Goal: Task Accomplishment & Management: Complete application form

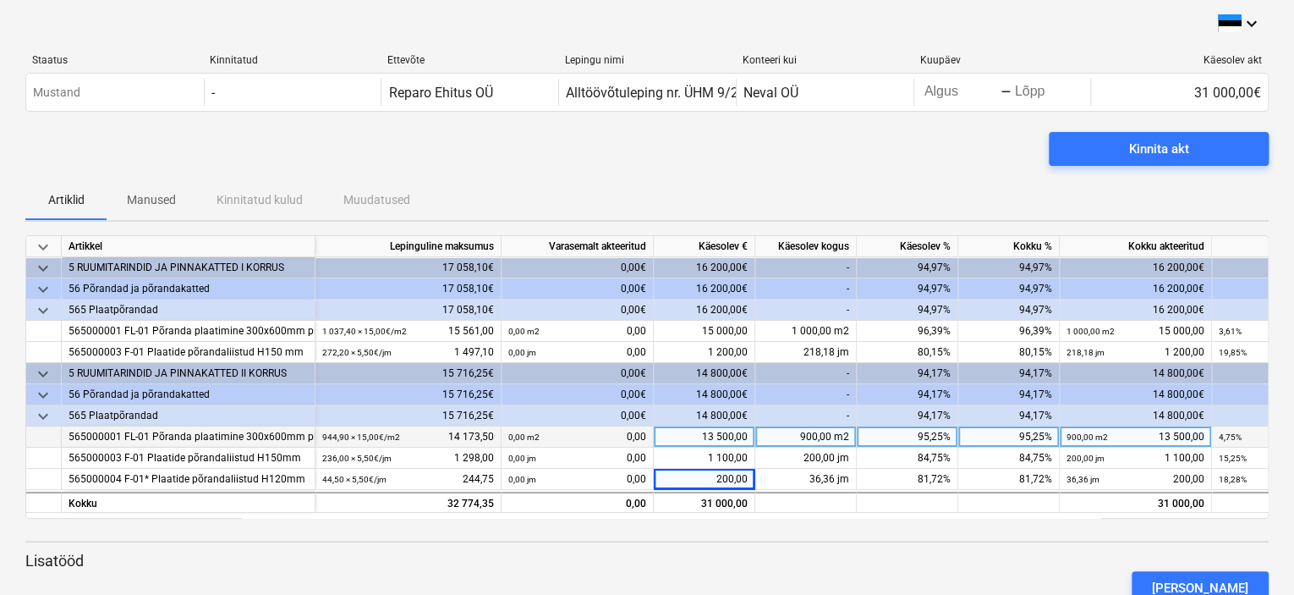
scroll to position [50, 0]
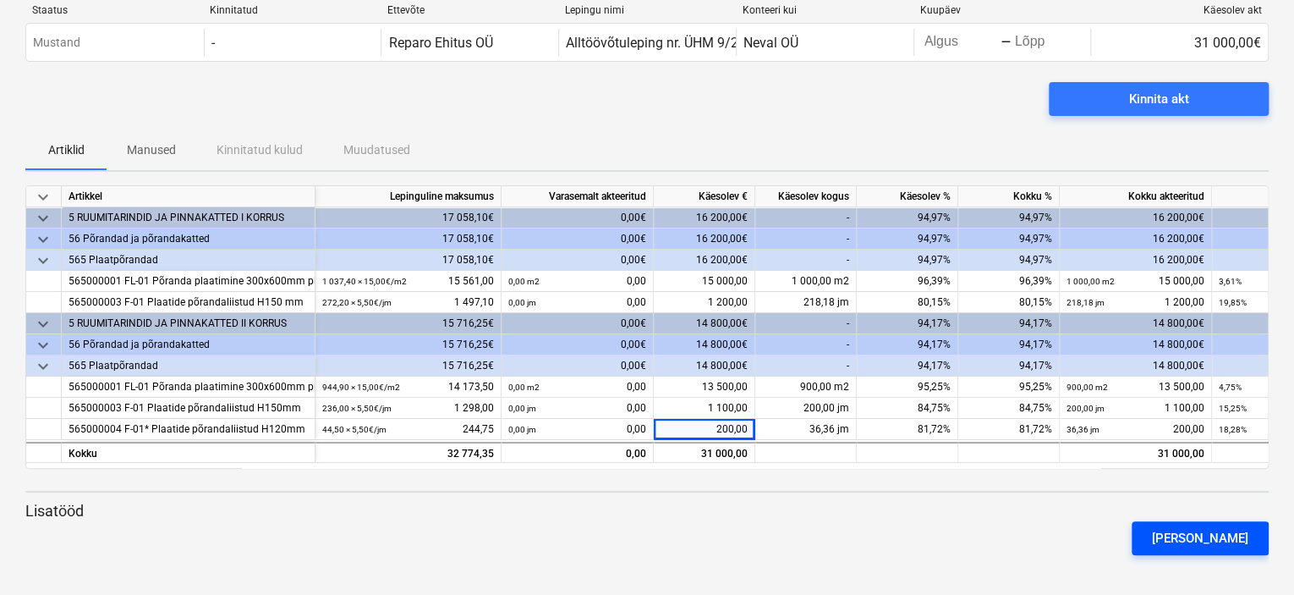
click at [1229, 539] on div "[PERSON_NAME]" at bounding box center [1200, 538] width 96 height 22
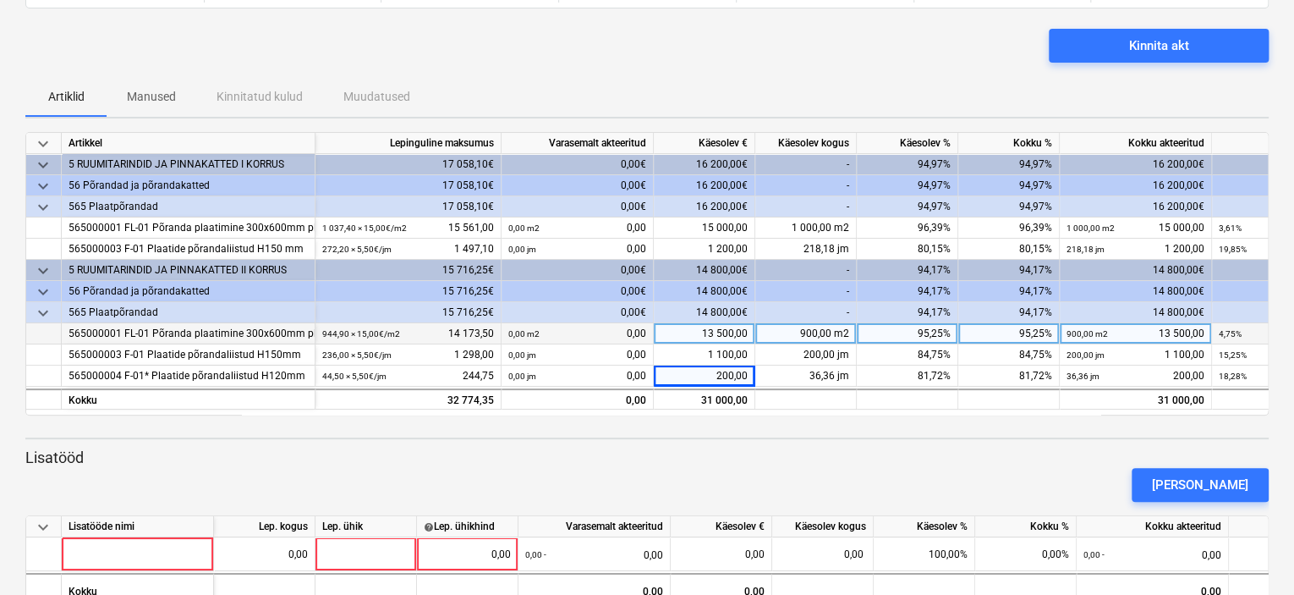
scroll to position [147, 0]
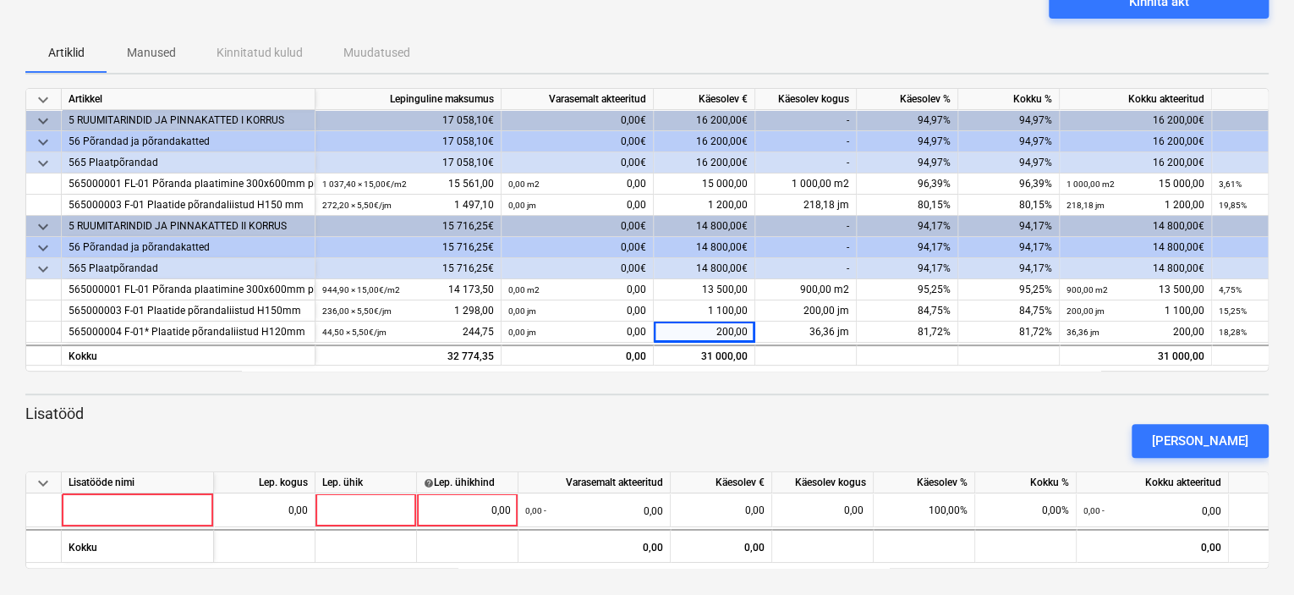
click at [898, 33] on div "Artiklid Manused Kinnitatud kulud Muudatused" at bounding box center [647, 52] width 1244 height 41
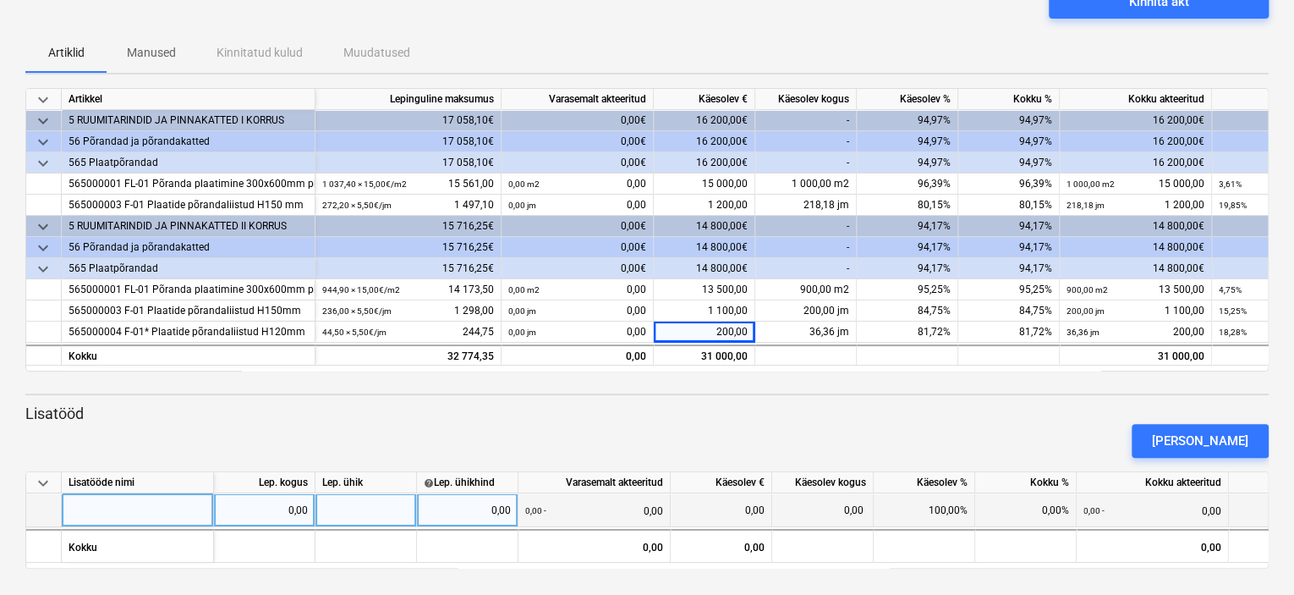
click at [102, 510] on div at bounding box center [138, 510] width 152 height 34
click at [132, 511] on div at bounding box center [138, 510] width 152 height 34
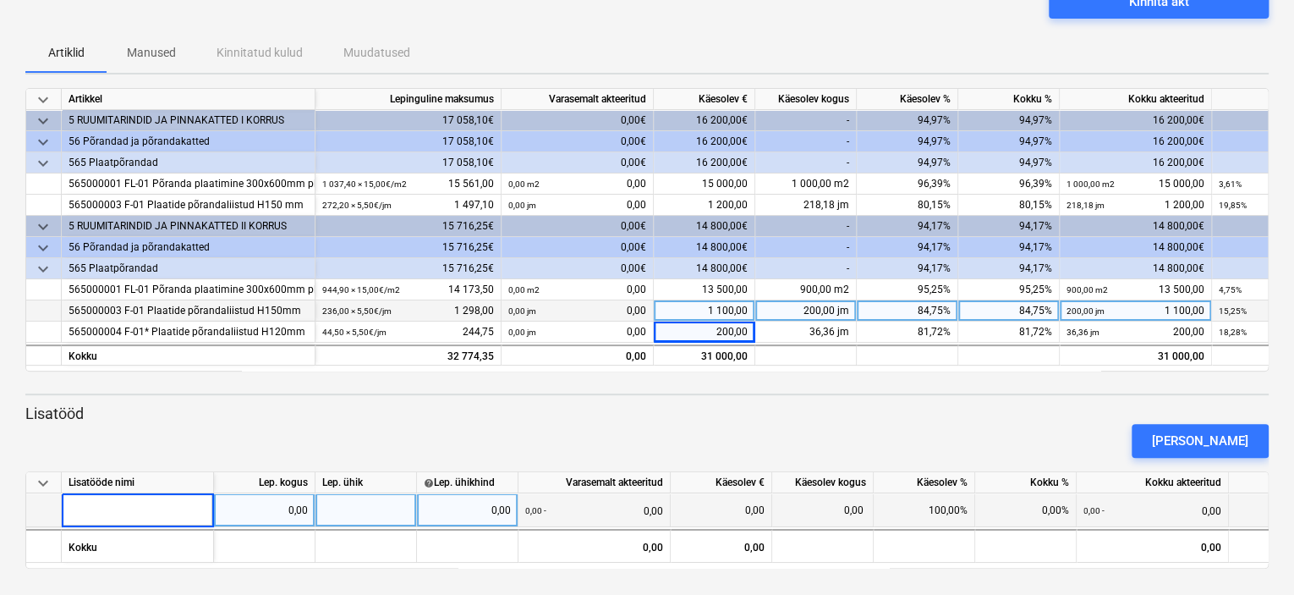
type input "11.08. 1k. Aluse liigutamine ja torukohade täitmine liimiga"
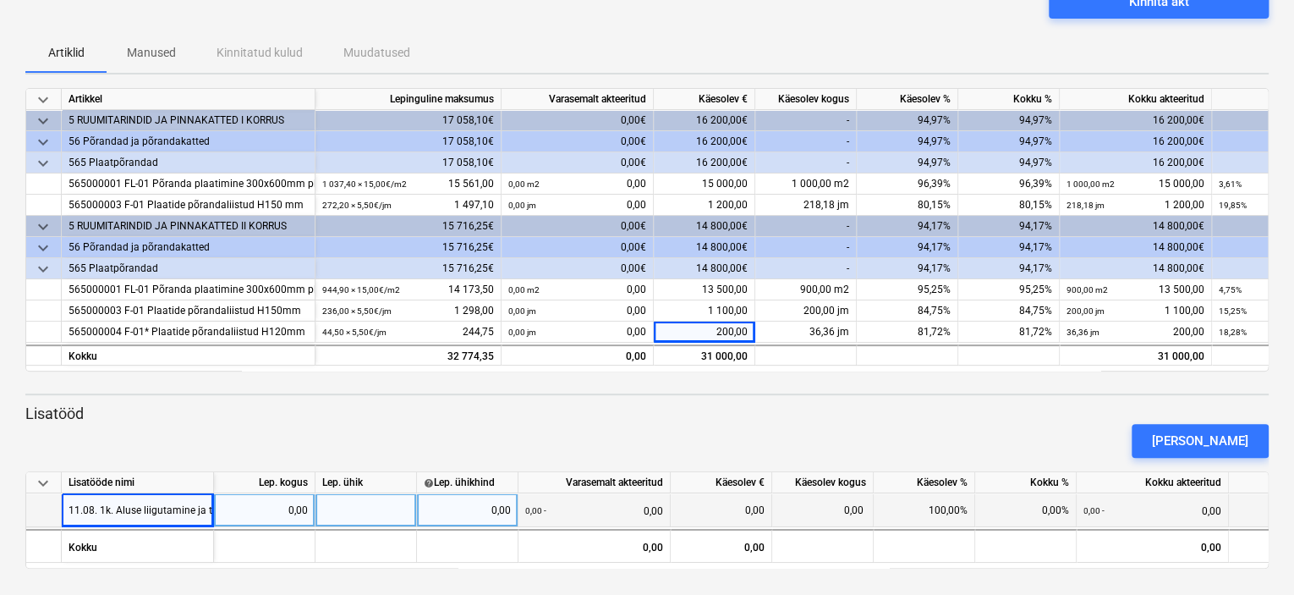
click at [486, 510] on div "0,00" at bounding box center [467, 510] width 87 height 34
type input "25"
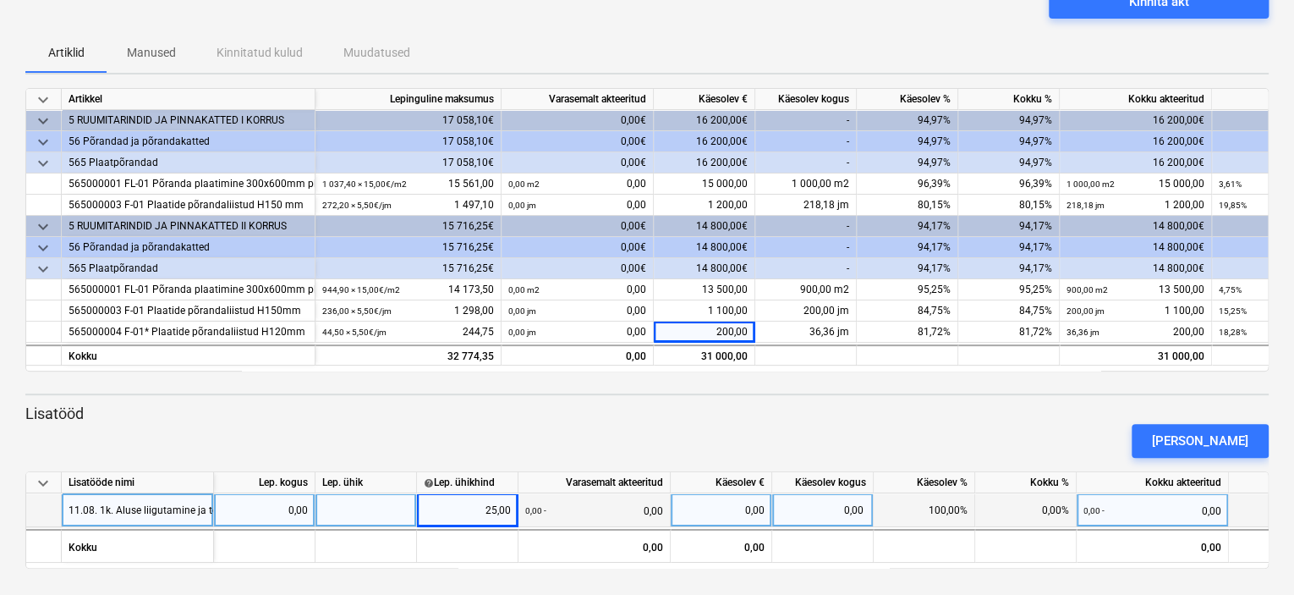
click at [362, 499] on div at bounding box center [367, 510] width 102 height 34
click at [263, 507] on div "0,00" at bounding box center [264, 510] width 87 height 34
type input "2"
click at [349, 508] on div at bounding box center [367, 510] width 102 height 34
type input "tund"
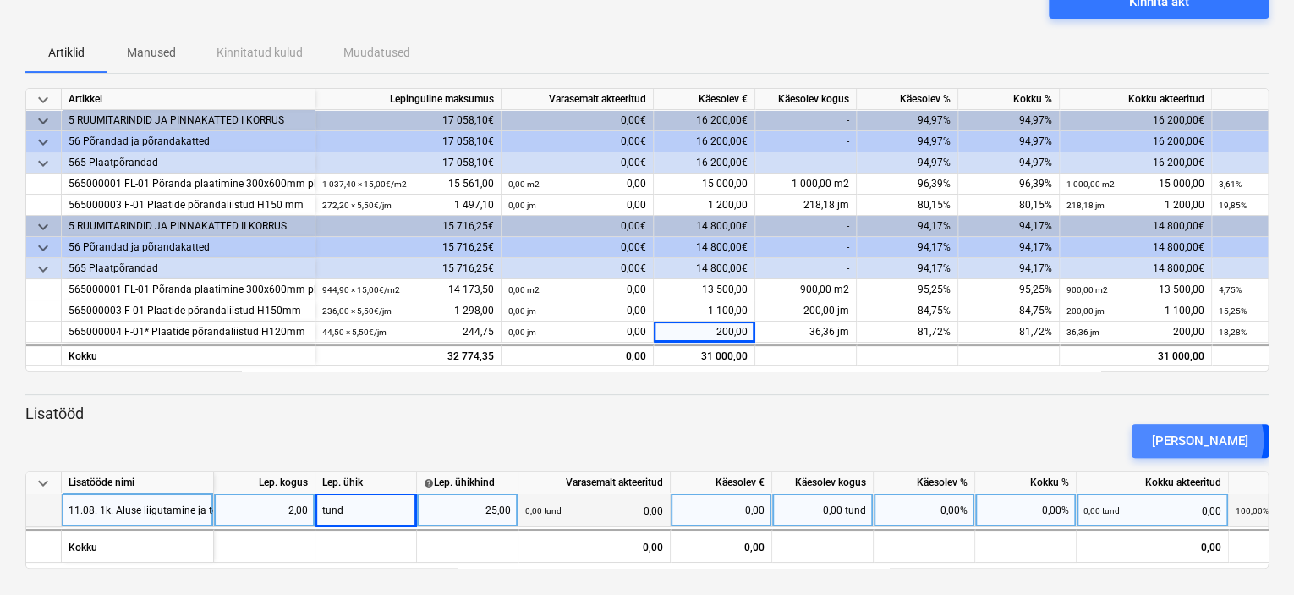
click at [1228, 439] on div "[PERSON_NAME]" at bounding box center [1200, 441] width 96 height 22
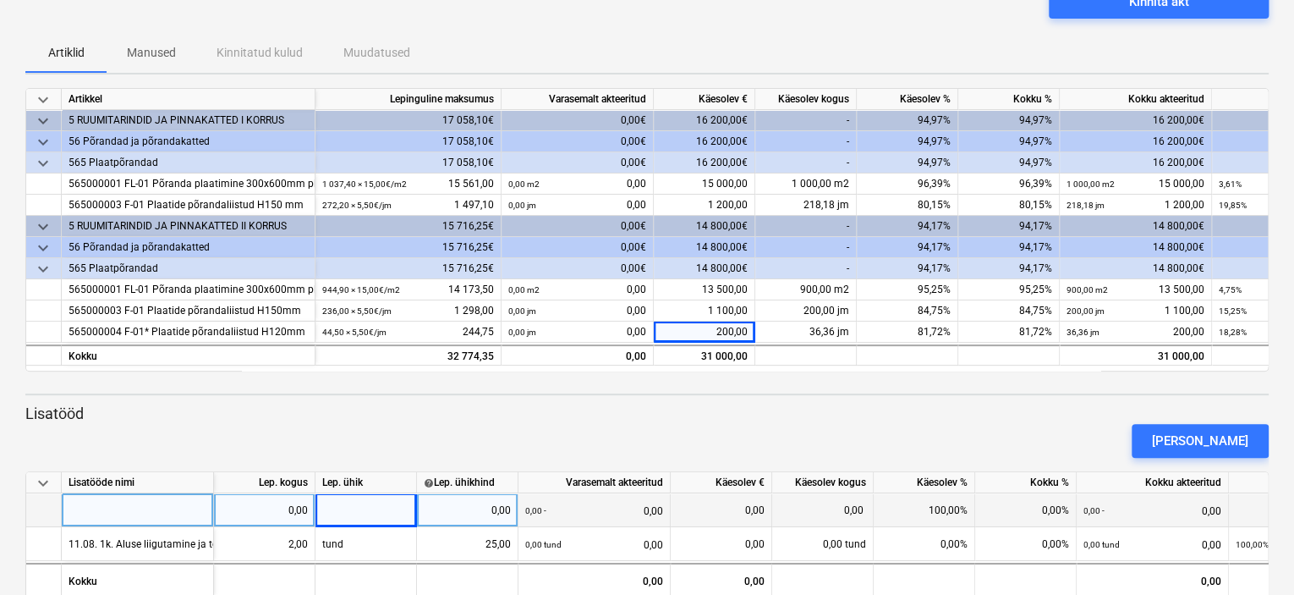
click at [138, 513] on div at bounding box center [138, 510] width 152 height 34
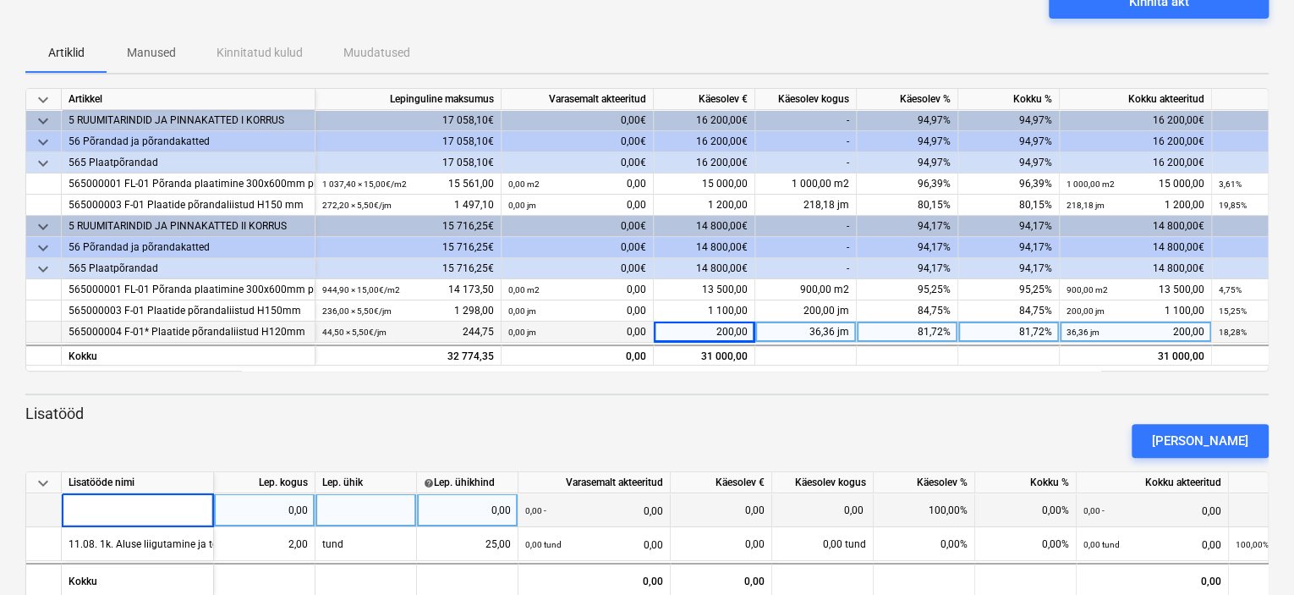
type input "12.08. 1k.Suur torukoht täitmine liimiga"
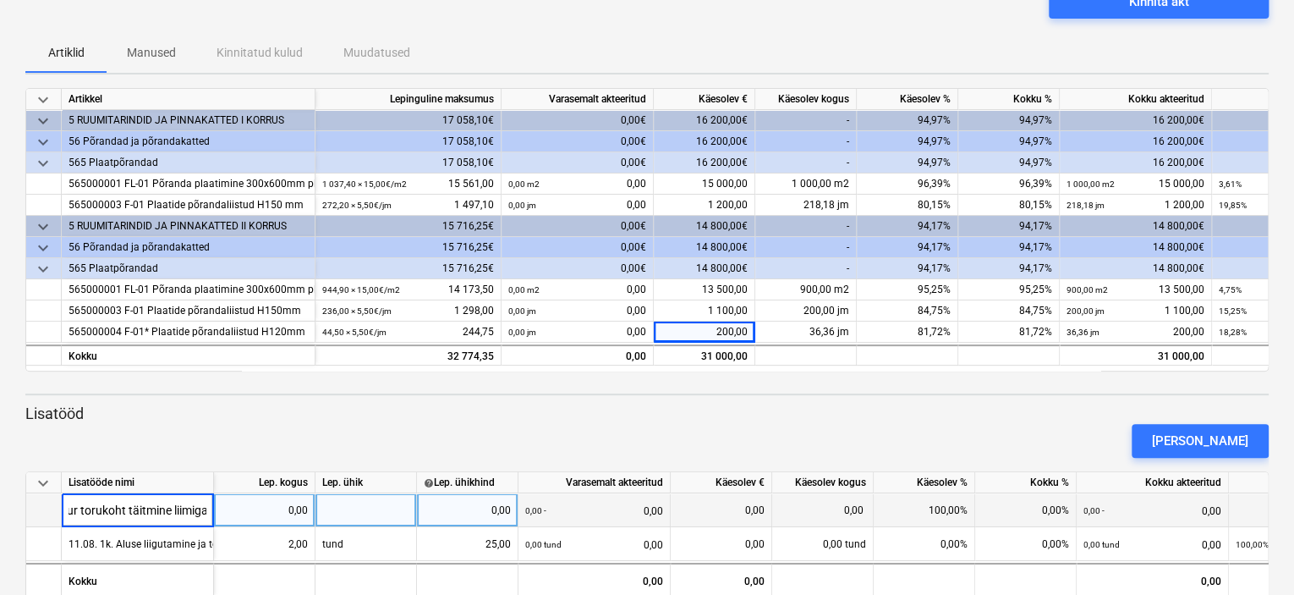
click at [356, 508] on div at bounding box center [367, 510] width 102 height 34
type input "tund"
click at [282, 501] on div "0,00" at bounding box center [264, 510] width 87 height 34
click at [454, 500] on div "0,00" at bounding box center [467, 510] width 87 height 34
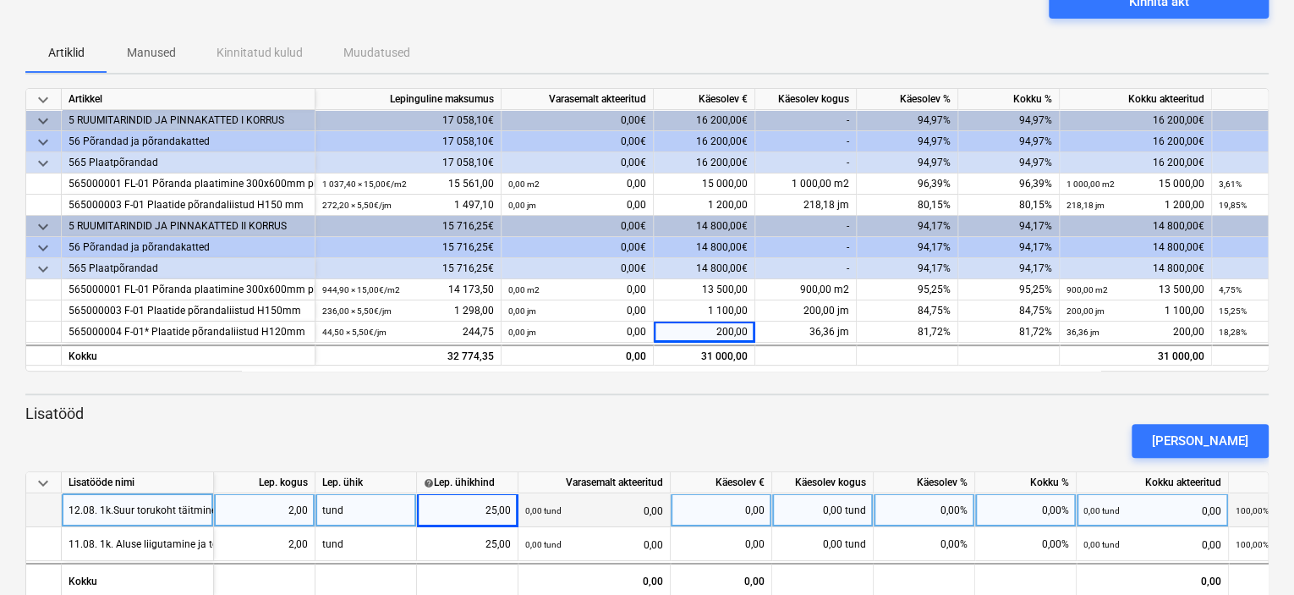
scroll to position [34, 0]
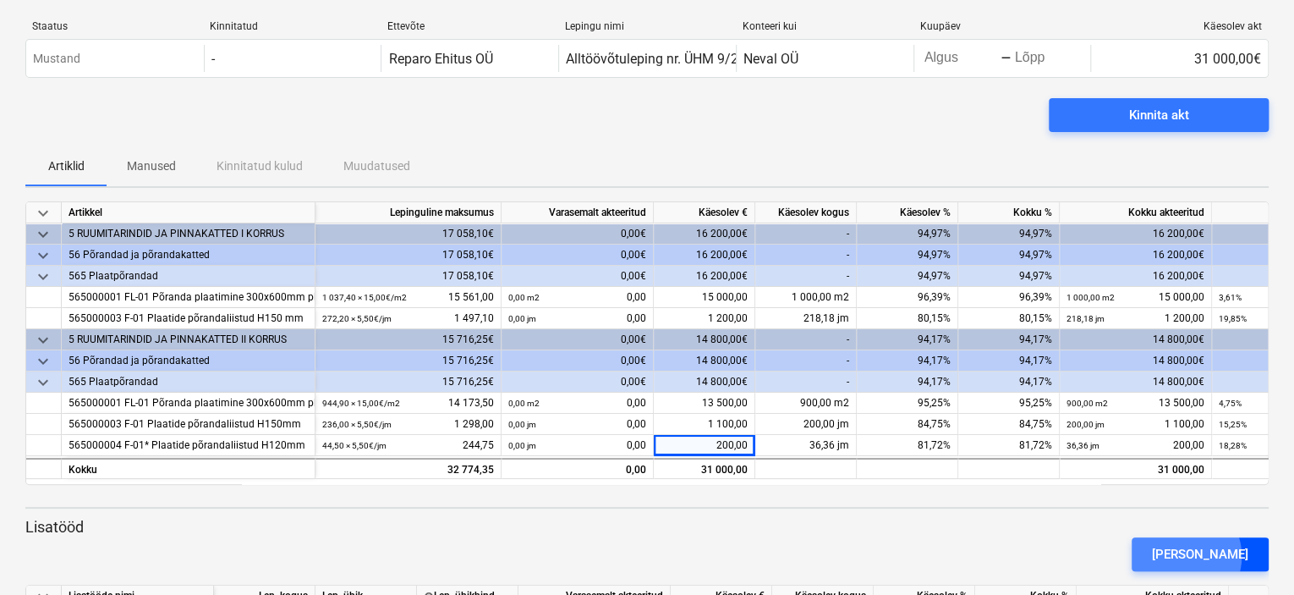
click at [1212, 555] on div "[PERSON_NAME]" at bounding box center [1200, 554] width 96 height 22
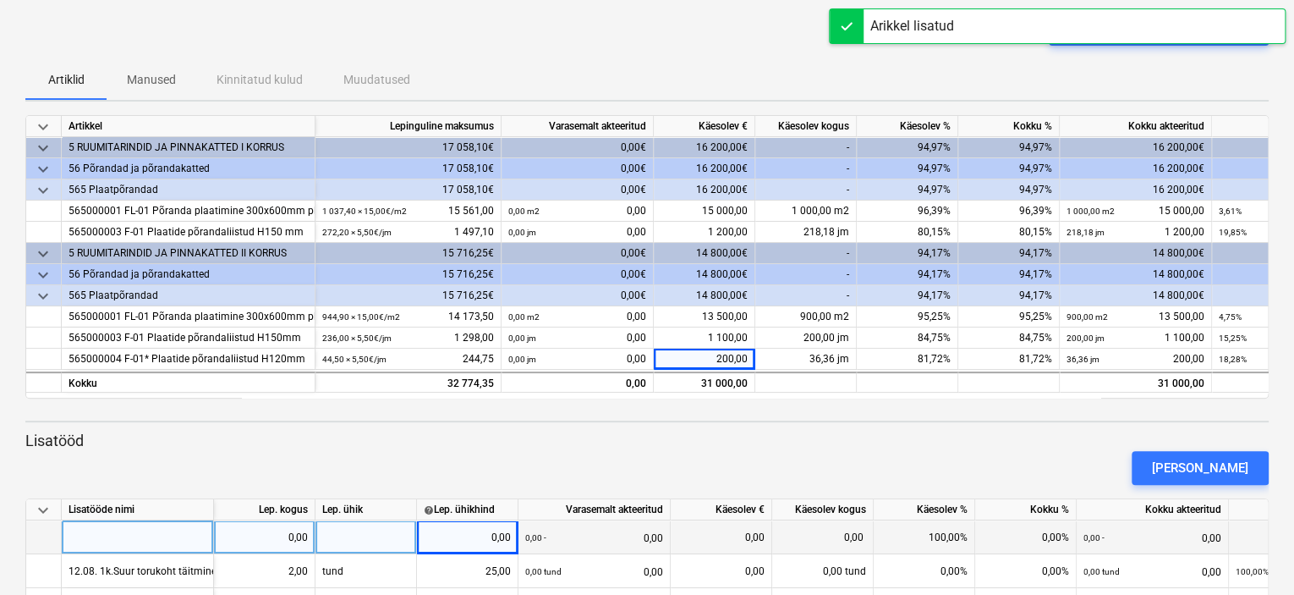
scroll to position [215, 0]
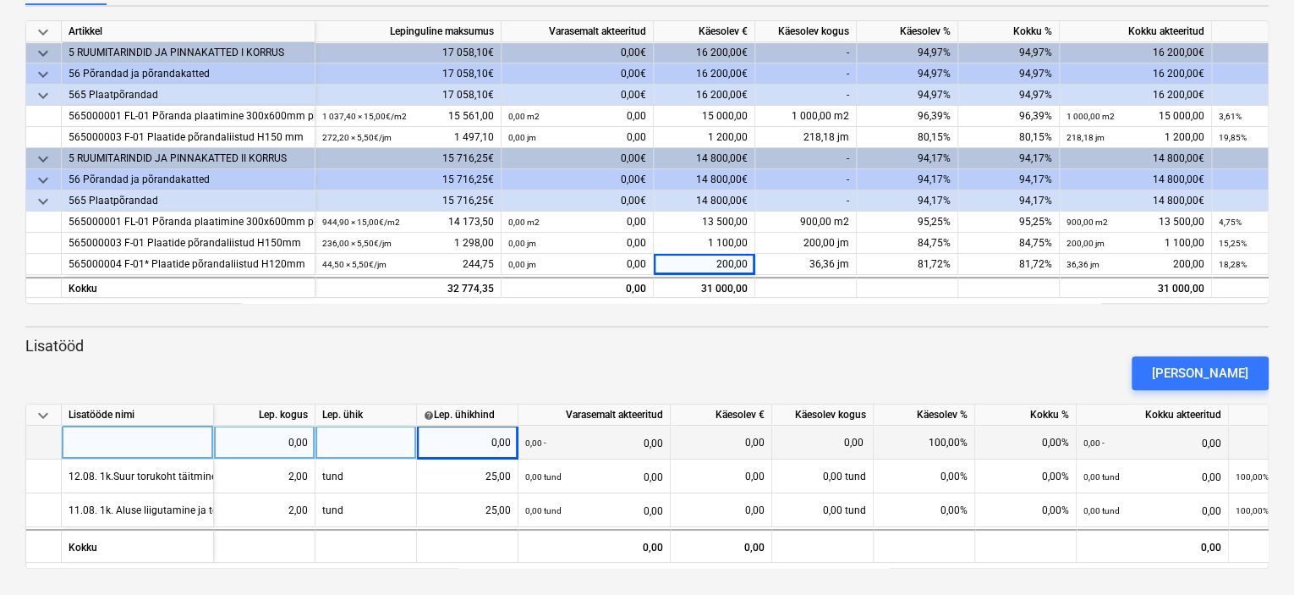
click at [135, 444] on div at bounding box center [138, 443] width 152 height 34
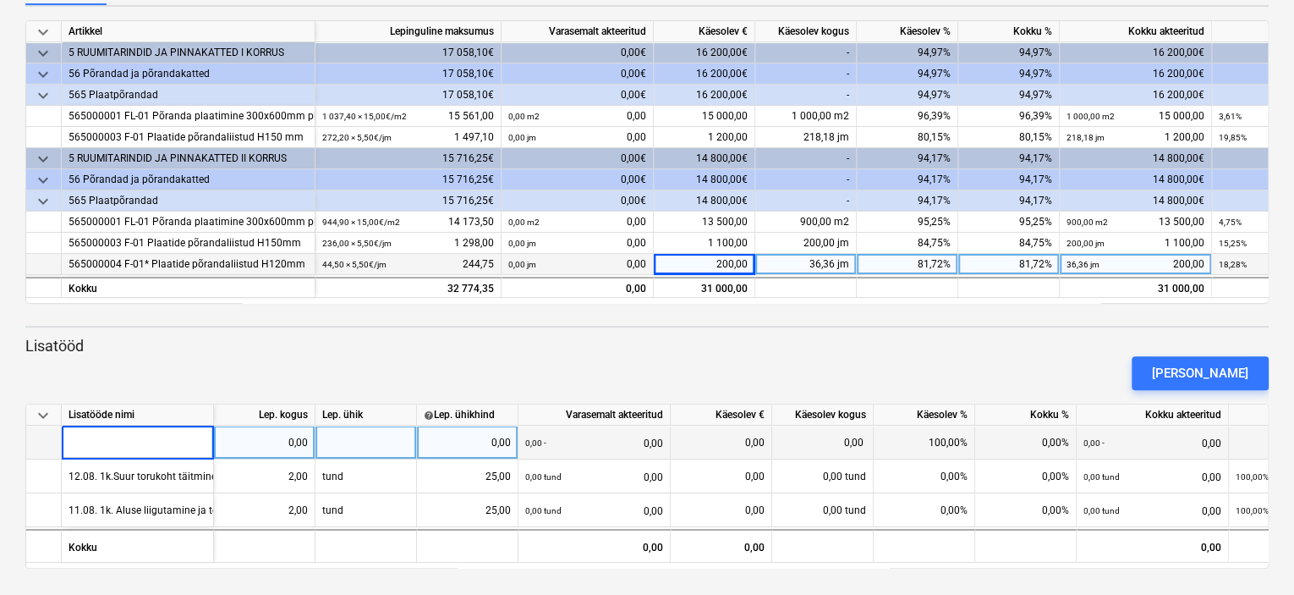
type input "13.08. 1k. L-lõpetuse liistu emaldamine."
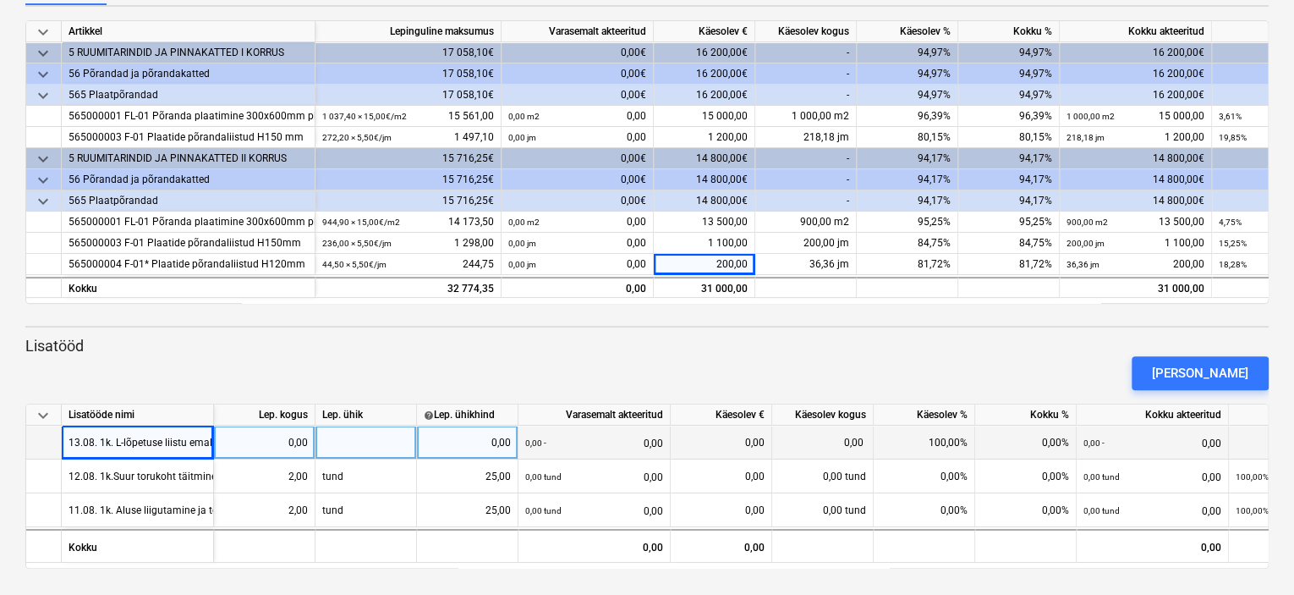
click at [365, 441] on div at bounding box center [367, 443] width 102 height 34
type input "tund"
click at [491, 440] on div "0,00" at bounding box center [467, 443] width 87 height 34
click at [272, 437] on div "0,00" at bounding box center [264, 443] width 87 height 34
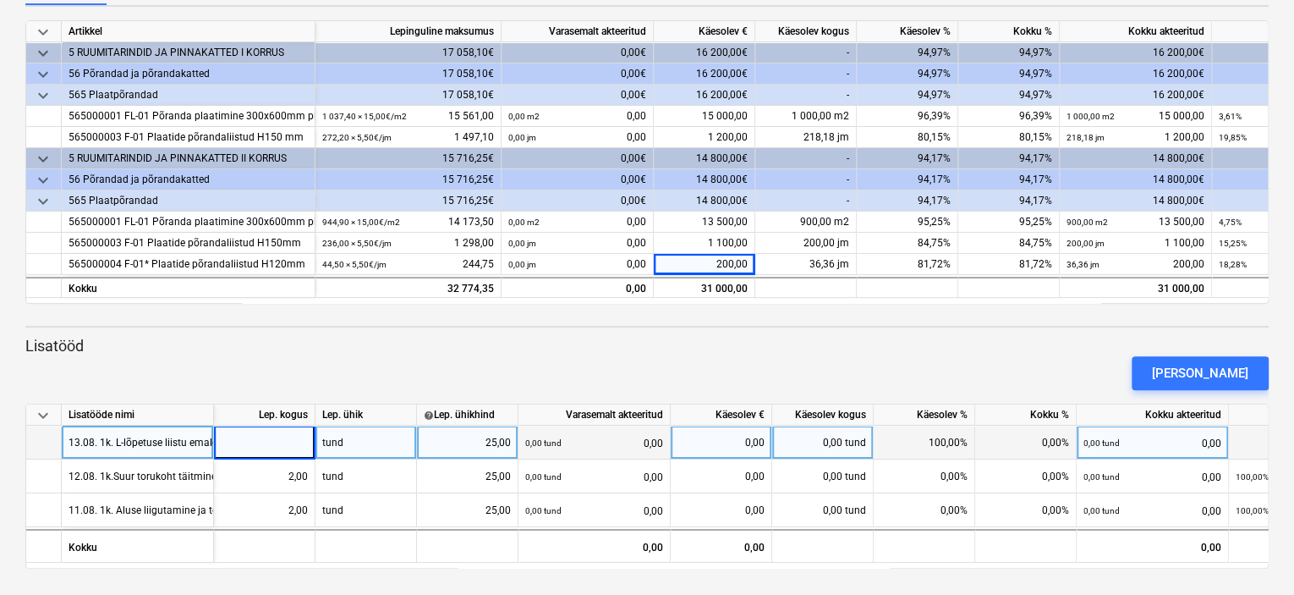
type input "1"
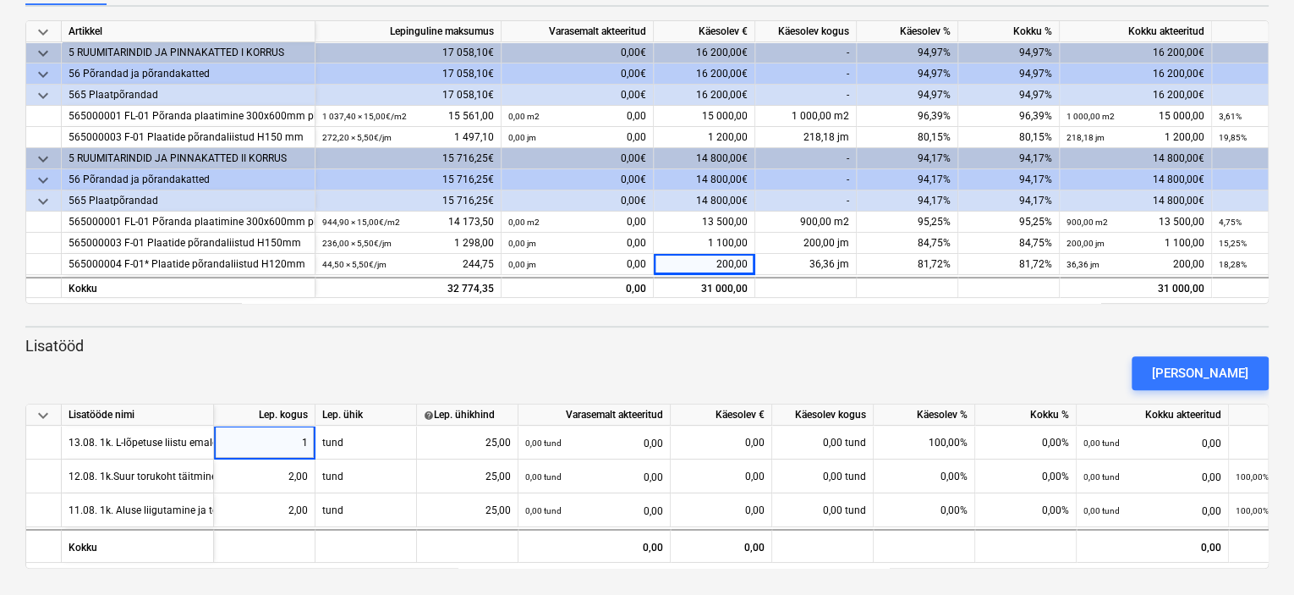
click at [452, 354] on div "[PERSON_NAME]" at bounding box center [647, 372] width 1257 height 47
click at [413, 375] on div "[PERSON_NAME]" at bounding box center [647, 372] width 1257 height 47
click at [1212, 371] on div "[PERSON_NAME]" at bounding box center [1200, 373] width 96 height 22
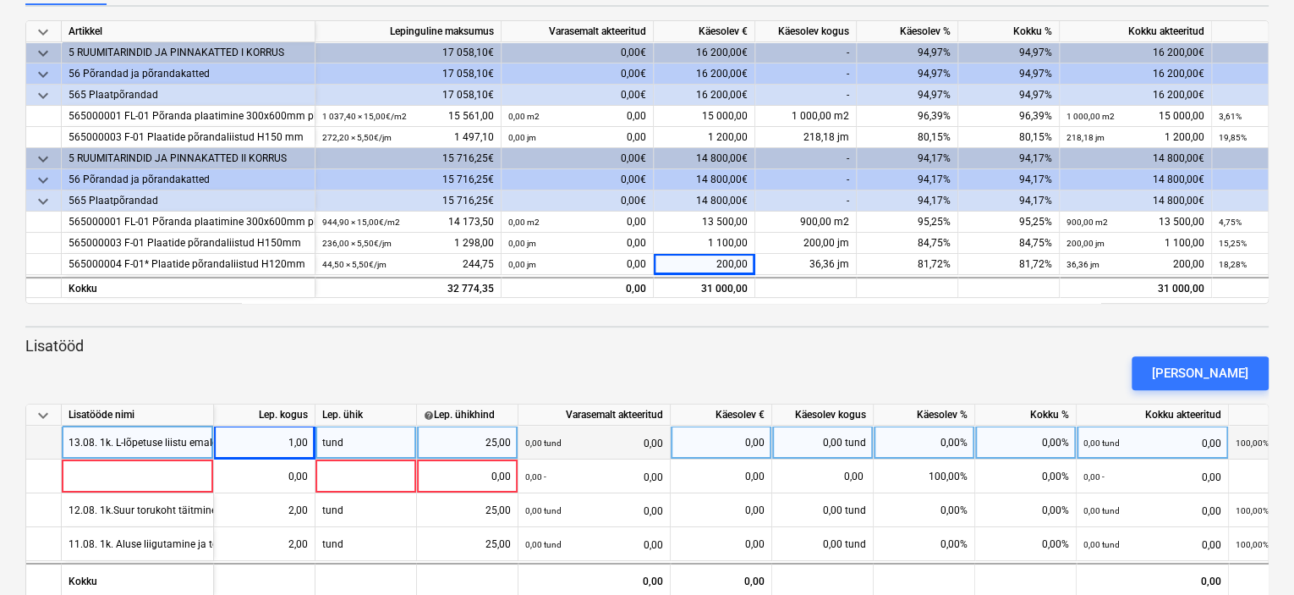
click at [386, 445] on div "tund" at bounding box center [367, 443] width 102 height 34
click at [461, 376] on div "[PERSON_NAME]" at bounding box center [647, 372] width 1257 height 47
click at [521, 343] on p "Lisatööd" at bounding box center [647, 346] width 1244 height 20
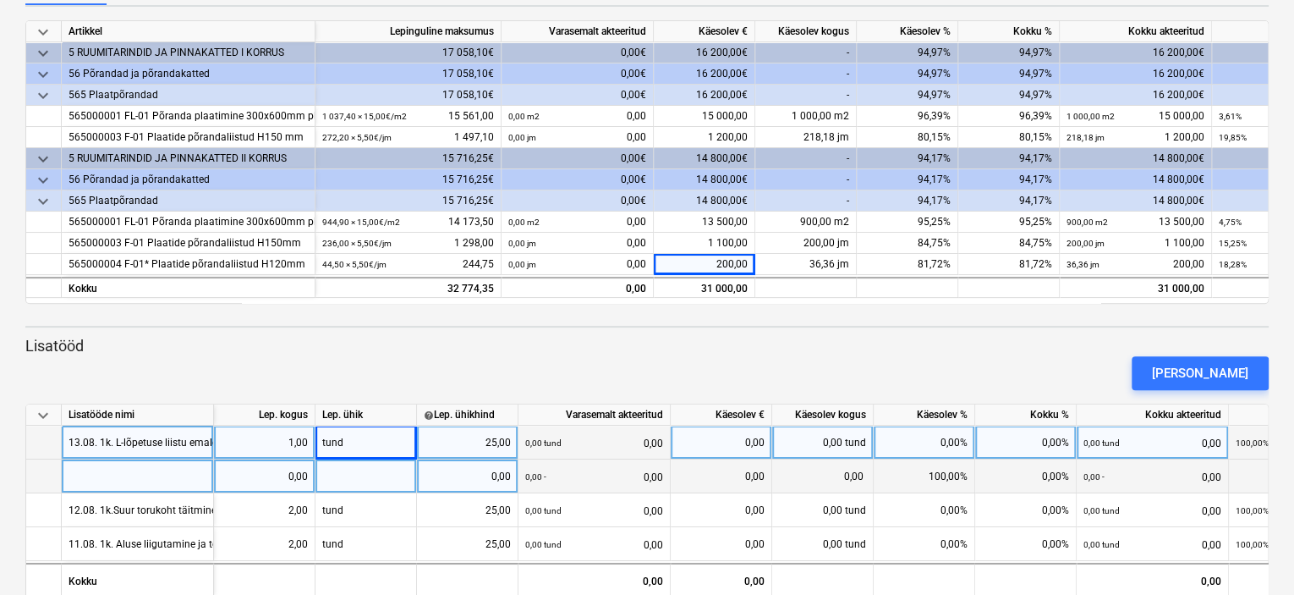
click at [361, 481] on div at bounding box center [367, 476] width 102 height 34
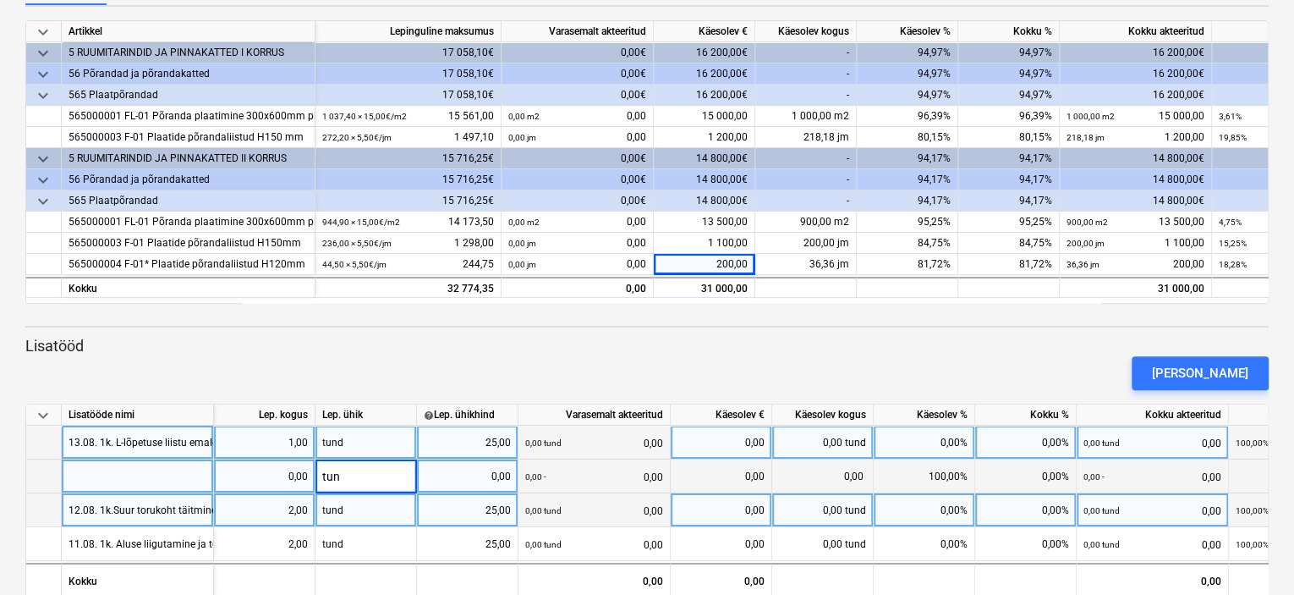
type input "tund"
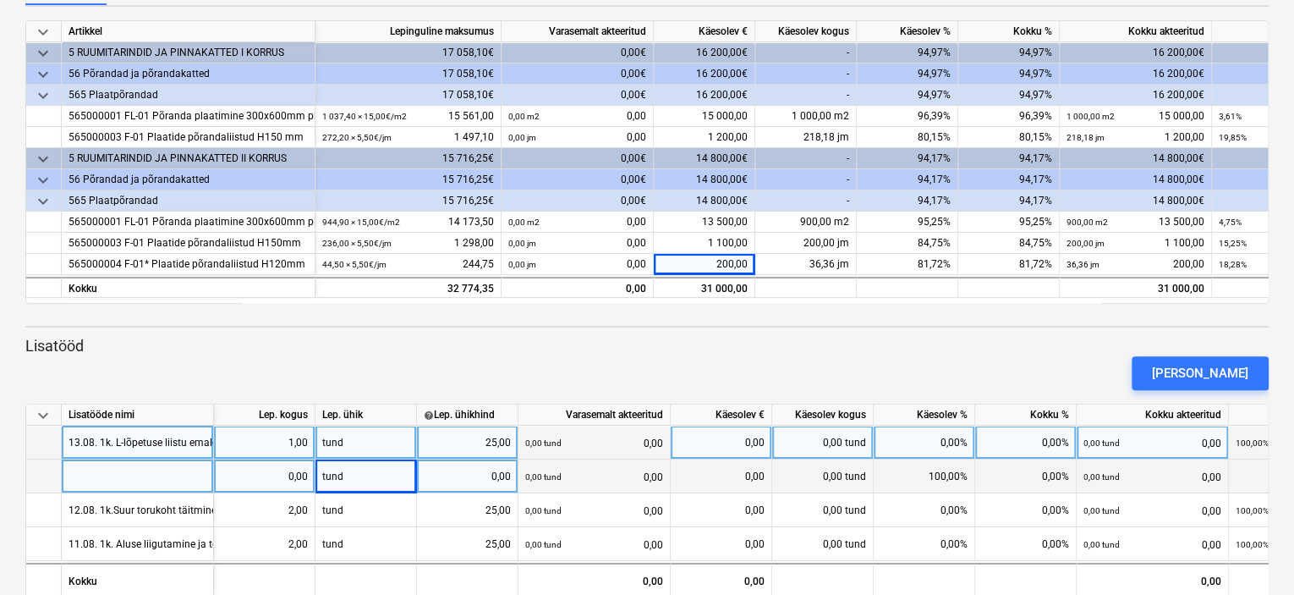
click at [89, 479] on div at bounding box center [138, 476] width 152 height 34
type input "14.08. 1k. Postide ümbruse lihvimine ja torukohade täitmine liimiga"
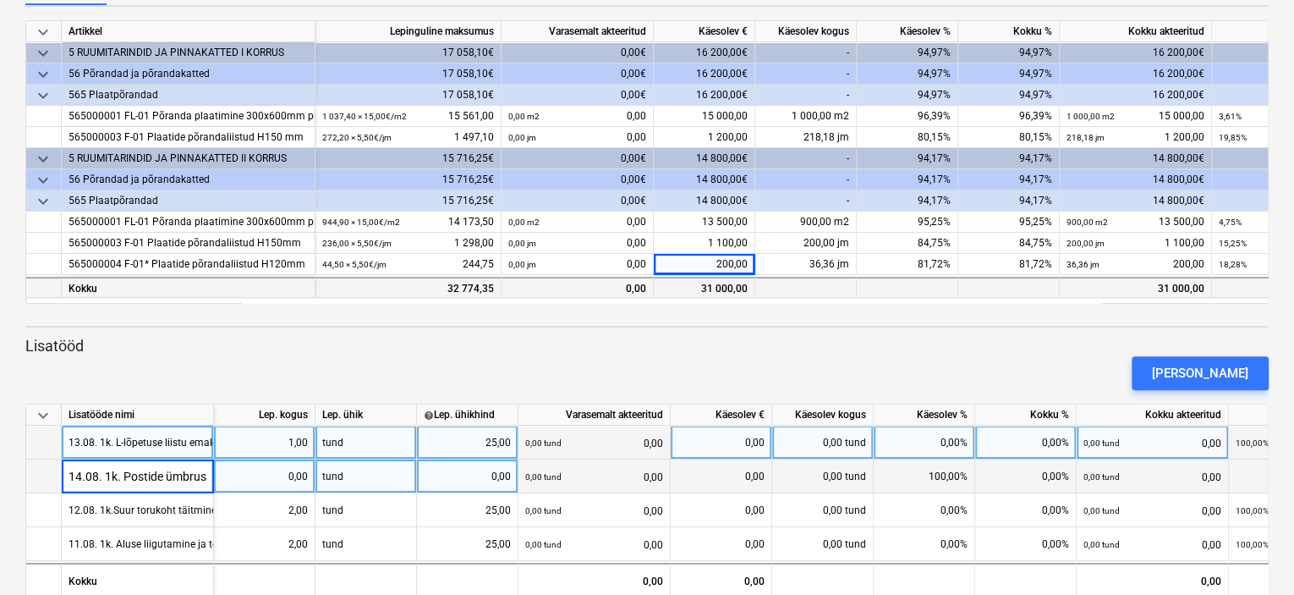
scroll to position [0, 213]
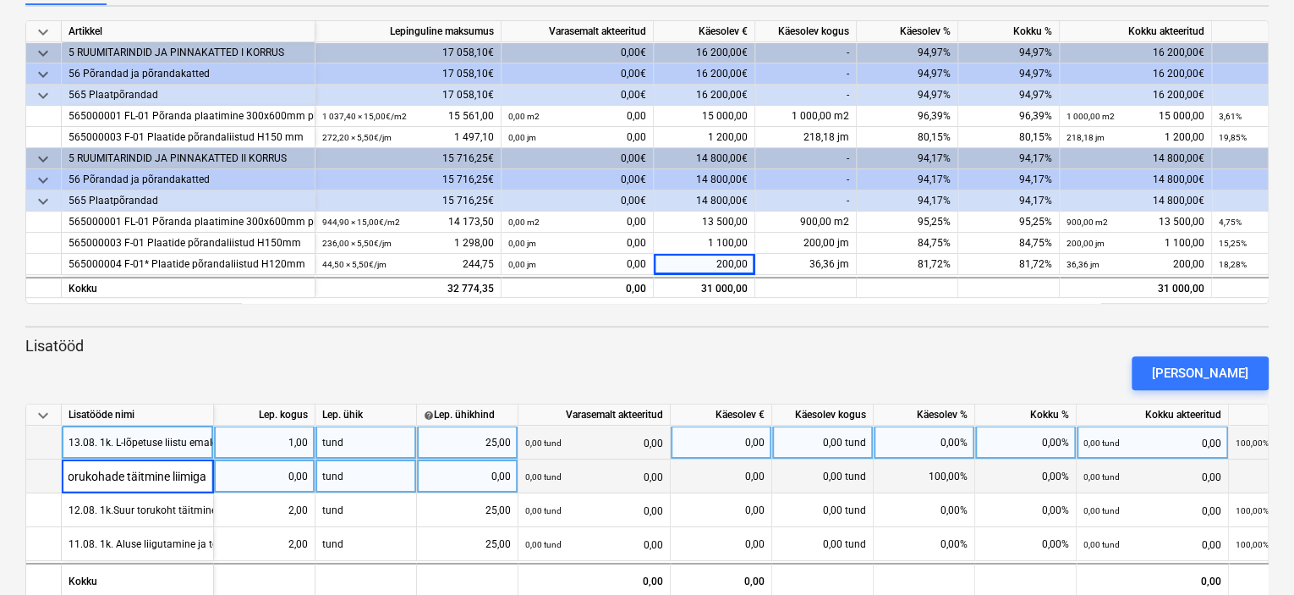
click at [288, 484] on div "0,00" at bounding box center [264, 476] width 87 height 34
click at [487, 477] on div "0,00" at bounding box center [467, 476] width 87 height 34
type input "25"
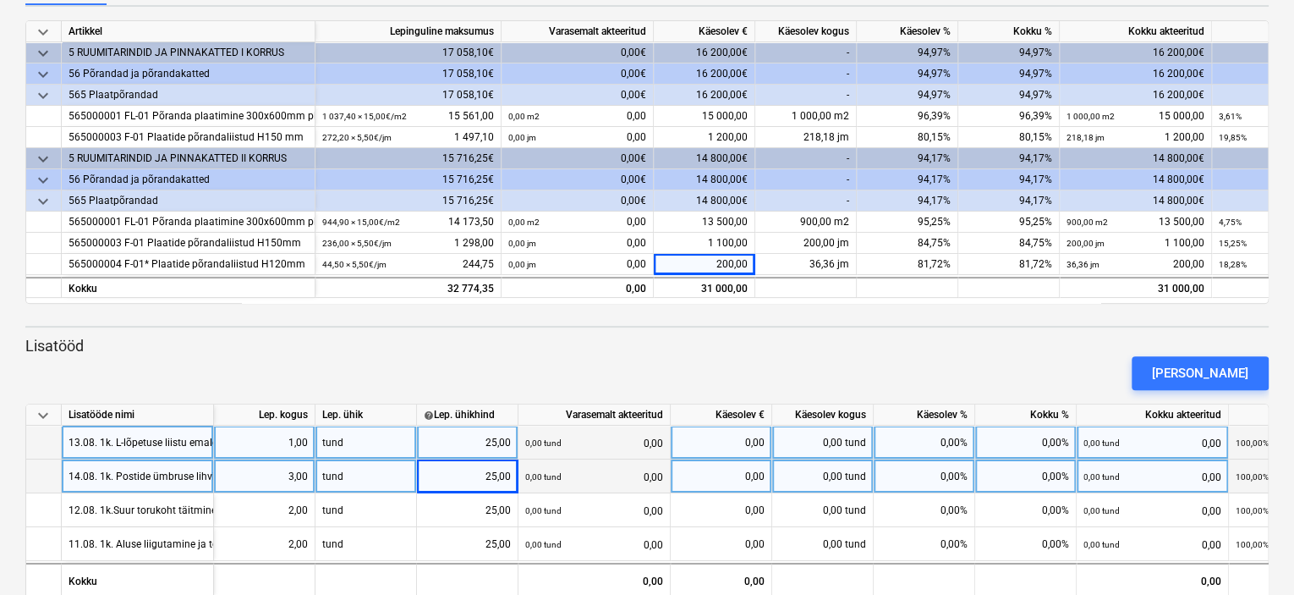
click at [484, 394] on div at bounding box center [647, 397] width 1244 height 14
click at [493, 353] on div "[PERSON_NAME]" at bounding box center [647, 372] width 1257 height 47
click at [1202, 374] on div "[PERSON_NAME]" at bounding box center [1200, 373] width 96 height 22
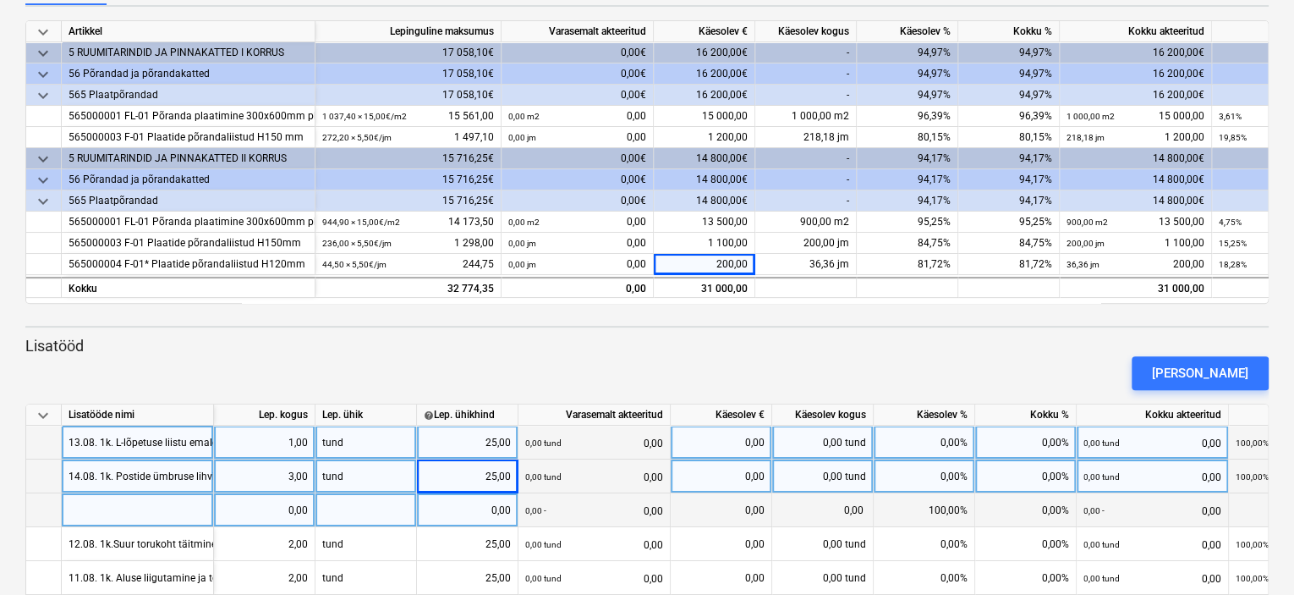
click at [118, 510] on div at bounding box center [138, 510] width 152 height 34
type input "15.08. 1k. Torukohade täitmine liimiga ja aluse liigutamine"
click at [365, 511] on div at bounding box center [367, 510] width 102 height 34
type input "tund"
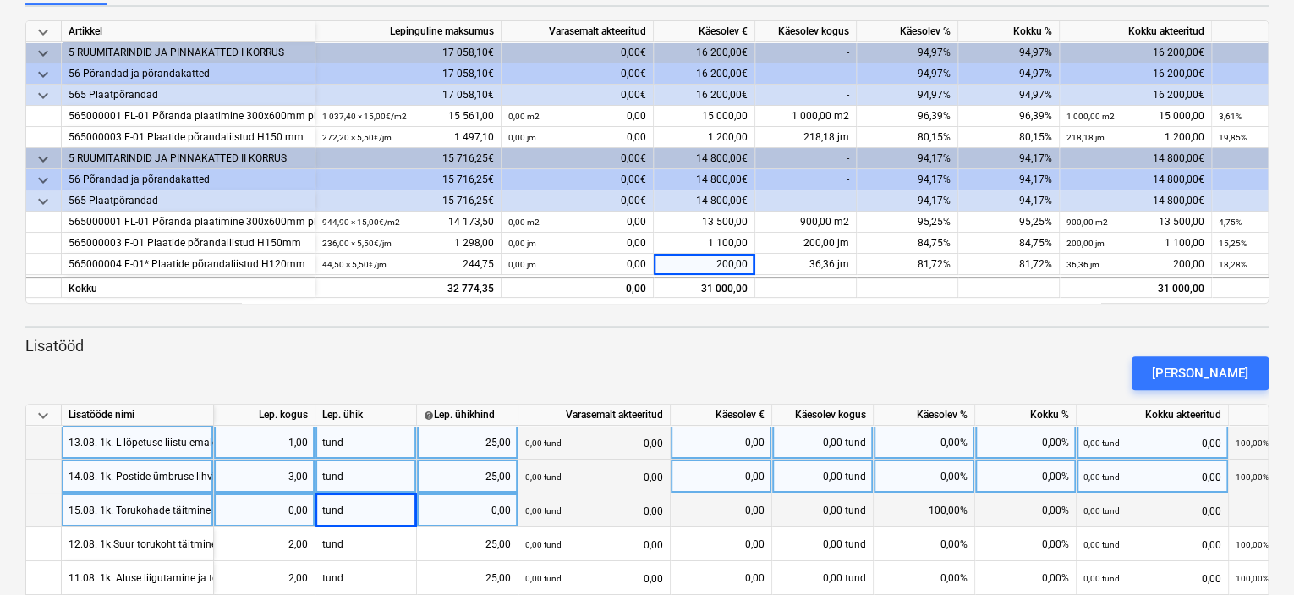
click at [465, 510] on div "0,00" at bounding box center [467, 510] width 87 height 34
type input "25"
click at [293, 514] on div "0,00" at bounding box center [264, 510] width 87 height 34
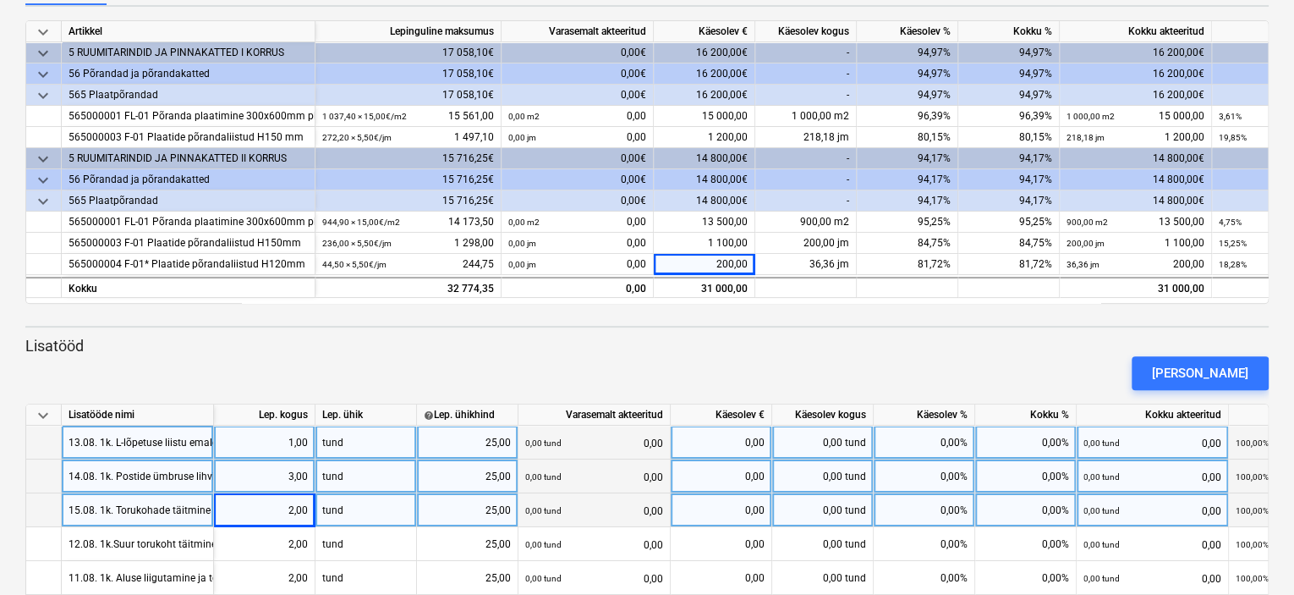
click at [584, 514] on div "0,00 tund 0,00" at bounding box center [594, 510] width 138 height 35
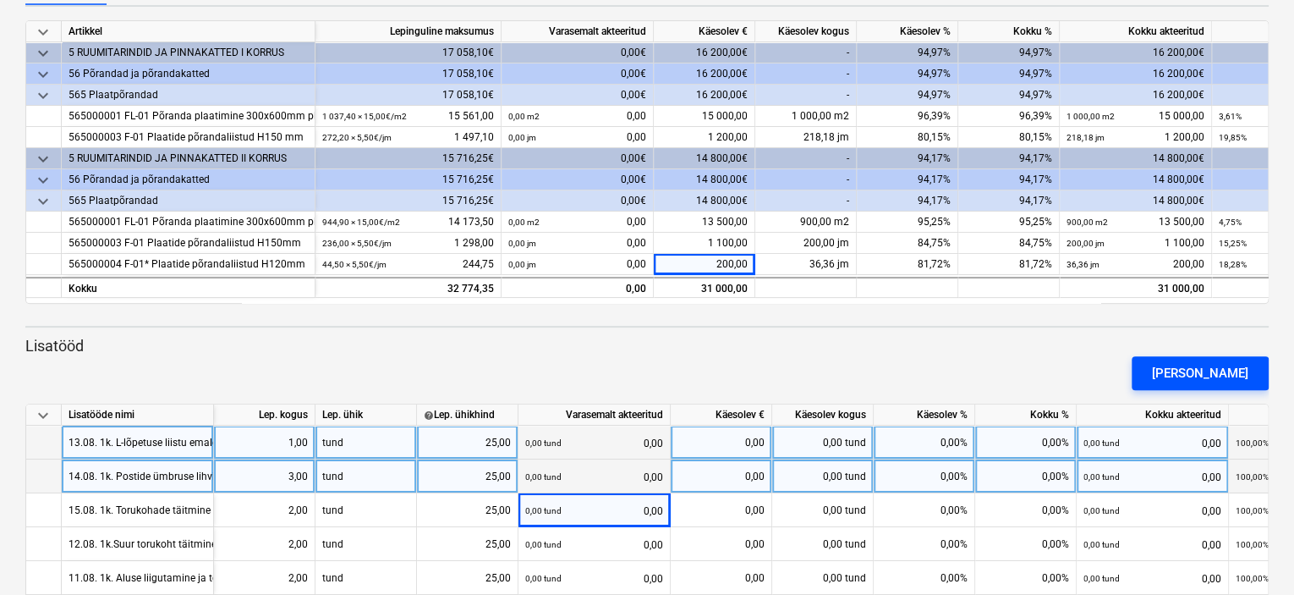
click at [1198, 367] on div "[PERSON_NAME]" at bounding box center [1200, 373] width 96 height 22
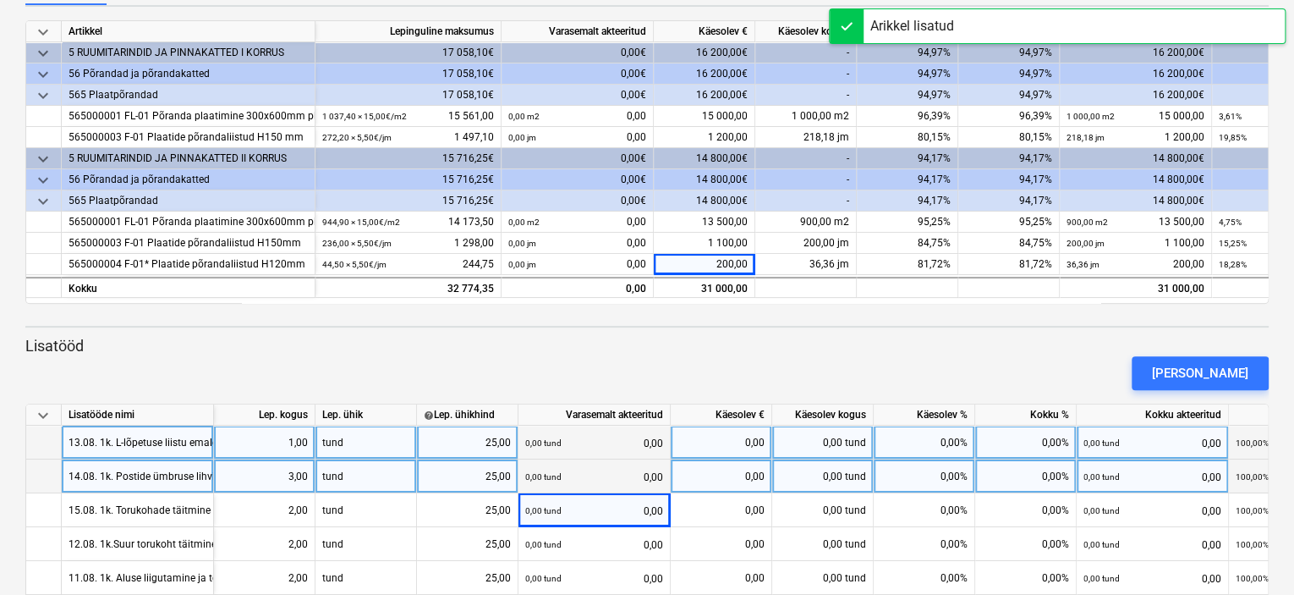
scroll to position [316, 0]
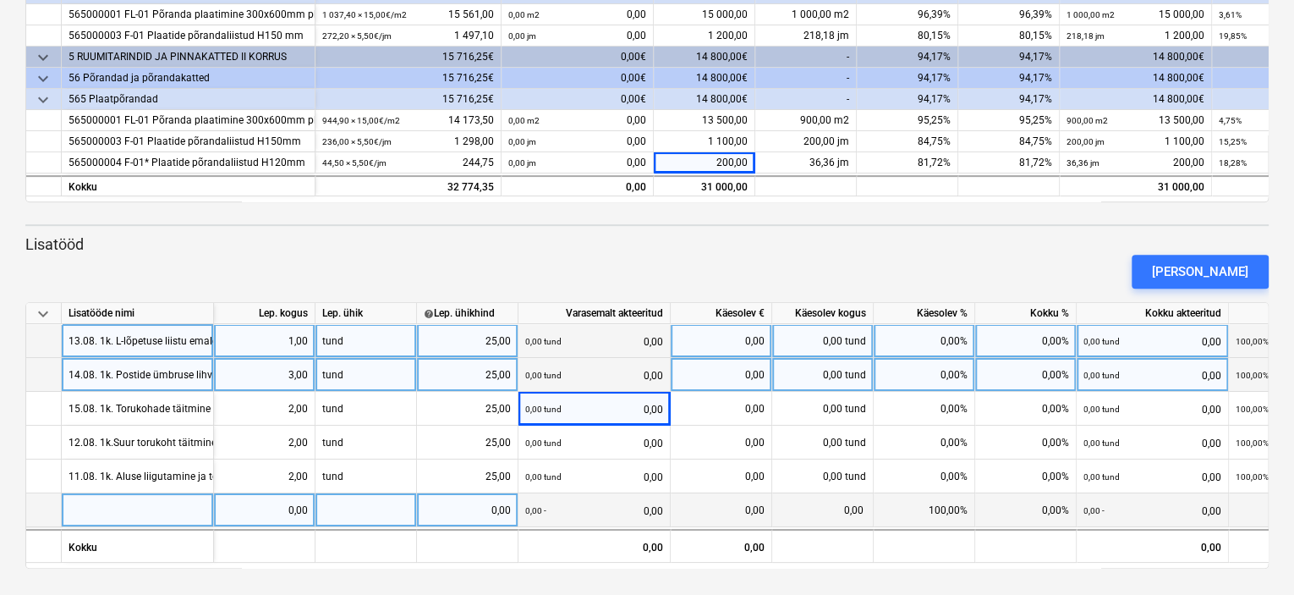
click at [146, 508] on div at bounding box center [138, 510] width 152 height 34
type input "19.08 1k. Eskolatori juures aluse ja palju [PERSON_NAME] liigutamine"
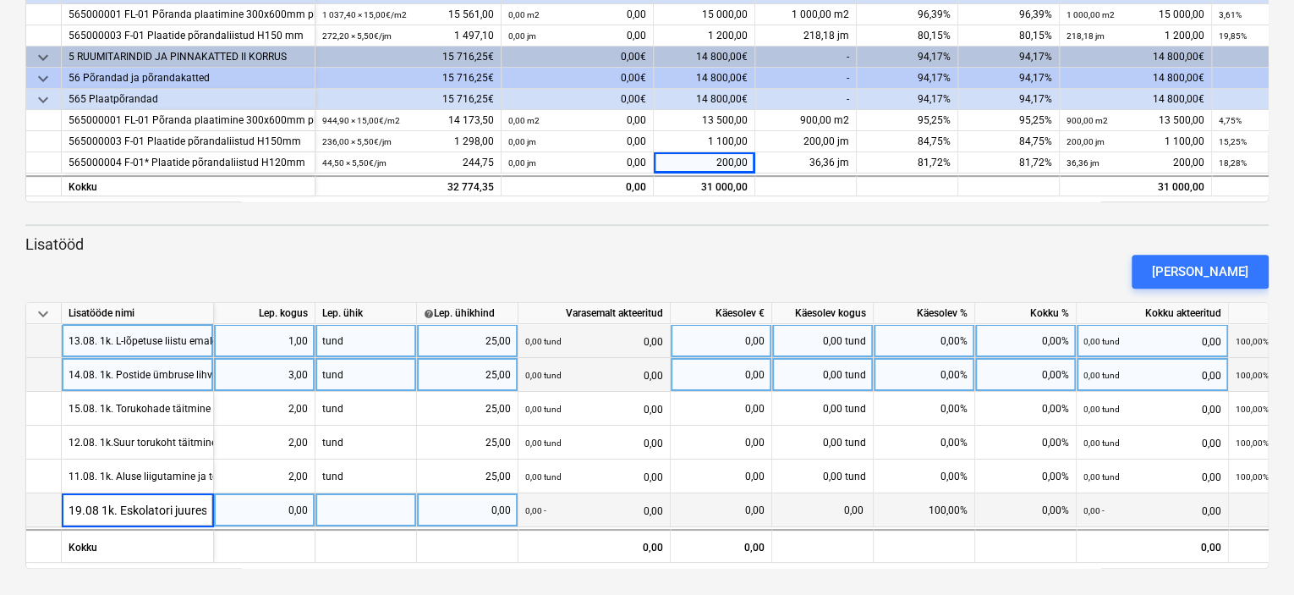
scroll to position [0, 167]
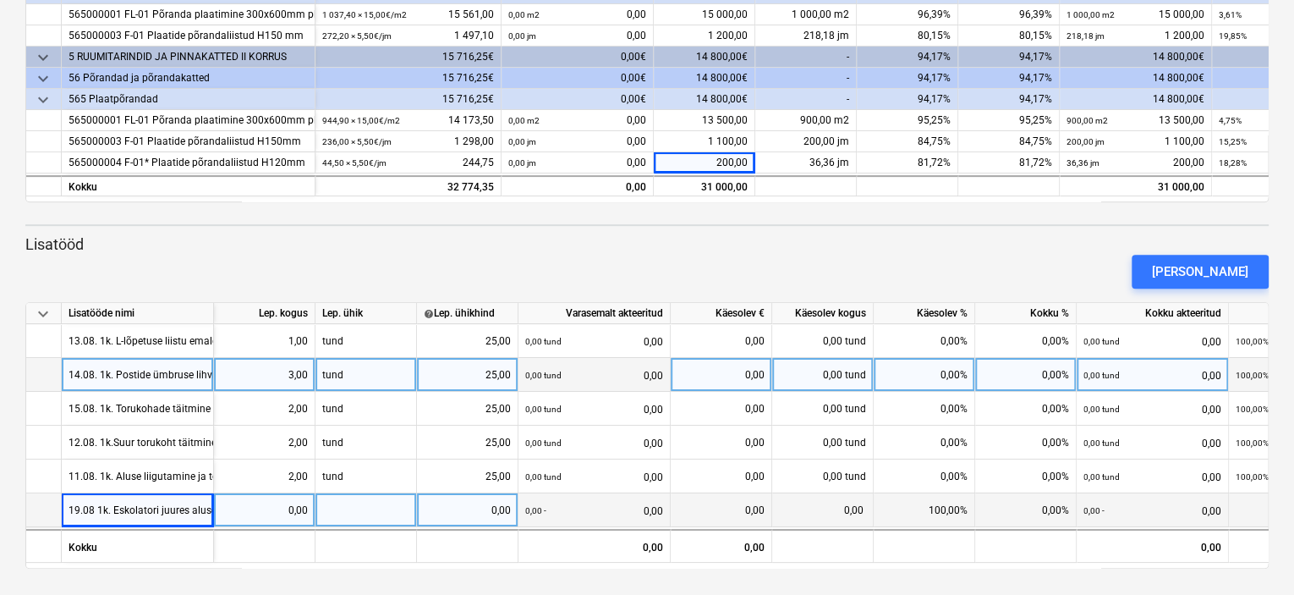
click at [294, 510] on div "0,00" at bounding box center [264, 510] width 87 height 34
click at [354, 510] on div at bounding box center [367, 510] width 102 height 34
type input "tnnd"
click at [459, 512] on div "0,00" at bounding box center [467, 510] width 87 height 34
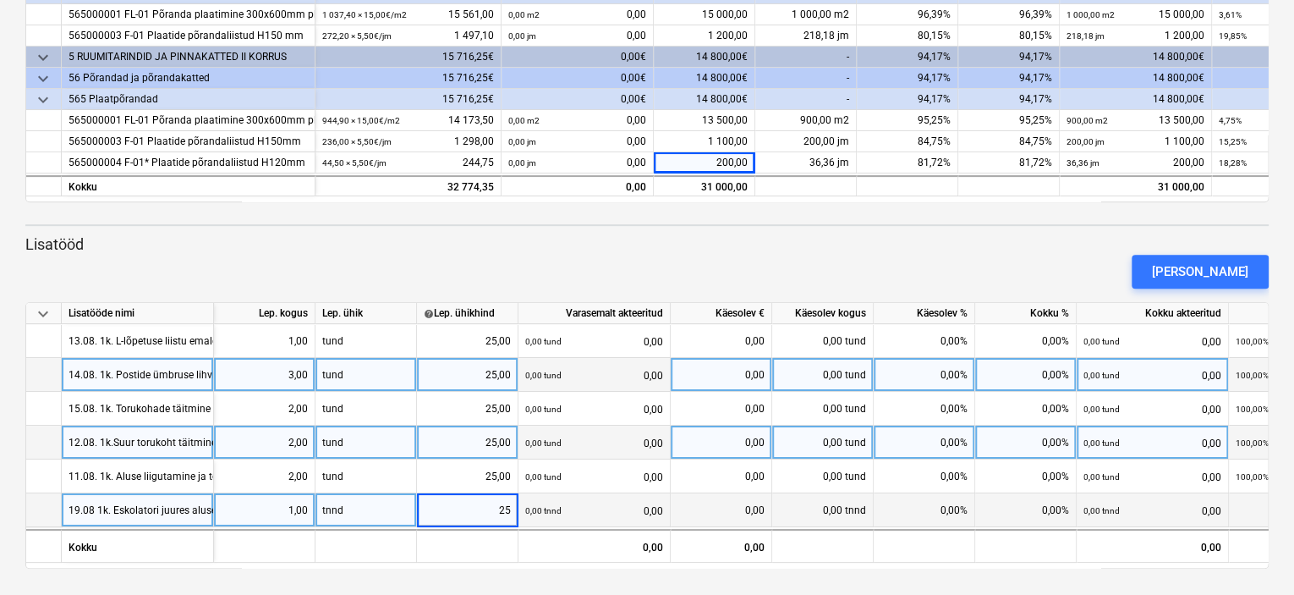
click at [553, 446] on small "0,00 tund" at bounding box center [543, 442] width 36 height 9
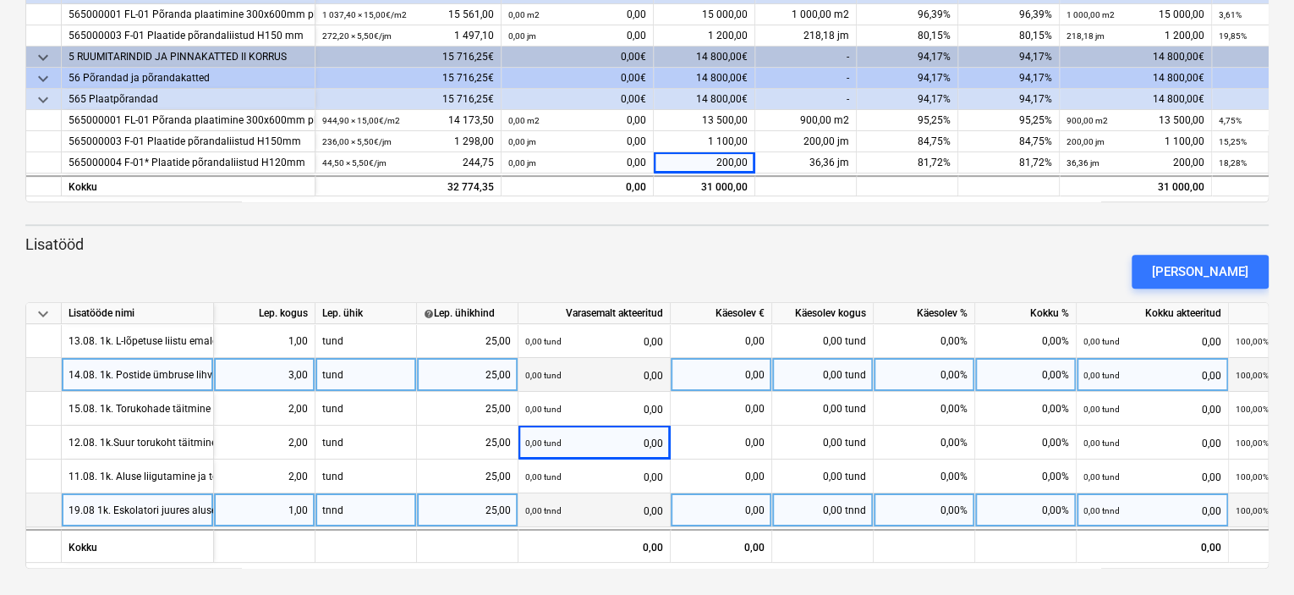
click at [569, 510] on div "0,00 tnnd 0,00" at bounding box center [594, 510] width 138 height 35
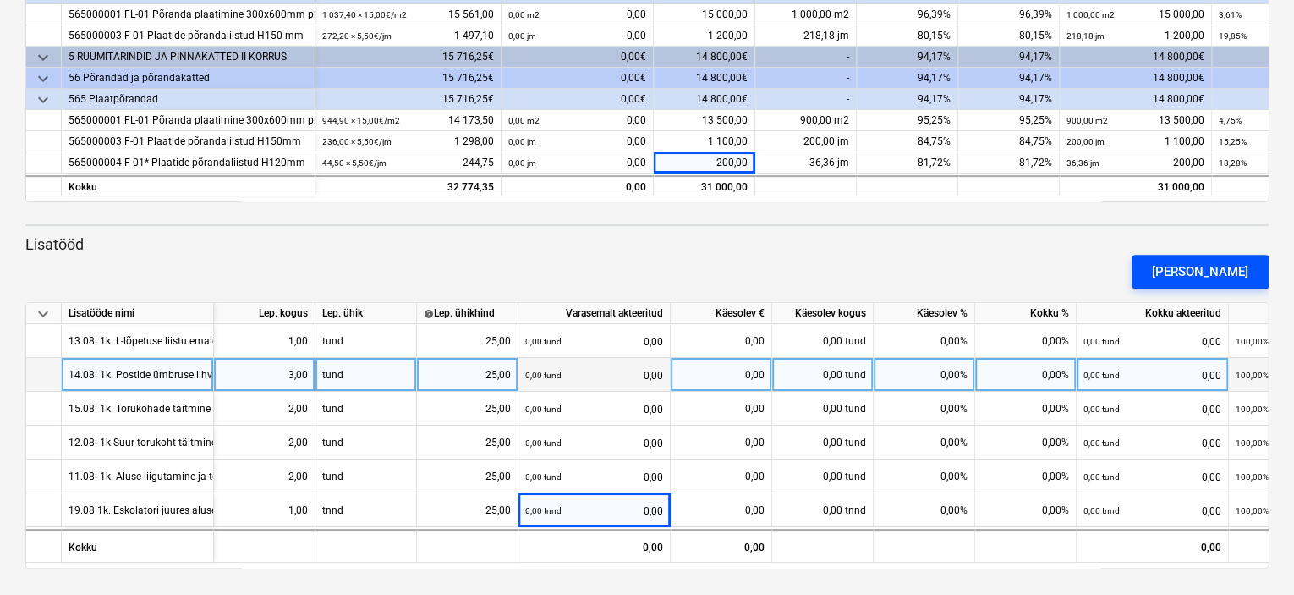
click at [1201, 267] on div "[PERSON_NAME]" at bounding box center [1200, 272] width 96 height 22
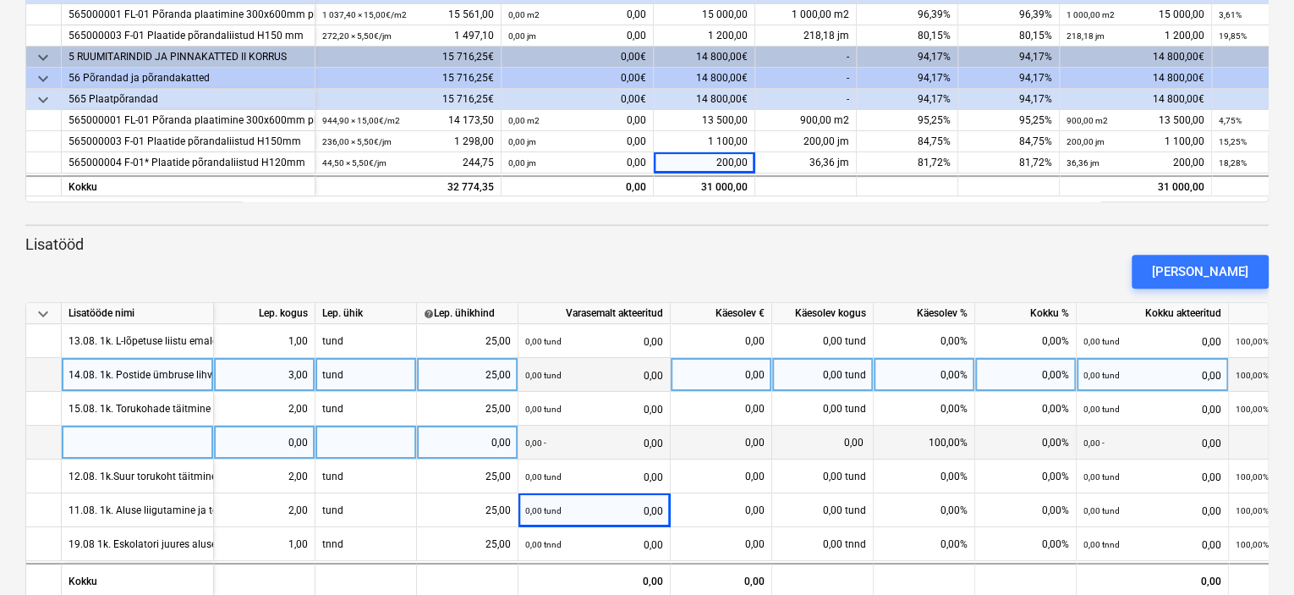
click at [118, 437] on div at bounding box center [138, 443] width 152 height 34
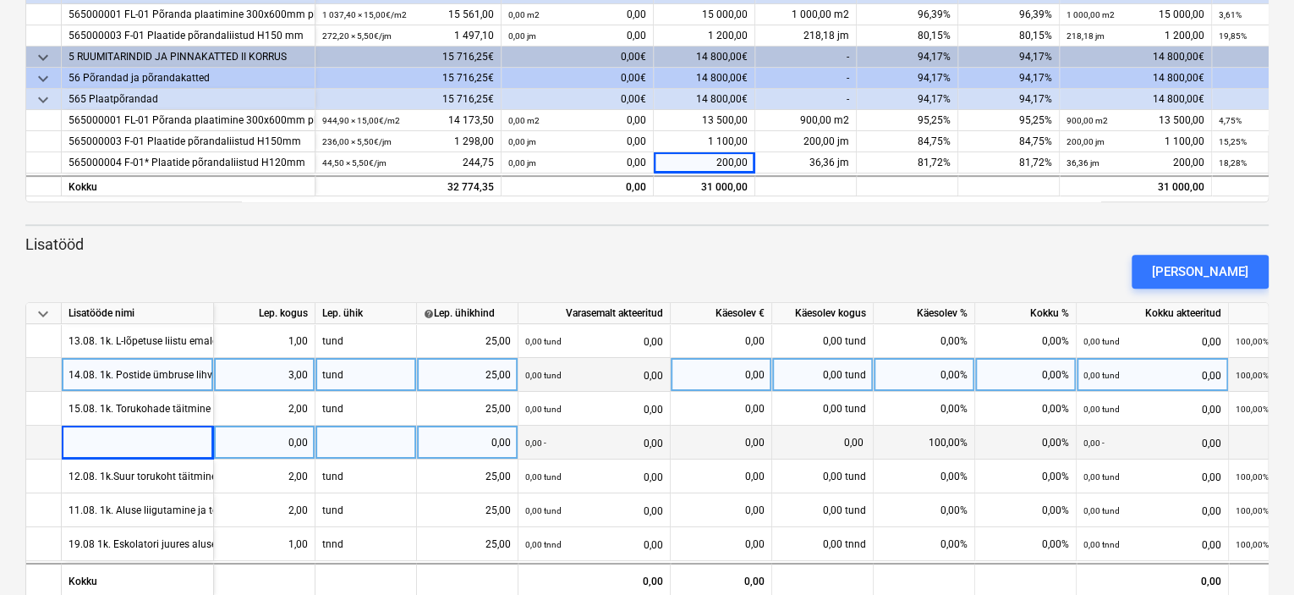
click at [129, 439] on div at bounding box center [138, 443] width 152 height 34
type input "põranda valamine parkettile"
click at [341, 436] on div at bounding box center [367, 443] width 102 height 34
drag, startPoint x: 339, startPoint y: 446, endPoint x: 317, endPoint y: 447, distance: 22.0
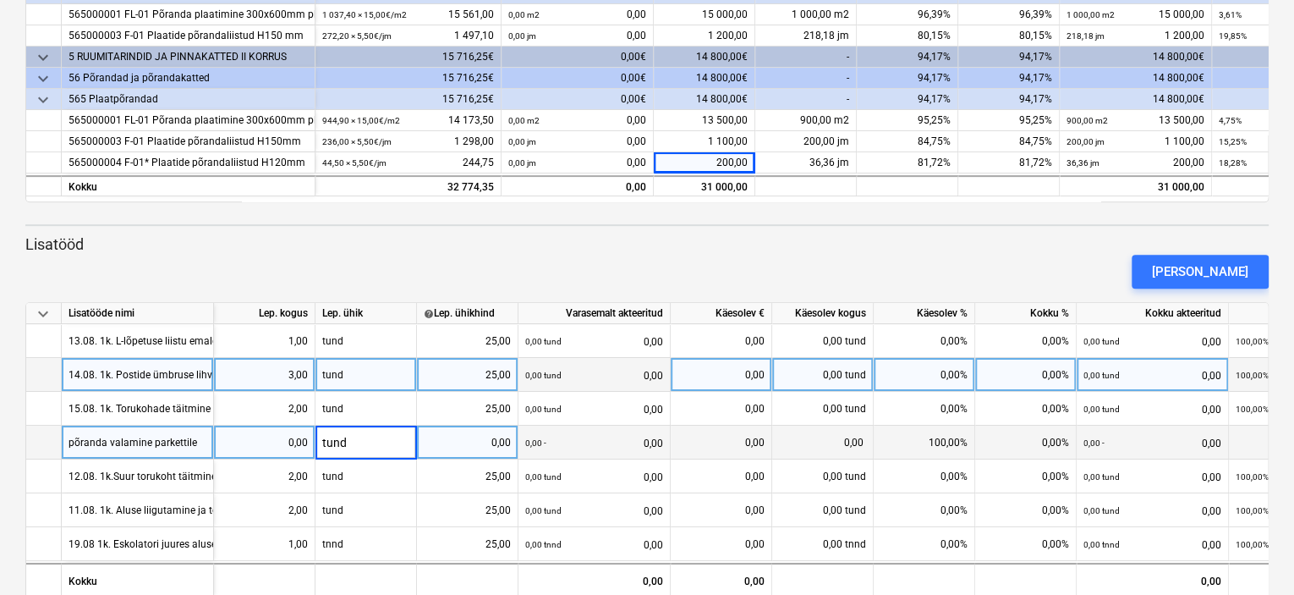
click at [317, 447] on input "tund" at bounding box center [366, 442] width 101 height 33
type input "m2"
click at [471, 438] on div "0,00" at bounding box center [467, 443] width 87 height 34
type input "10"
click at [276, 437] on div "0,00" at bounding box center [264, 443] width 87 height 34
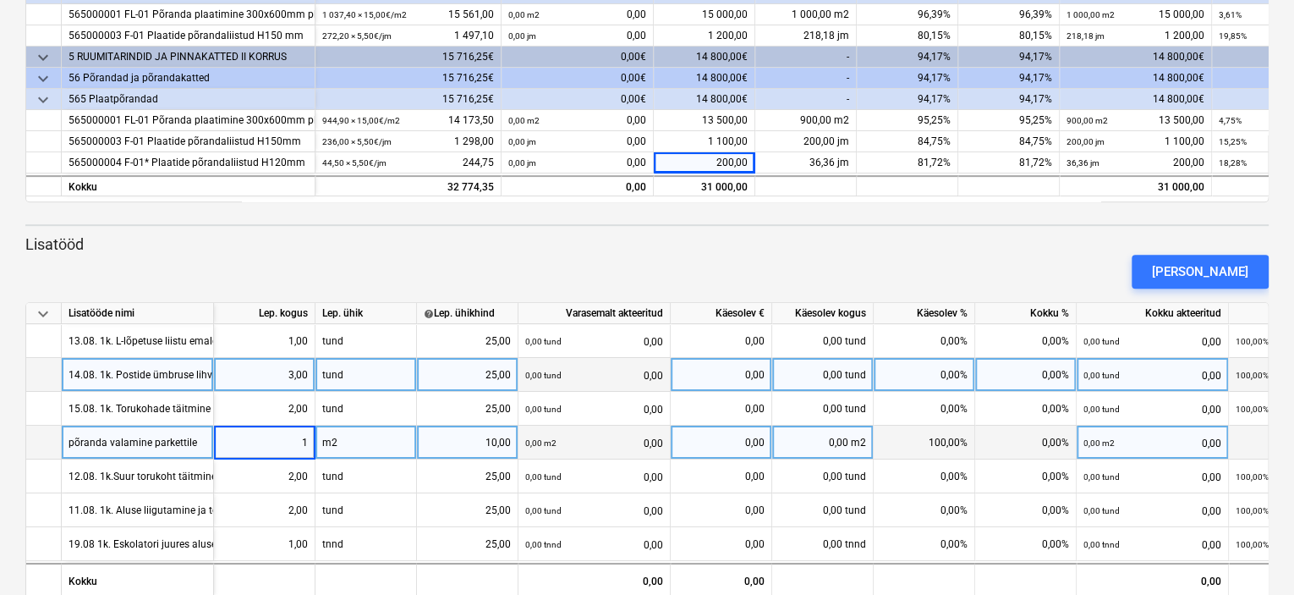
type input "10"
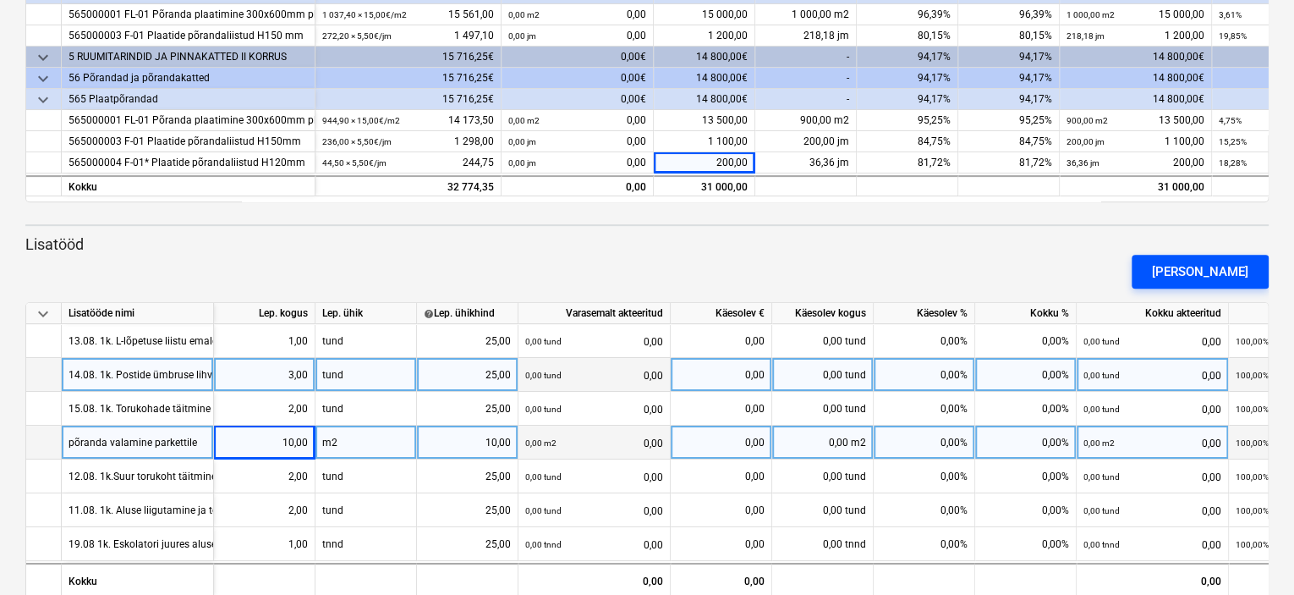
click at [1215, 272] on div "[PERSON_NAME]" at bounding box center [1200, 272] width 96 height 22
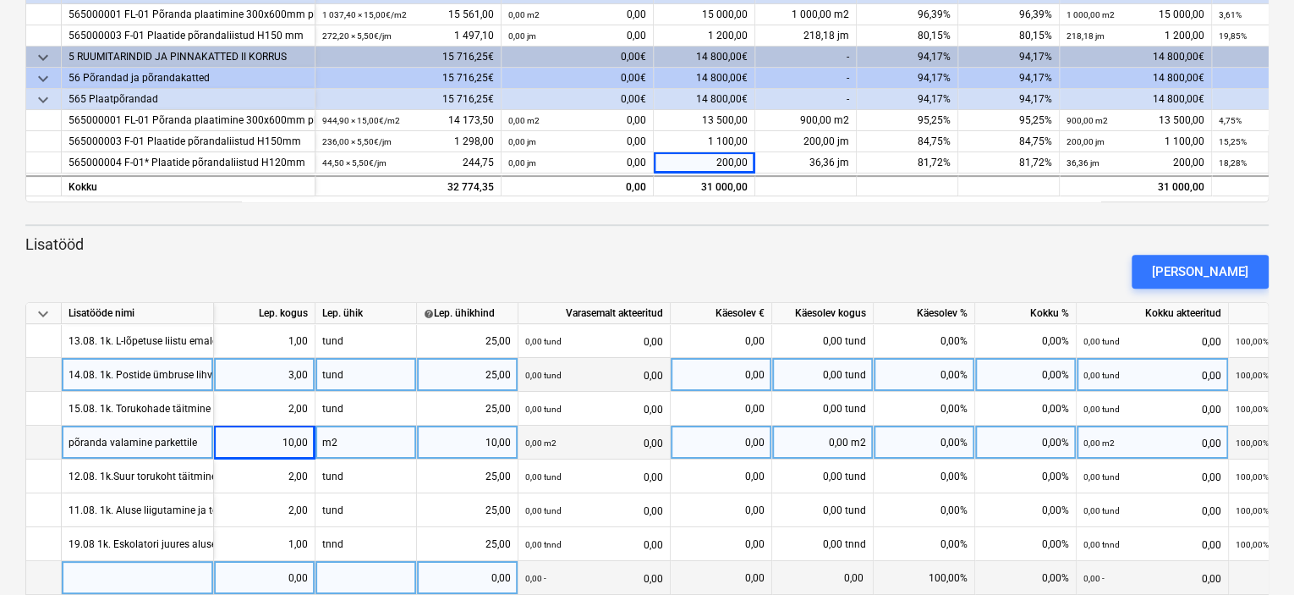
click at [185, 580] on div at bounding box center [138, 578] width 152 height 34
type input "24.08. 2k. 1 tsoonis palju tõstuki emaldamine. Koristasime kõigi teiste ettevõt…"
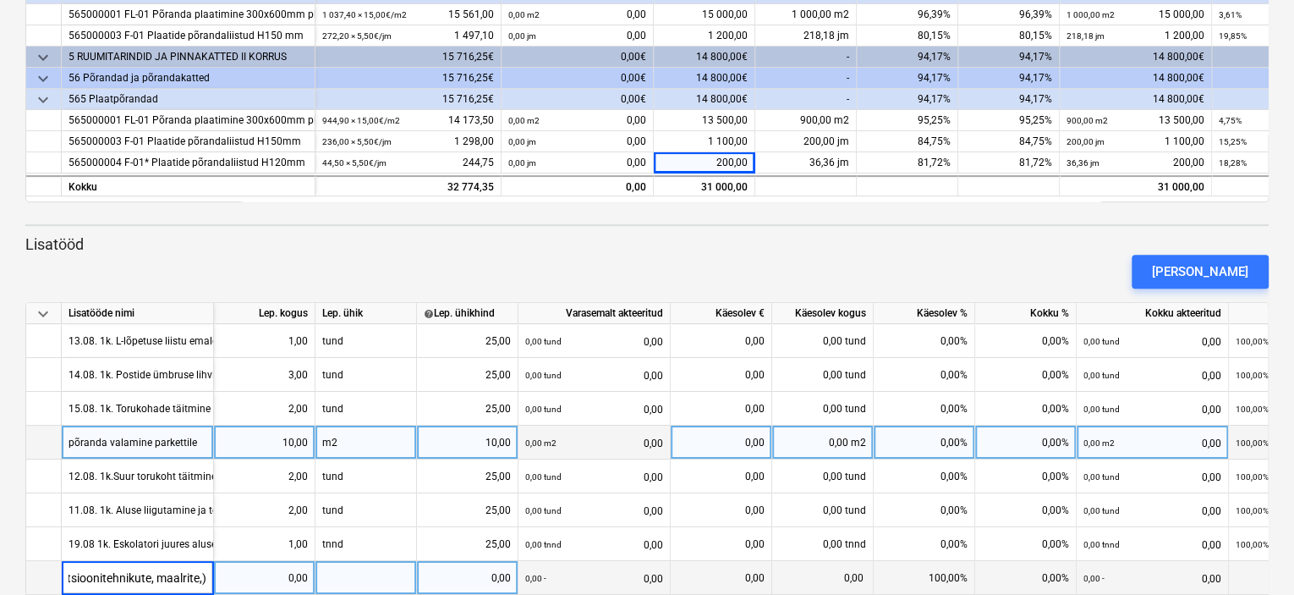
click at [333, 574] on div at bounding box center [367, 578] width 102 height 34
type input "tund"
click at [290, 575] on div "0,00" at bounding box center [264, 578] width 87 height 34
click at [467, 574] on div "0,00" at bounding box center [467, 578] width 87 height 34
type input "25"
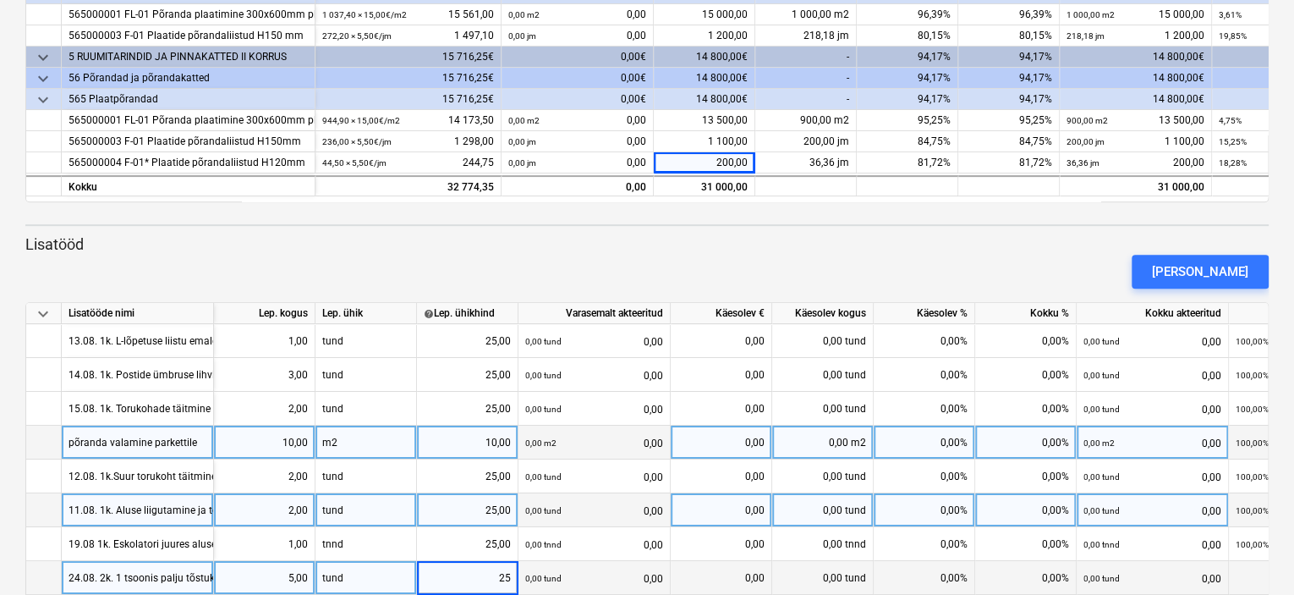
click at [559, 497] on div "0,00 tund" at bounding box center [543, 510] width 36 height 35
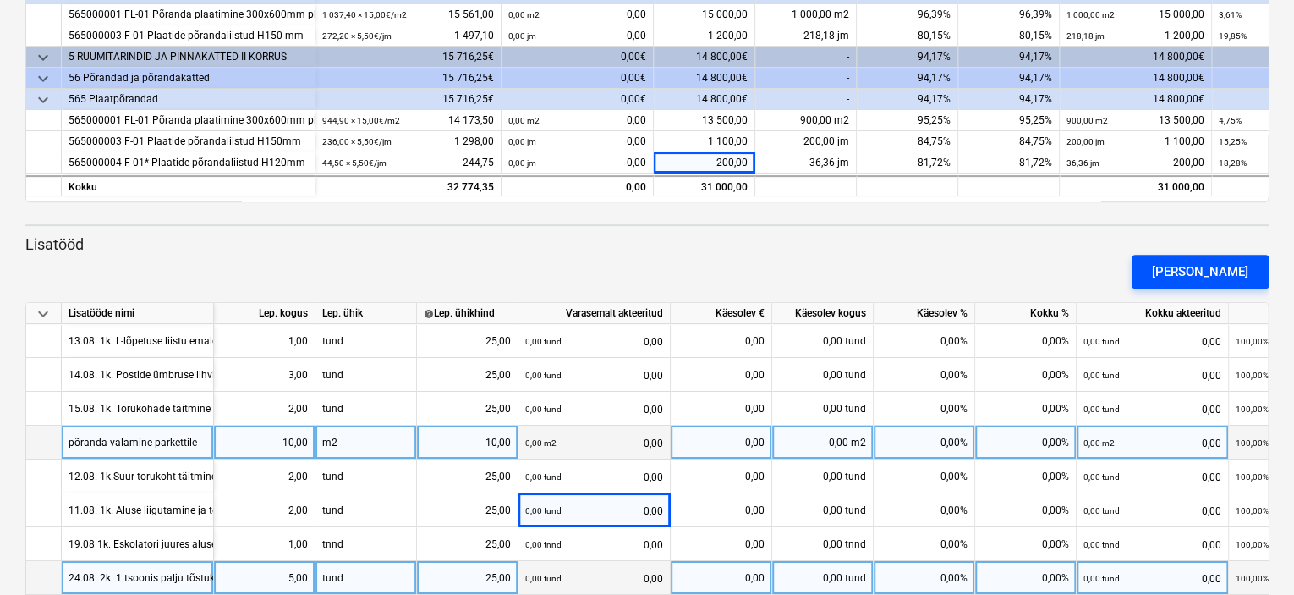
click at [1212, 275] on div "[PERSON_NAME]" at bounding box center [1200, 272] width 96 height 22
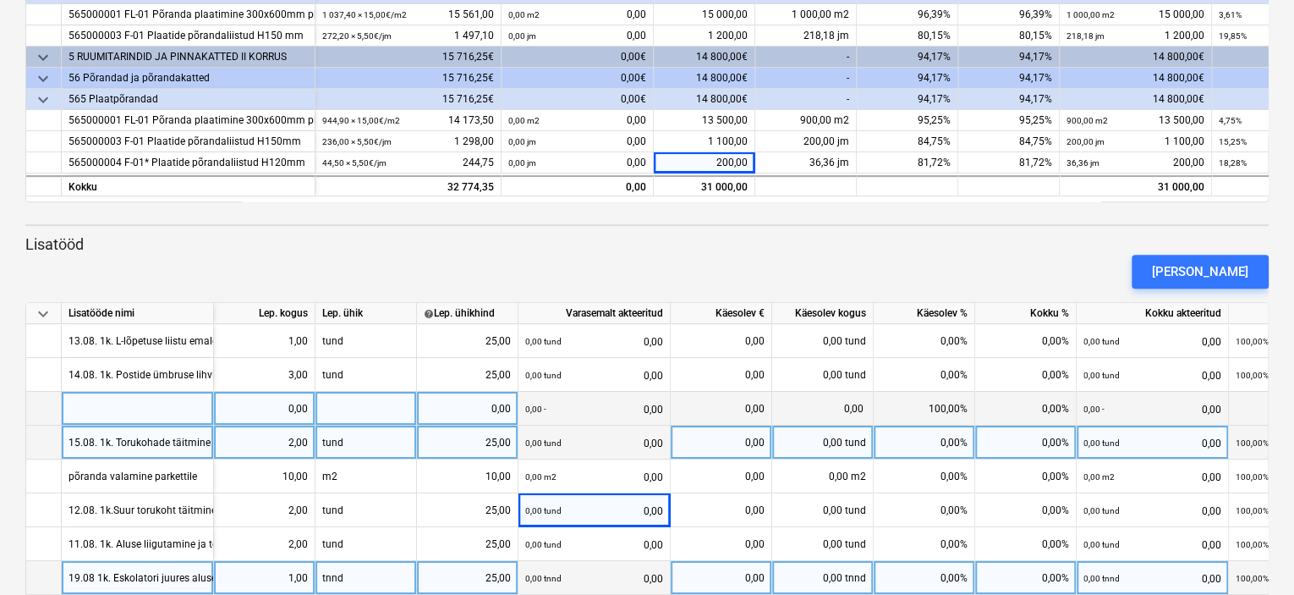
click at [96, 402] on div at bounding box center [138, 409] width 152 height 34
type input "27.08. 2k. 1 tsoonis torukohade tõitmine"
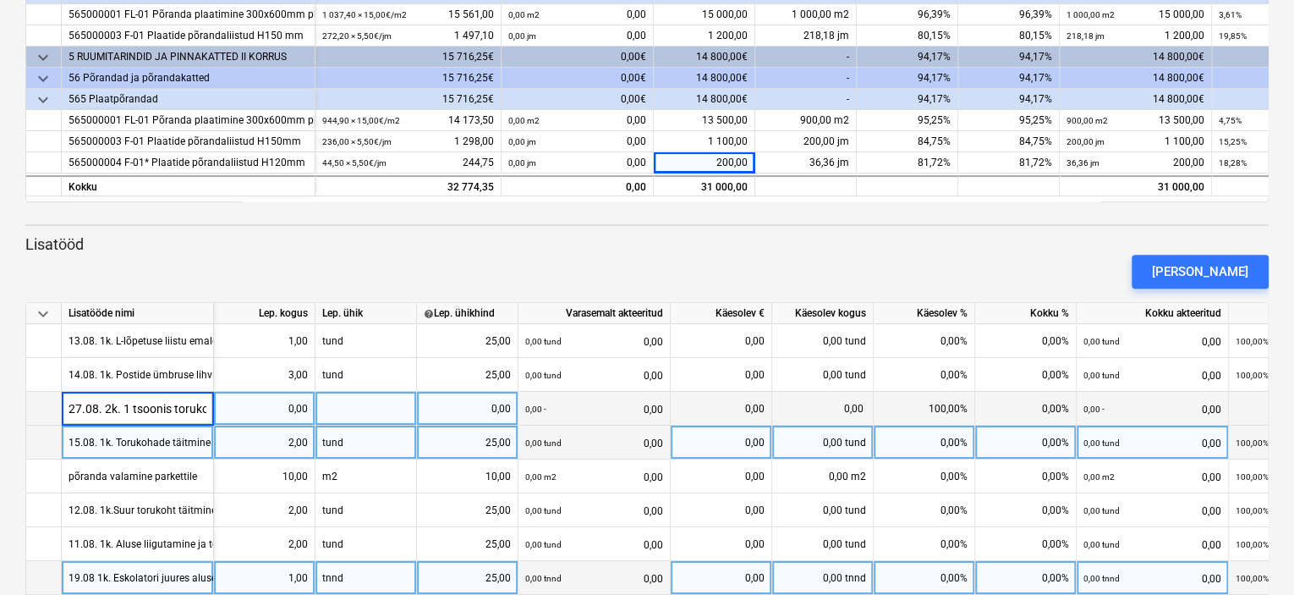
scroll to position [0, 73]
click at [297, 410] on div "0,00" at bounding box center [264, 409] width 87 height 34
click at [360, 411] on div at bounding box center [367, 409] width 102 height 34
type input "tund"
click at [475, 400] on div "0,00" at bounding box center [467, 409] width 87 height 34
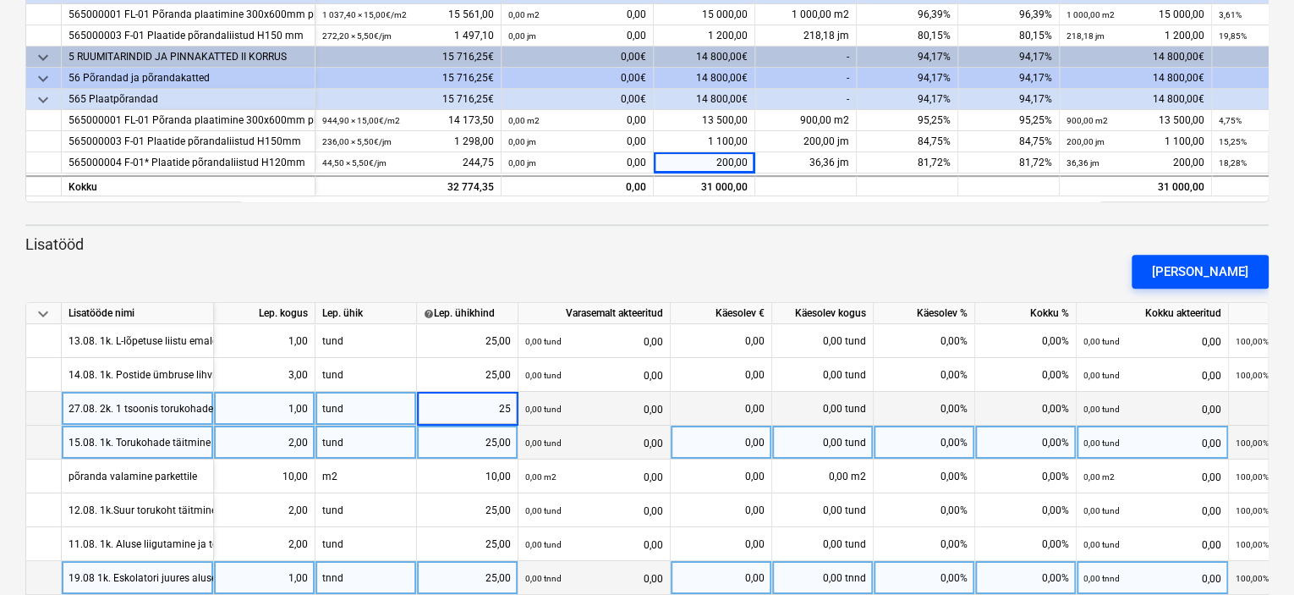
click at [1204, 269] on div "[PERSON_NAME]" at bounding box center [1200, 272] width 96 height 22
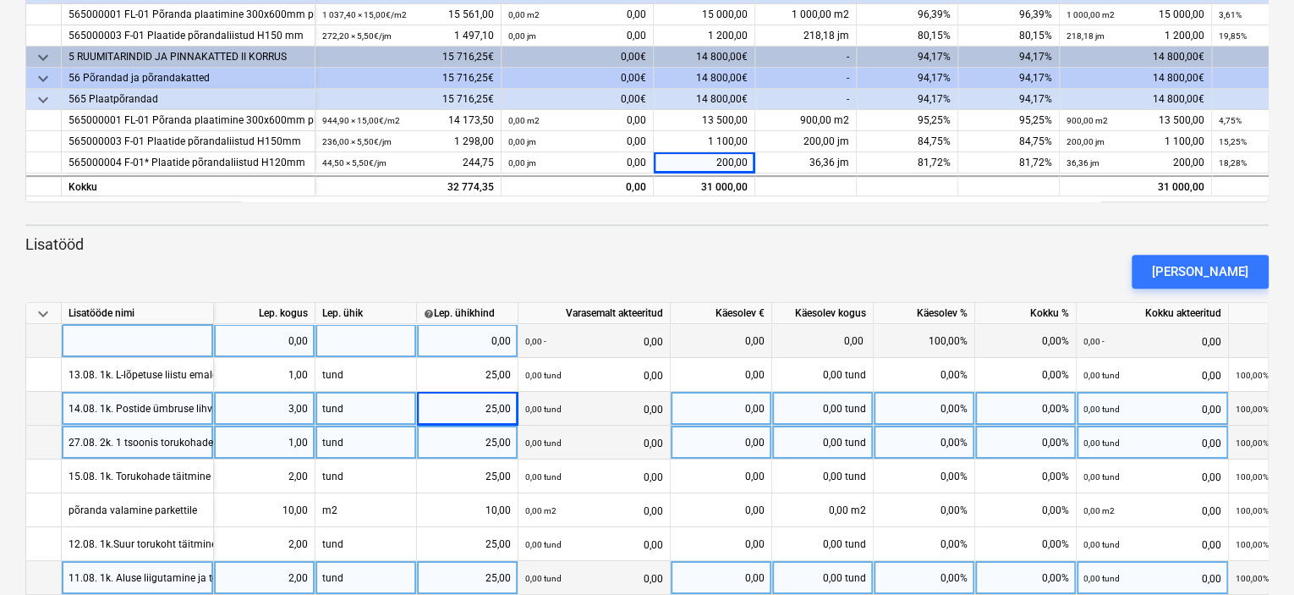
click at [118, 341] on div at bounding box center [138, 341] width 152 height 34
type input "27.08. 2k. 2 tsoonis liigutamsime teiste ettevõte [PERSON_NAME]"
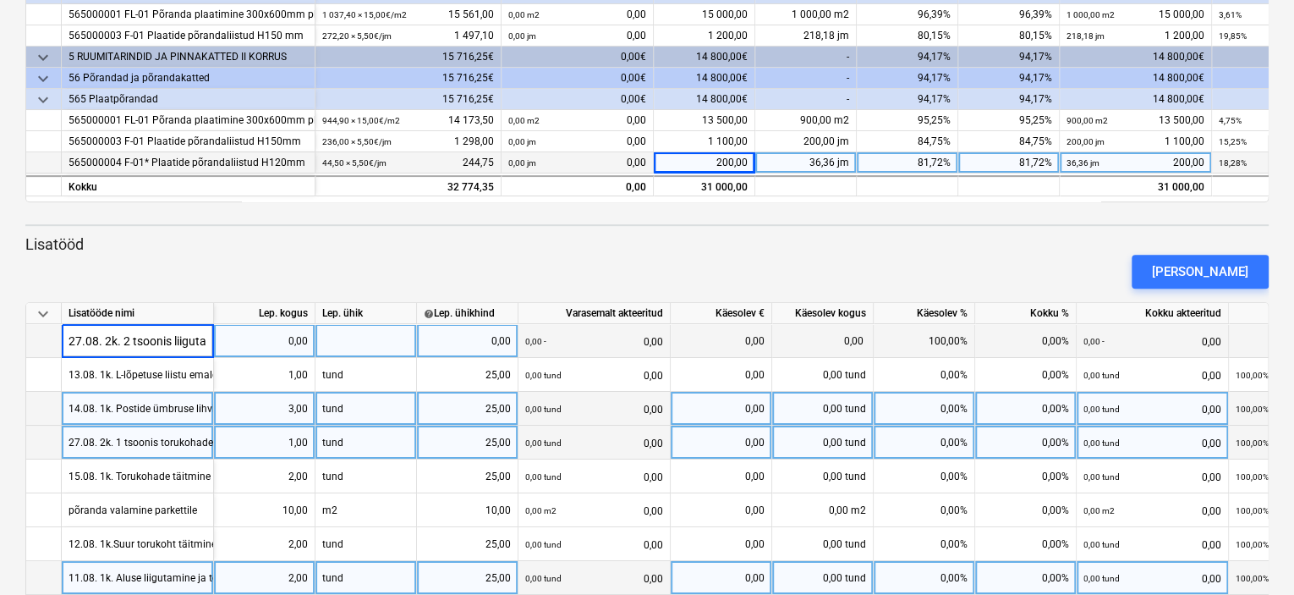
scroll to position [0, 145]
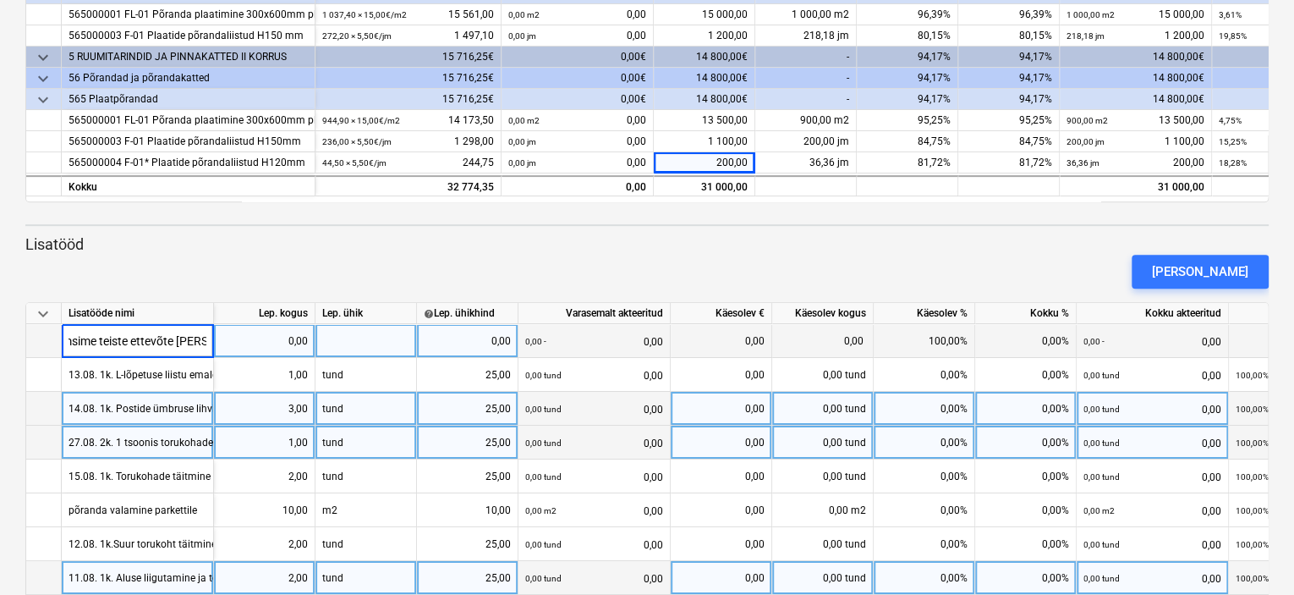
click at [360, 338] on div at bounding box center [367, 341] width 102 height 34
type input "tund"
click at [479, 337] on div "0,00" at bounding box center [467, 341] width 87 height 34
click at [289, 337] on div "0,00" at bounding box center [264, 341] width 87 height 34
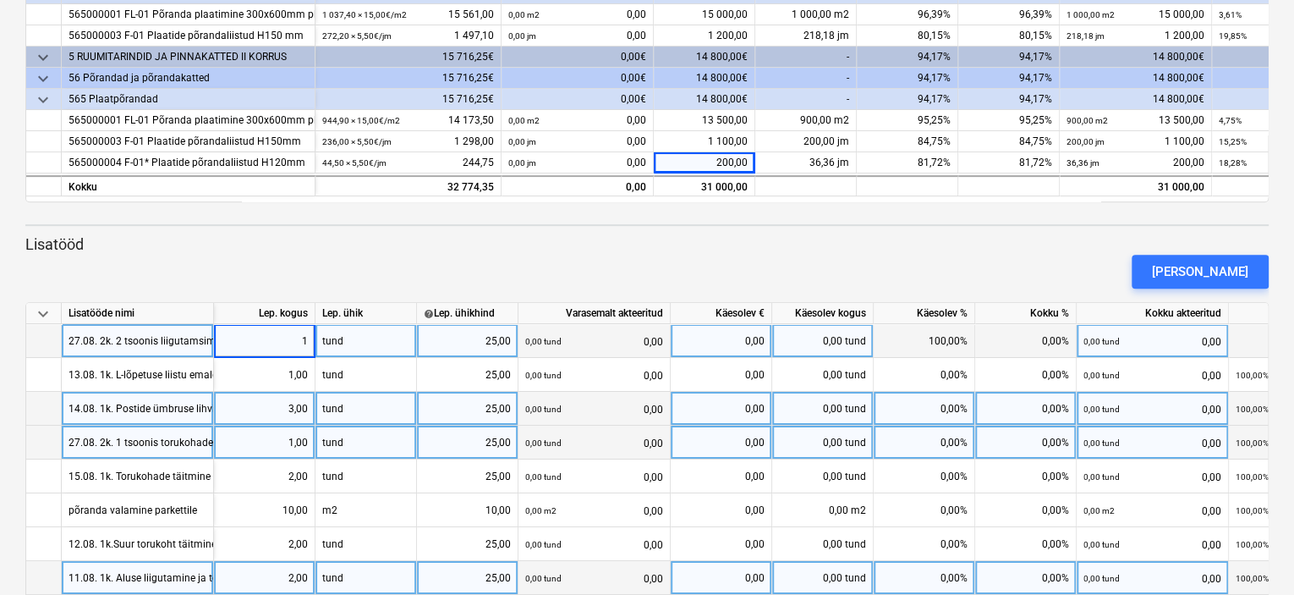
click at [417, 266] on div "[PERSON_NAME]" at bounding box center [647, 271] width 1257 height 47
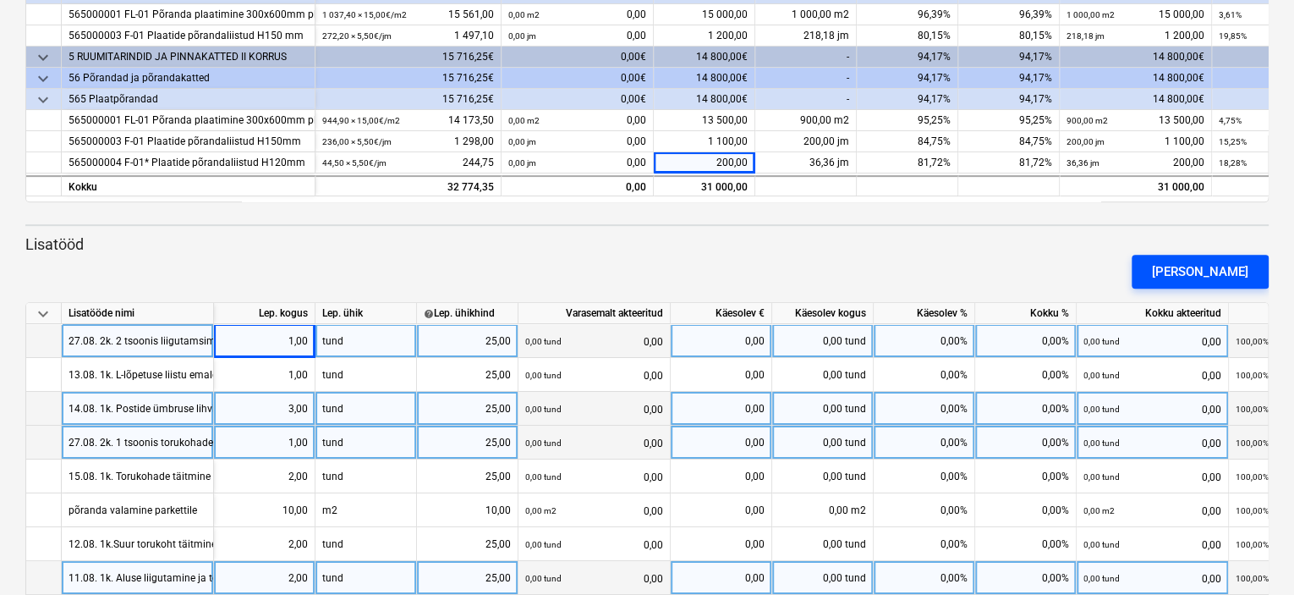
click at [1216, 270] on div "[PERSON_NAME]" at bounding box center [1200, 272] width 96 height 22
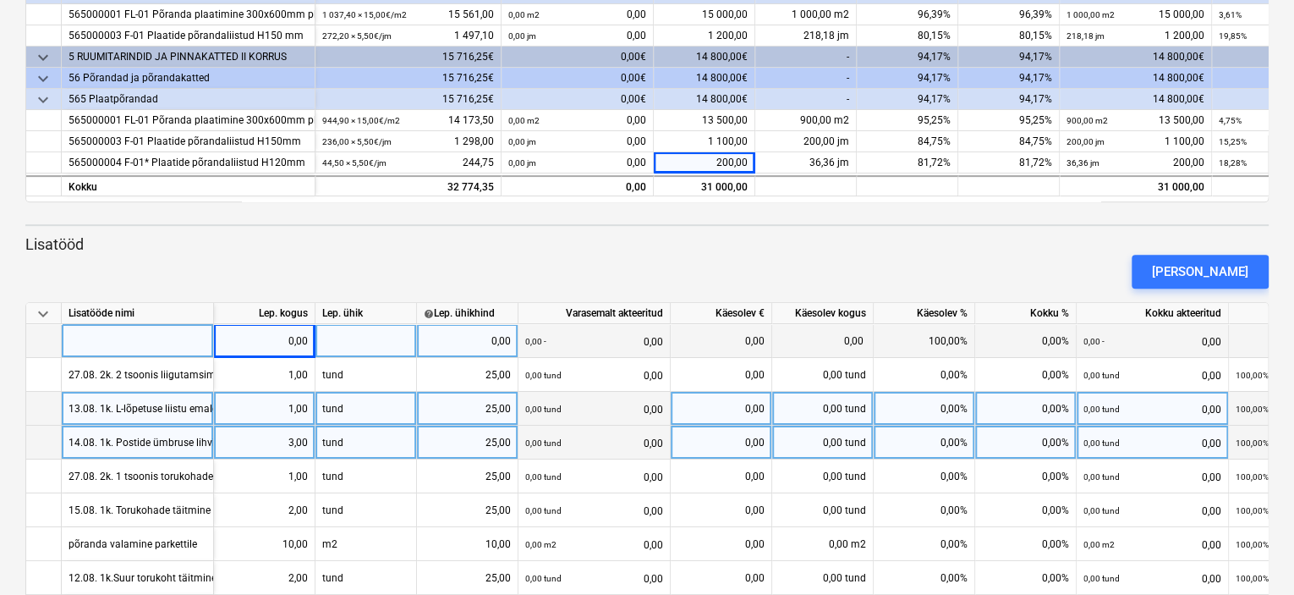
click at [129, 337] on div at bounding box center [138, 341] width 152 height 34
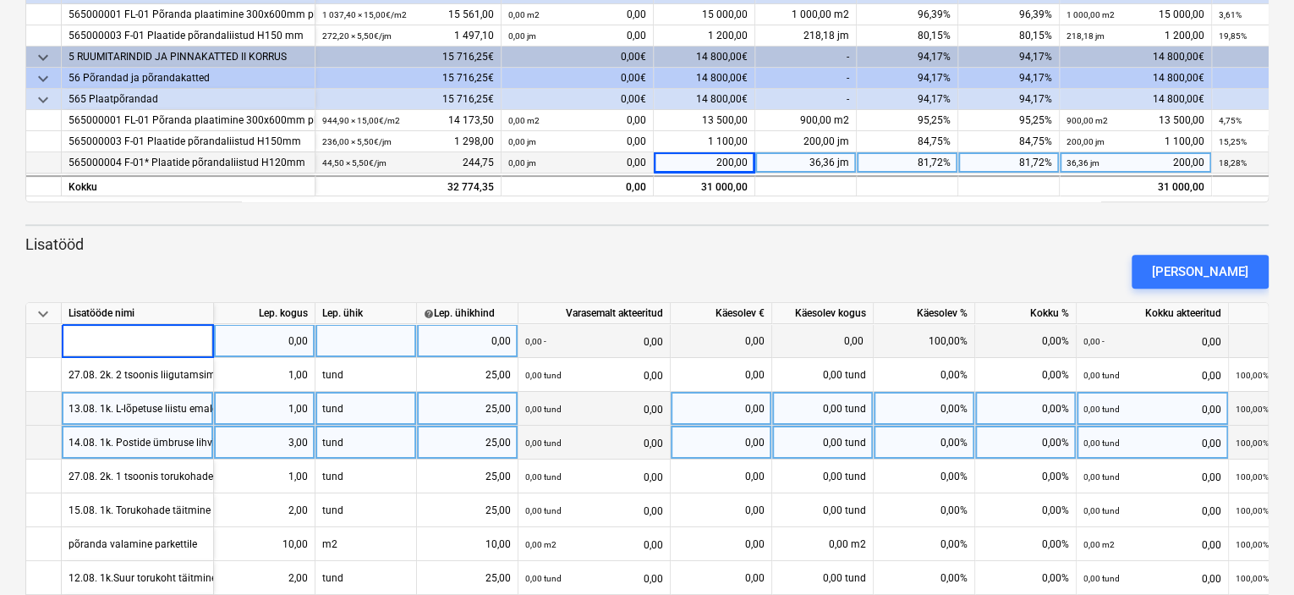
type input "28.08. 2k. Põranda tasandamine kaks peauksedes ja vitriini juures"
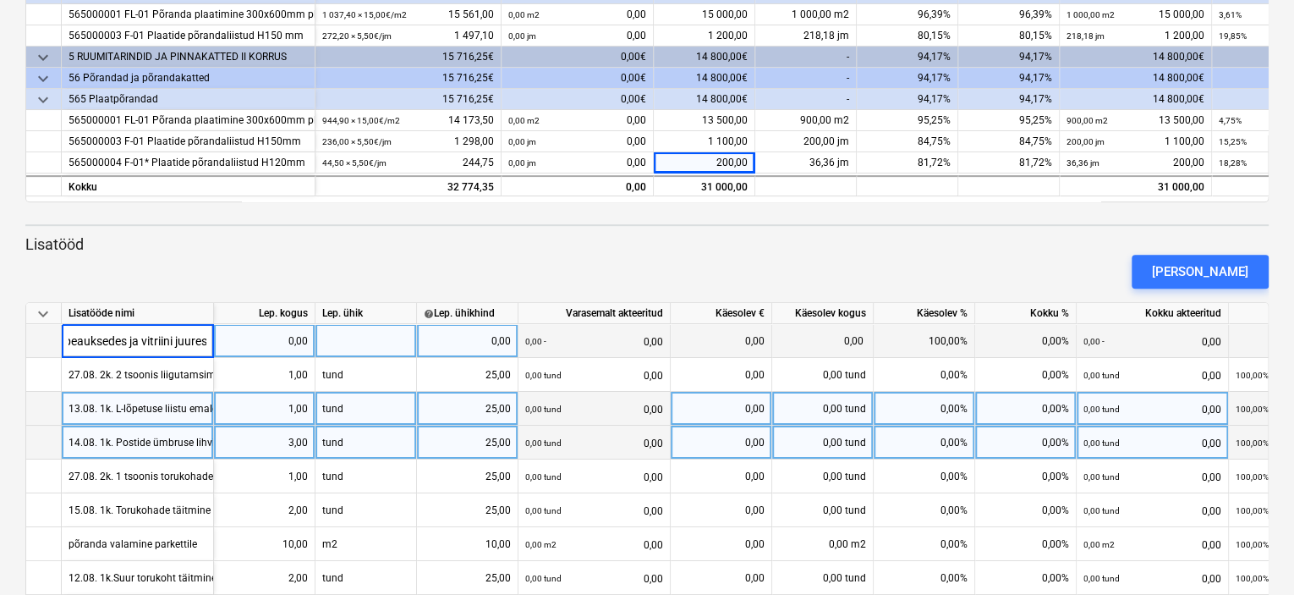
click at [278, 340] on div "0,00" at bounding box center [264, 341] width 87 height 34
click at [362, 336] on div at bounding box center [367, 341] width 102 height 34
type input "m2"
click at [468, 334] on div "0,00" at bounding box center [467, 341] width 87 height 34
click at [489, 338] on input "45" at bounding box center [467, 340] width 101 height 33
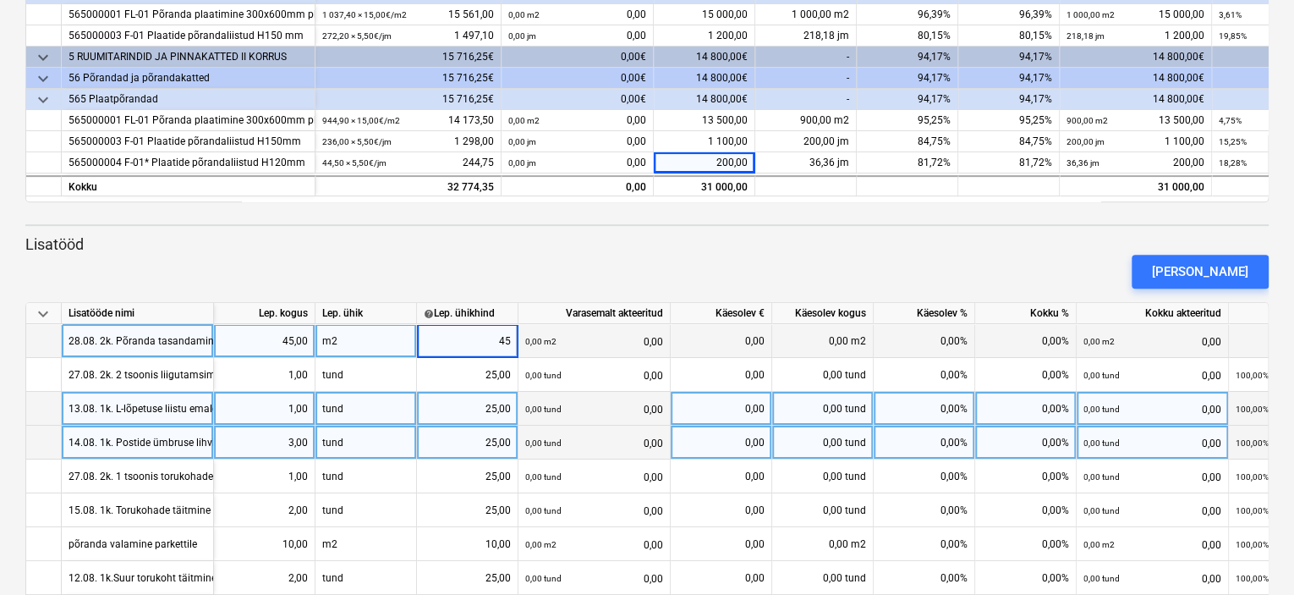
drag, startPoint x: 496, startPoint y: 338, endPoint x: 513, endPoint y: 341, distance: 17.1
click at [513, 341] on input "45" at bounding box center [467, 340] width 101 height 33
type input "10"
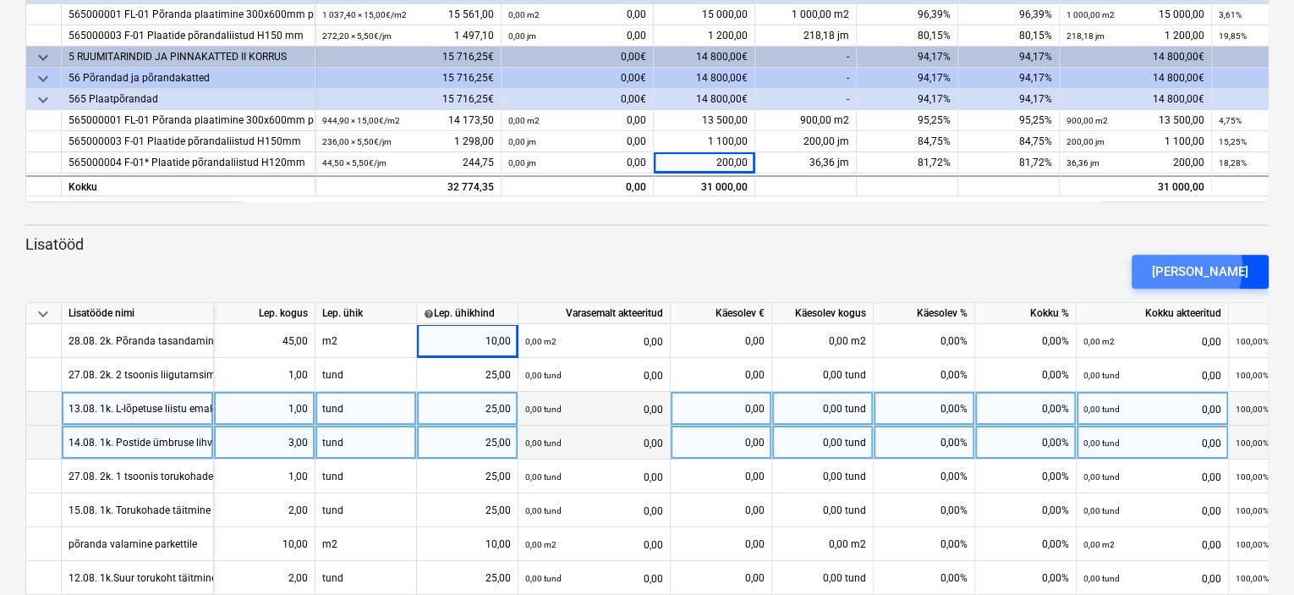
click at [1211, 267] on div "[PERSON_NAME]" at bounding box center [1200, 272] width 96 height 22
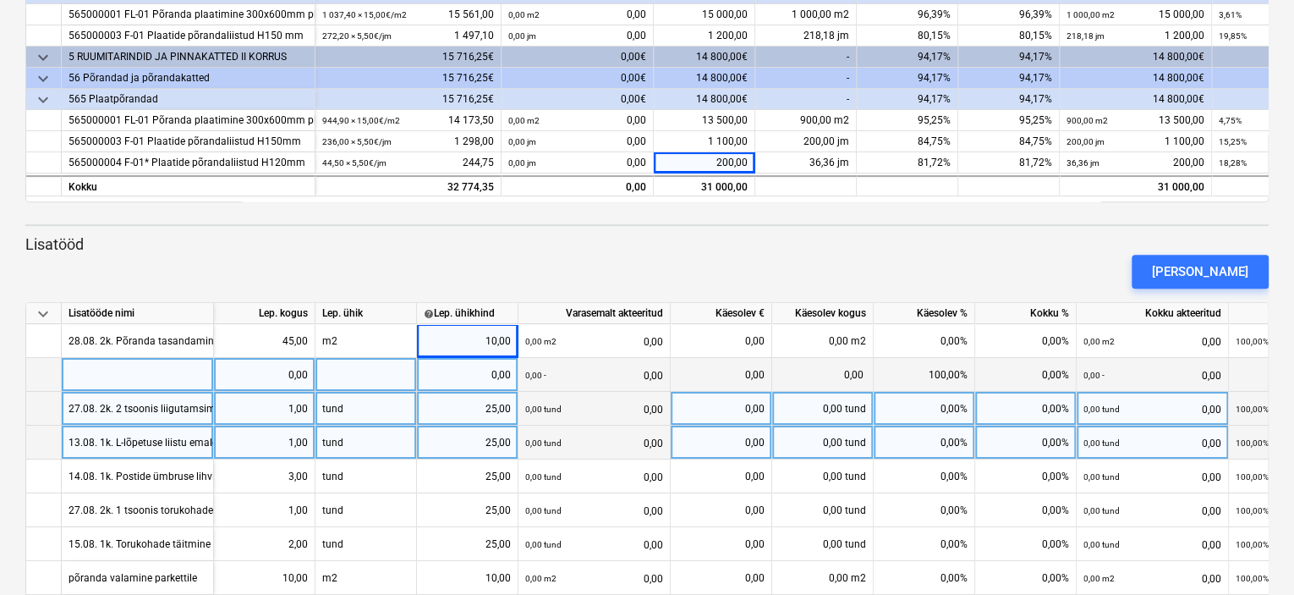
click at [81, 365] on div at bounding box center [138, 375] width 152 height 34
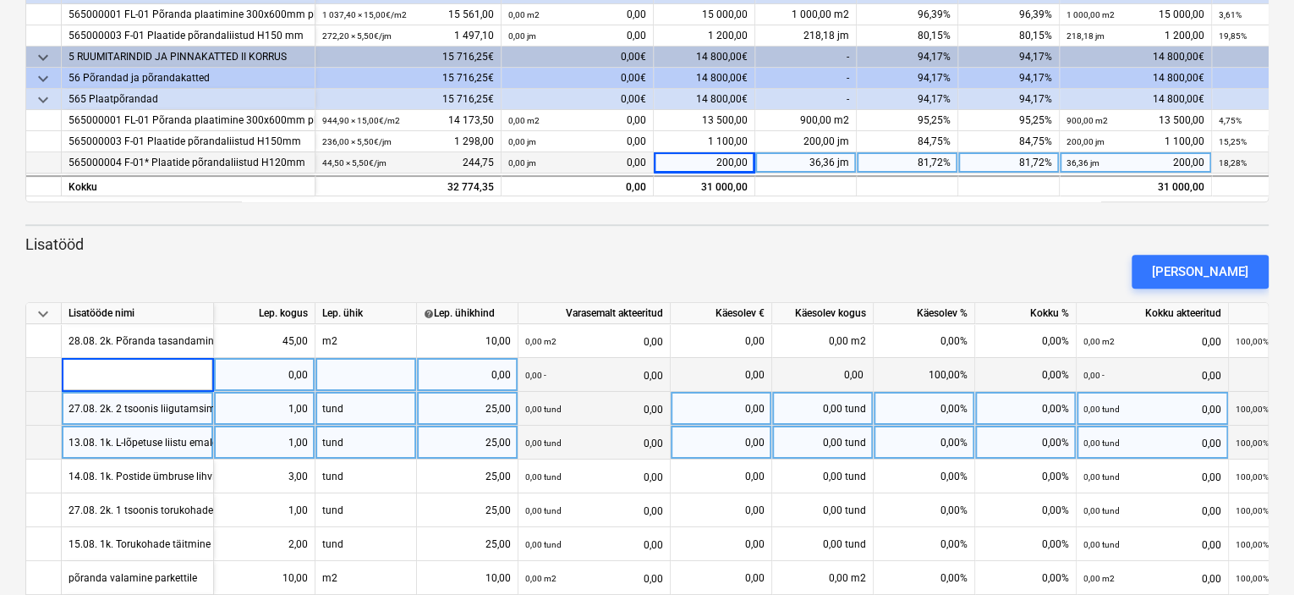
type input "29.08. 2k. 4 tsoonis tellingu emaldamine [PERSON_NAME] töötajate [PERSON_NAME]"
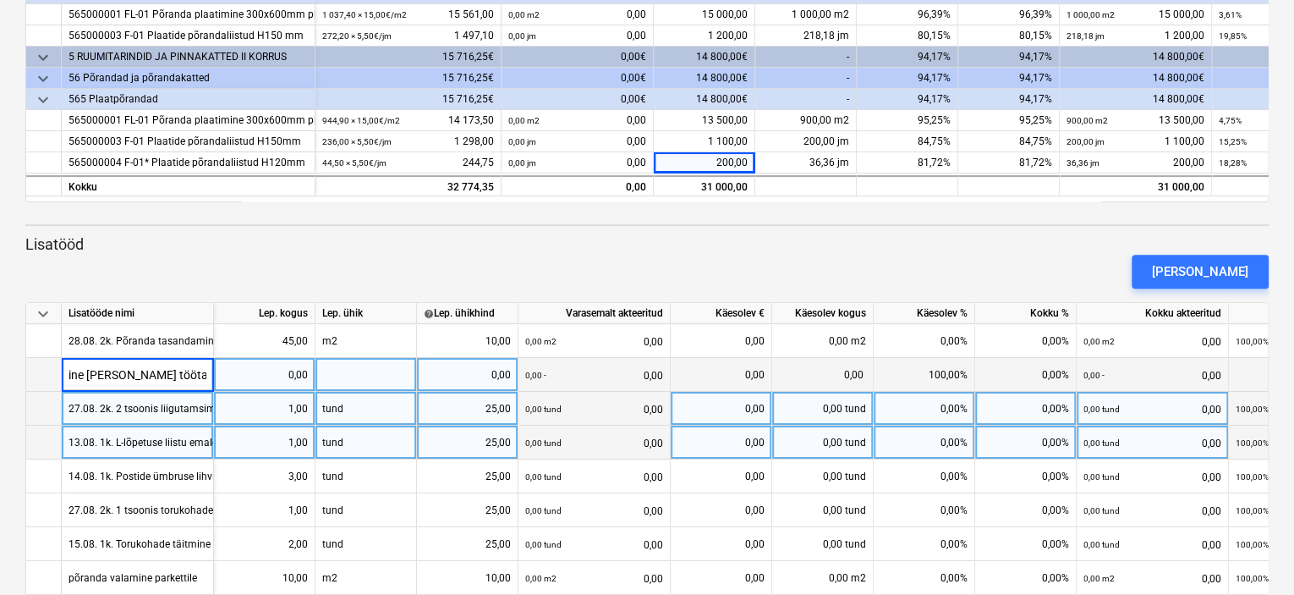
click at [355, 371] on div at bounding box center [367, 375] width 102 height 34
type input "tund"
click at [282, 370] on div "0,00" at bounding box center [264, 375] width 87 height 34
click at [474, 378] on div "0,00" at bounding box center [467, 375] width 87 height 34
type input "25"
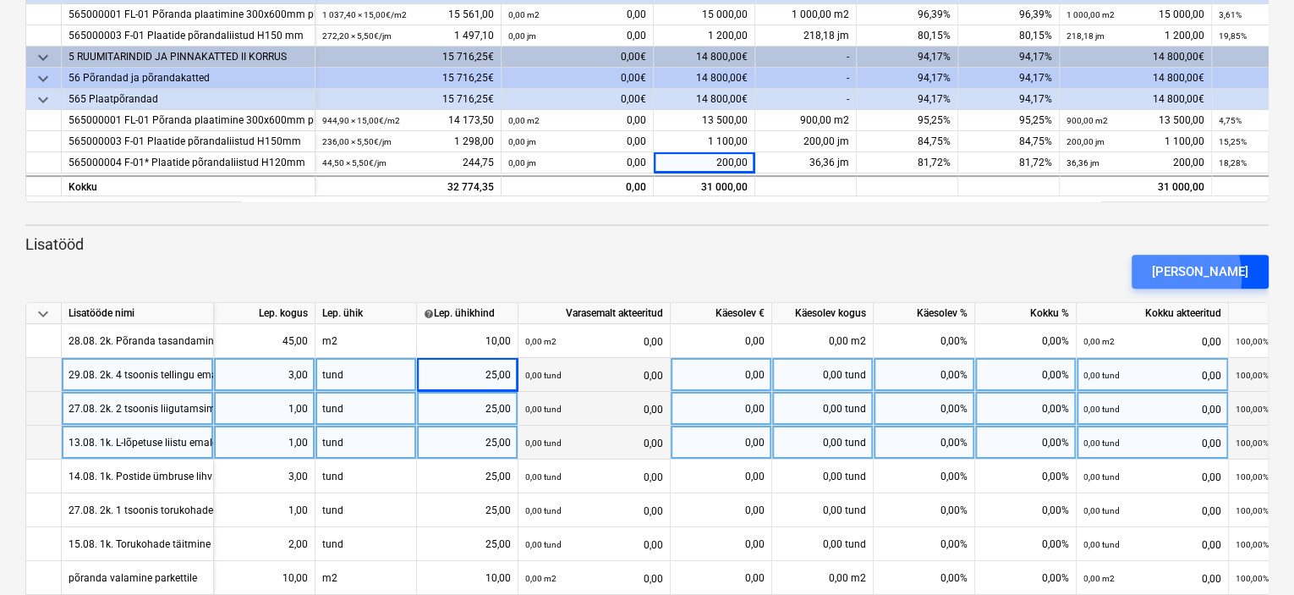
click at [1188, 276] on div "[PERSON_NAME]" at bounding box center [1200, 272] width 96 height 22
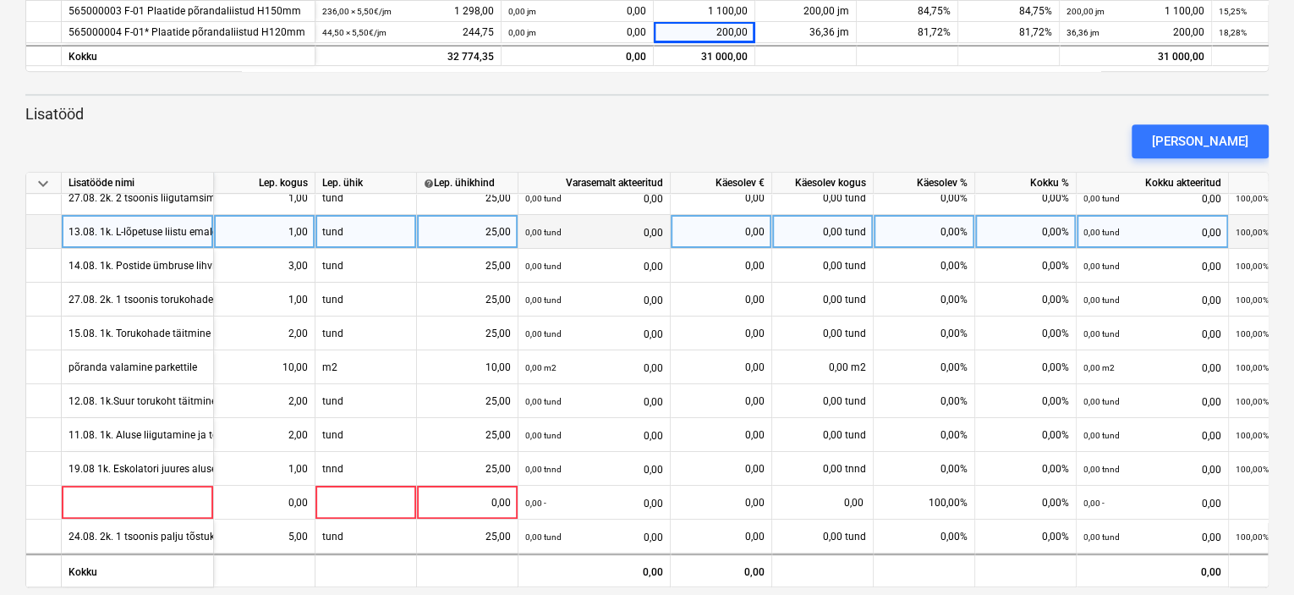
scroll to position [466, 0]
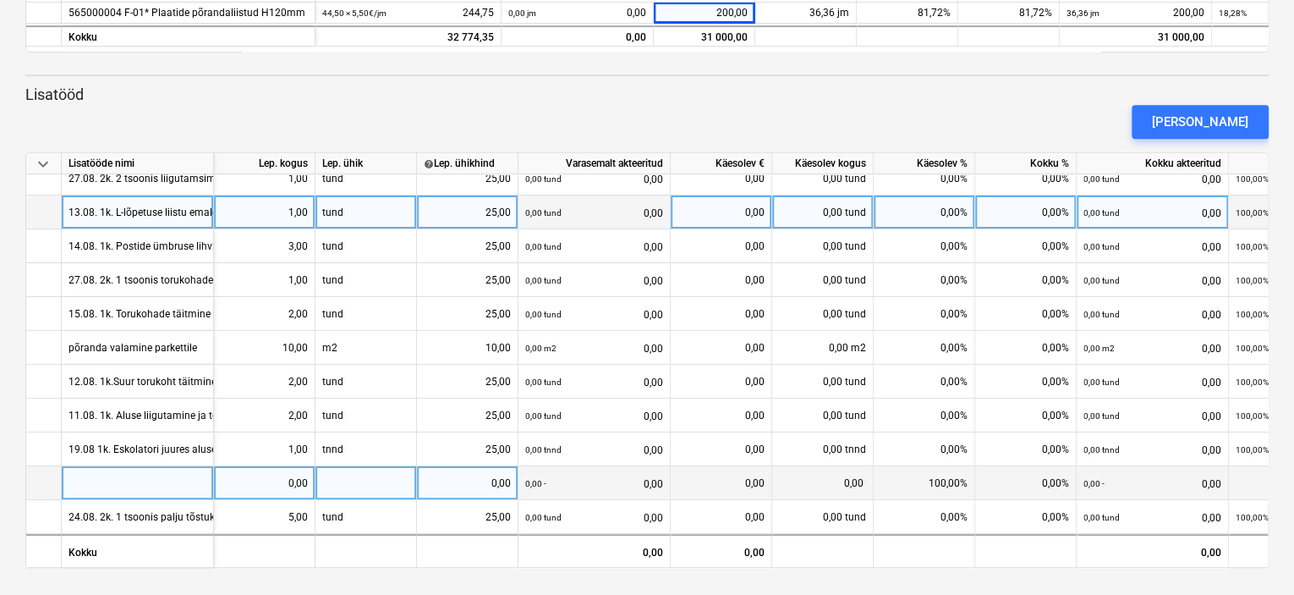
click at [137, 478] on div at bounding box center [138, 483] width 152 height 34
type input "06.09. 2k. Kontoriukse alla plaaditükki emaldamine"
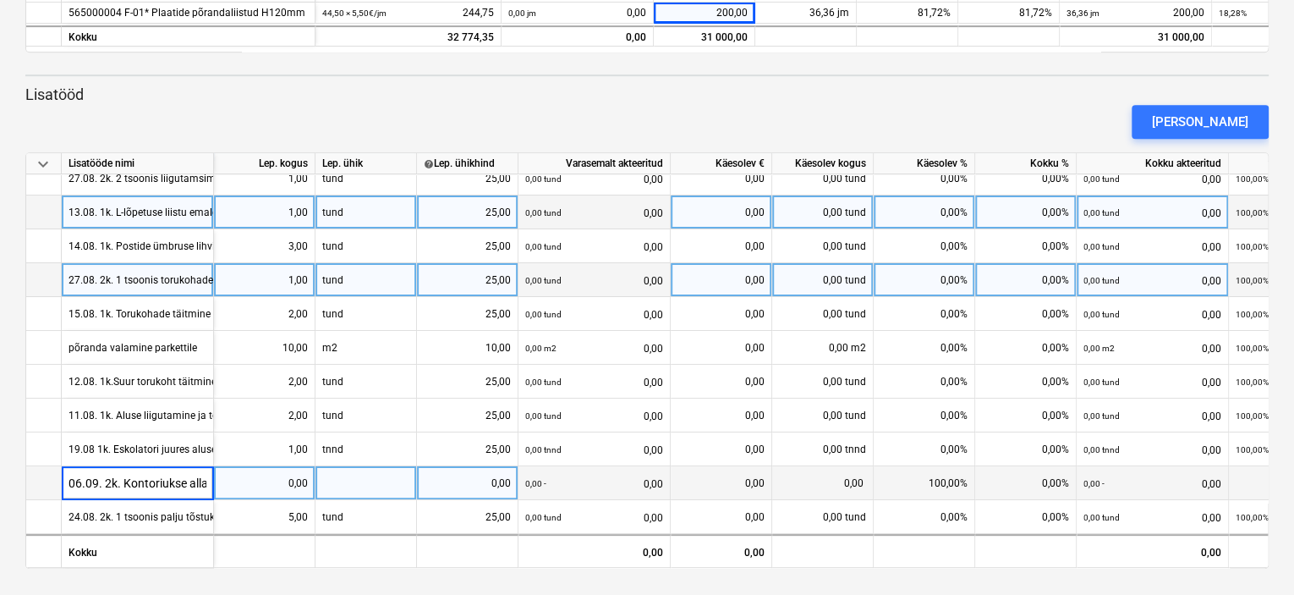
scroll to position [0, 129]
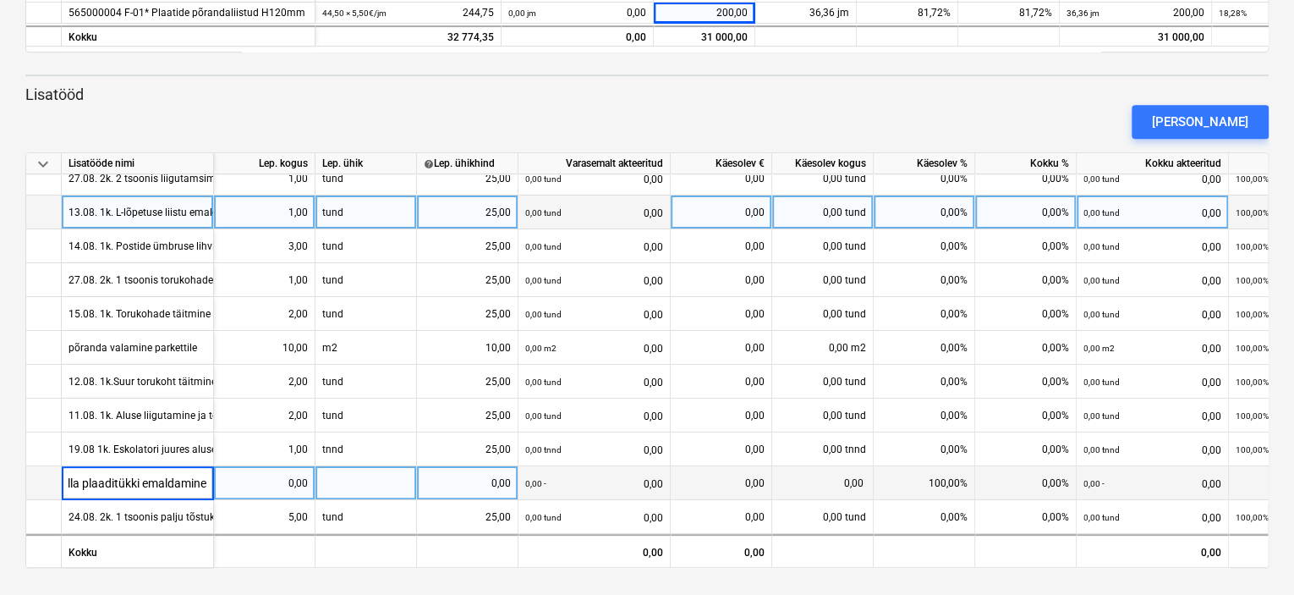
click at [335, 471] on div at bounding box center [367, 483] width 102 height 34
type input "tund"
click at [289, 475] on div "0,00" at bounding box center [264, 483] width 87 height 34
type input "0,5"
click at [503, 470] on div "0,00" at bounding box center [467, 483] width 87 height 34
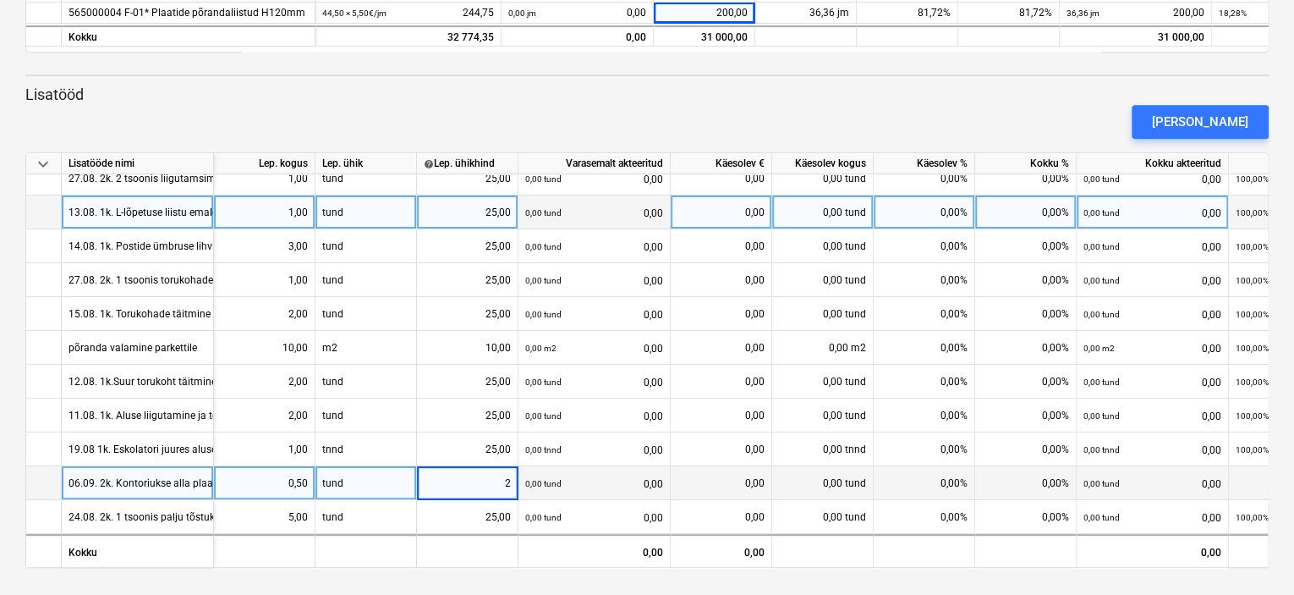
type input "25"
click at [985, 96] on p "Lisatööd" at bounding box center [647, 95] width 1244 height 20
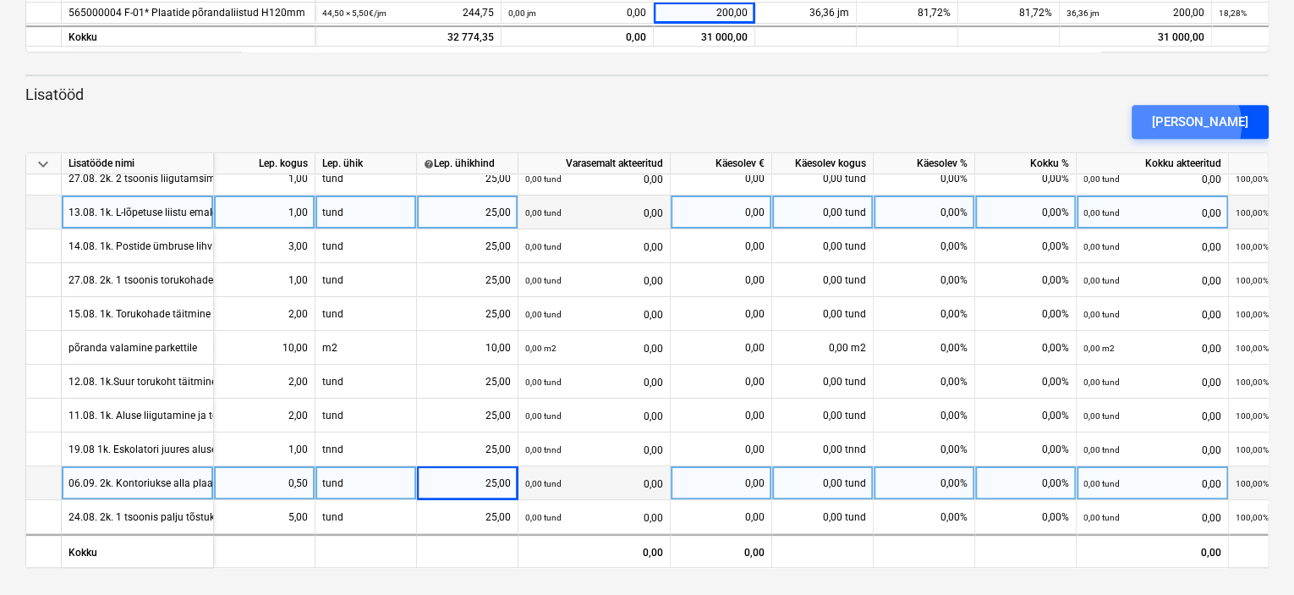
click at [1215, 124] on div "[PERSON_NAME]" at bounding box center [1200, 122] width 96 height 22
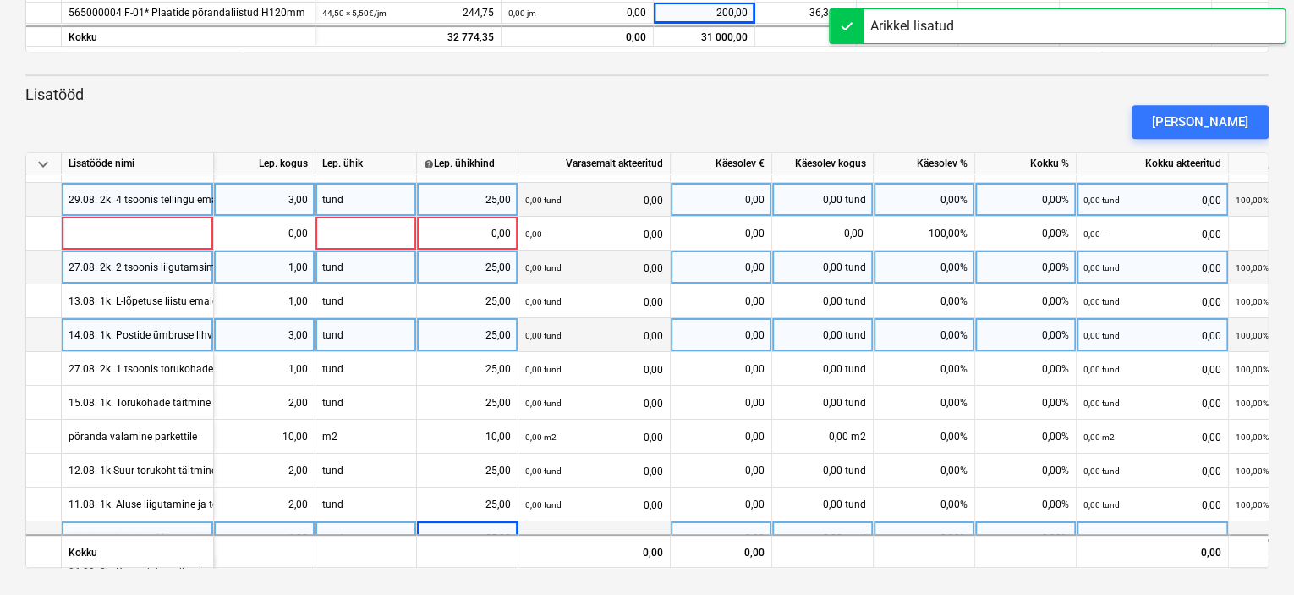
scroll to position [0, 0]
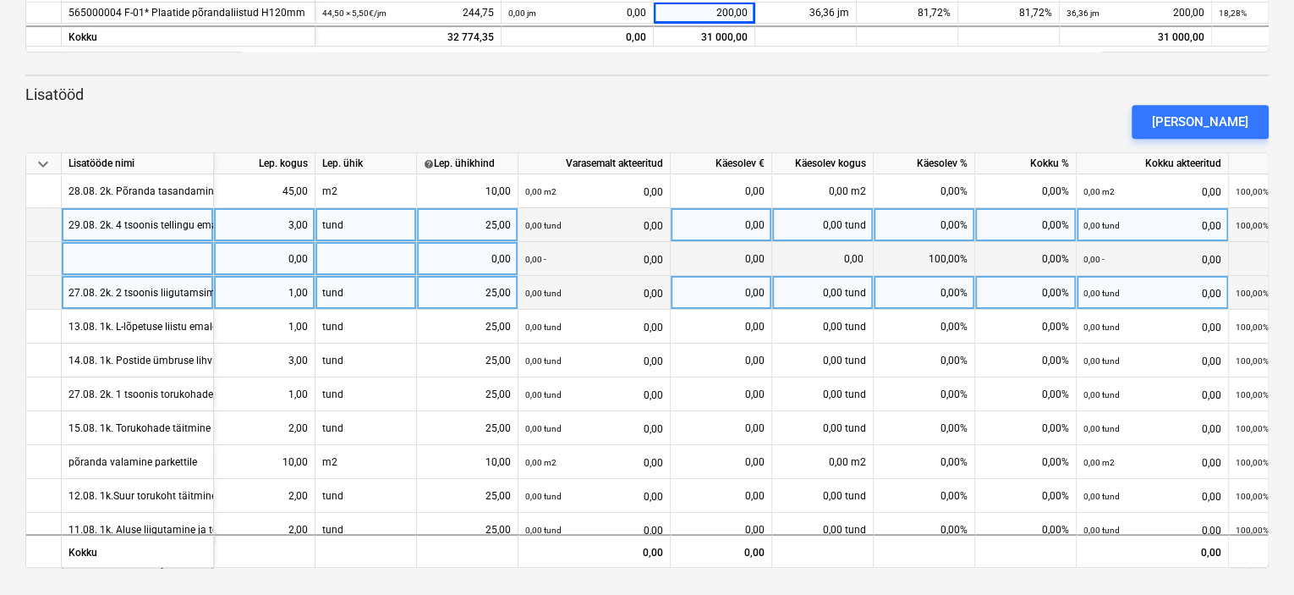
click at [125, 256] on div at bounding box center [138, 259] width 152 height 34
type input "07.09. 2k. Visual Storage [PERSON_NAME] plaatimine 600x600"
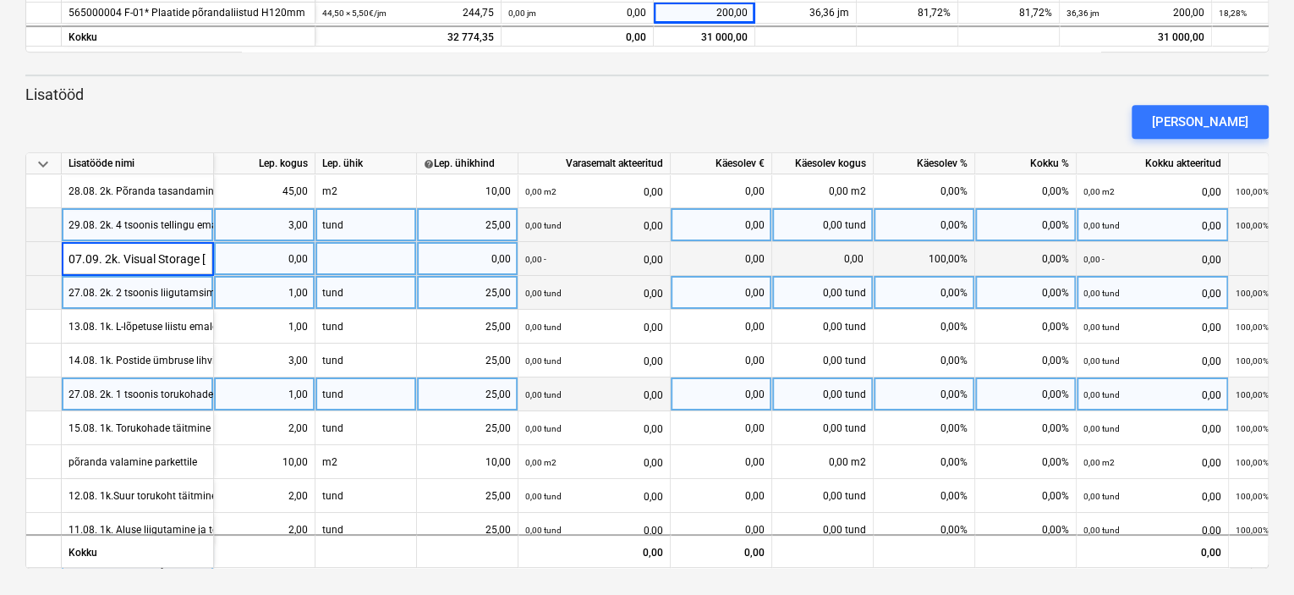
scroll to position [0, 119]
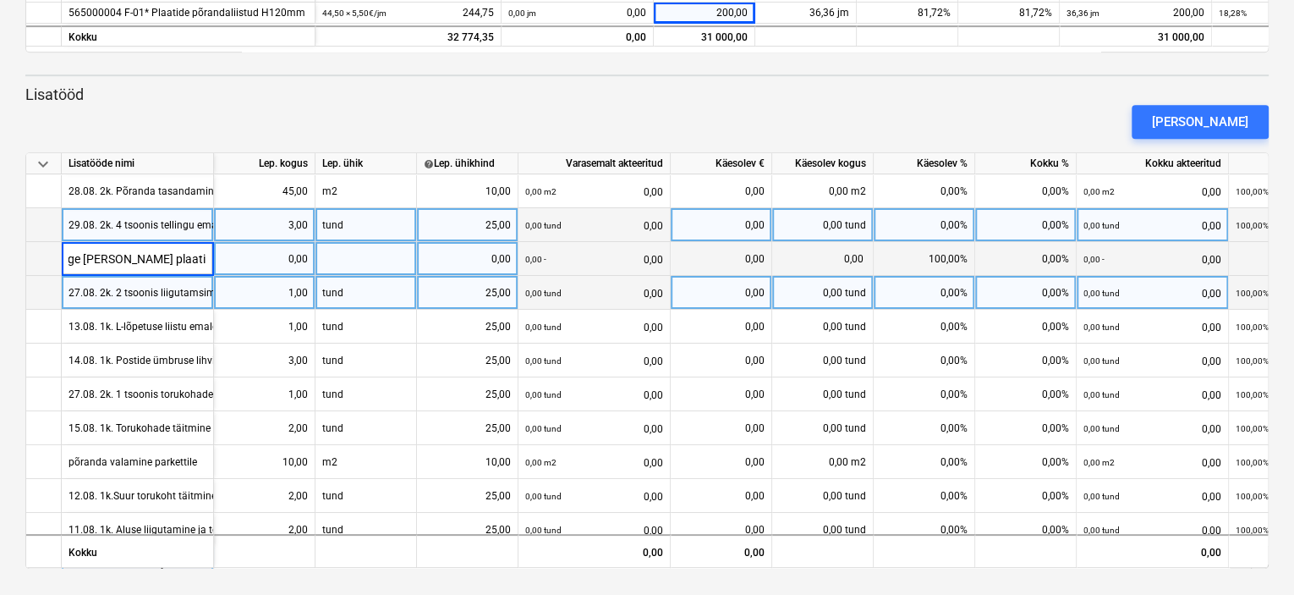
click at [345, 250] on div at bounding box center [367, 259] width 102 height 34
type input "tund"
click at [447, 250] on div "0,00" at bounding box center [467, 259] width 87 height 34
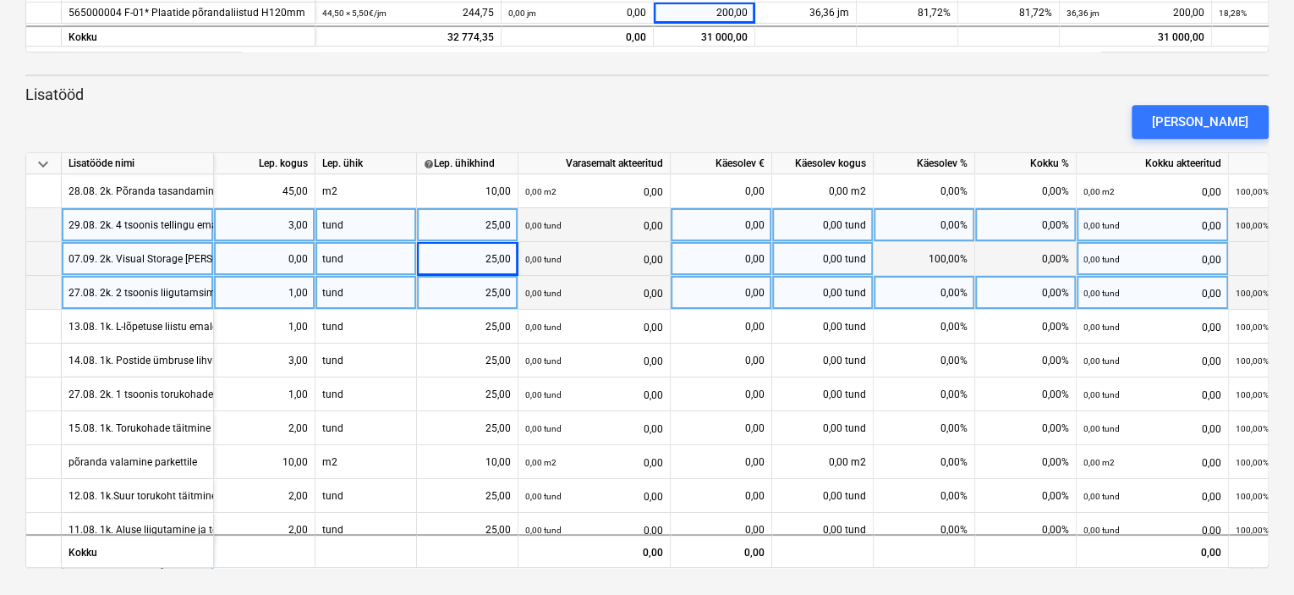
click at [289, 253] on div "0,00" at bounding box center [264, 259] width 87 height 34
click at [383, 114] on div "[PERSON_NAME]" at bounding box center [647, 121] width 1257 height 47
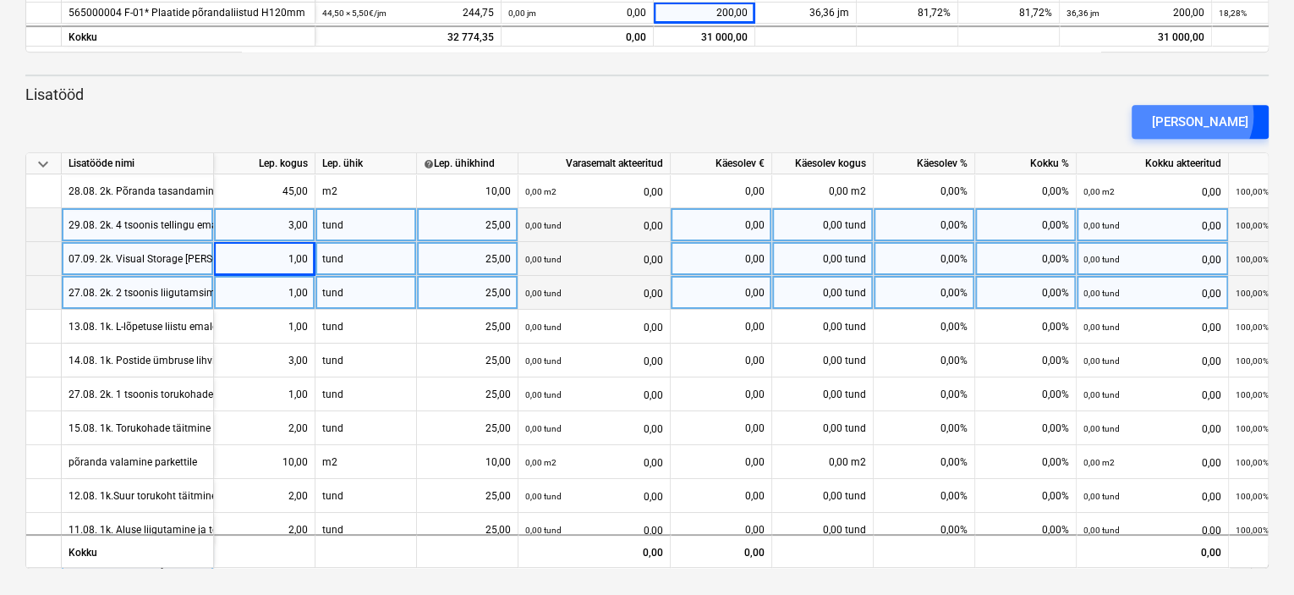
click at [1222, 115] on div "[PERSON_NAME]" at bounding box center [1200, 122] width 96 height 22
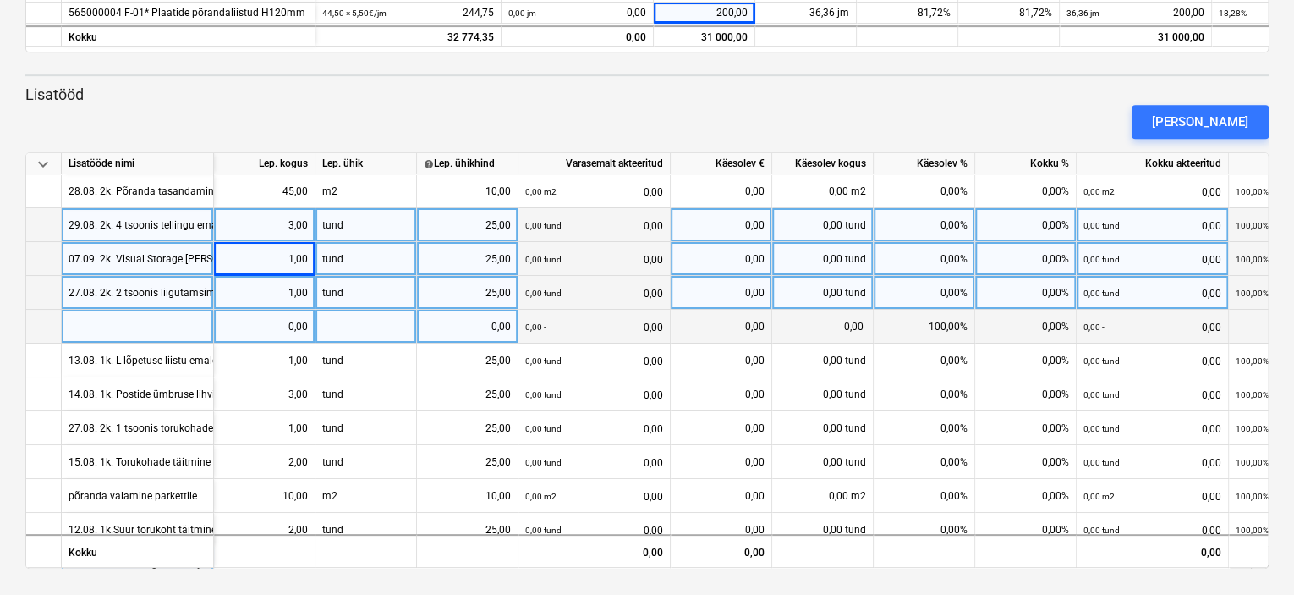
click at [98, 321] on div at bounding box center [138, 327] width 152 height 34
type input "1k. Plaadi maht 1112 m2 - aktis 1037,4 m2 erinevus"
click at [353, 330] on div at bounding box center [367, 327] width 102 height 34
type input "m2"
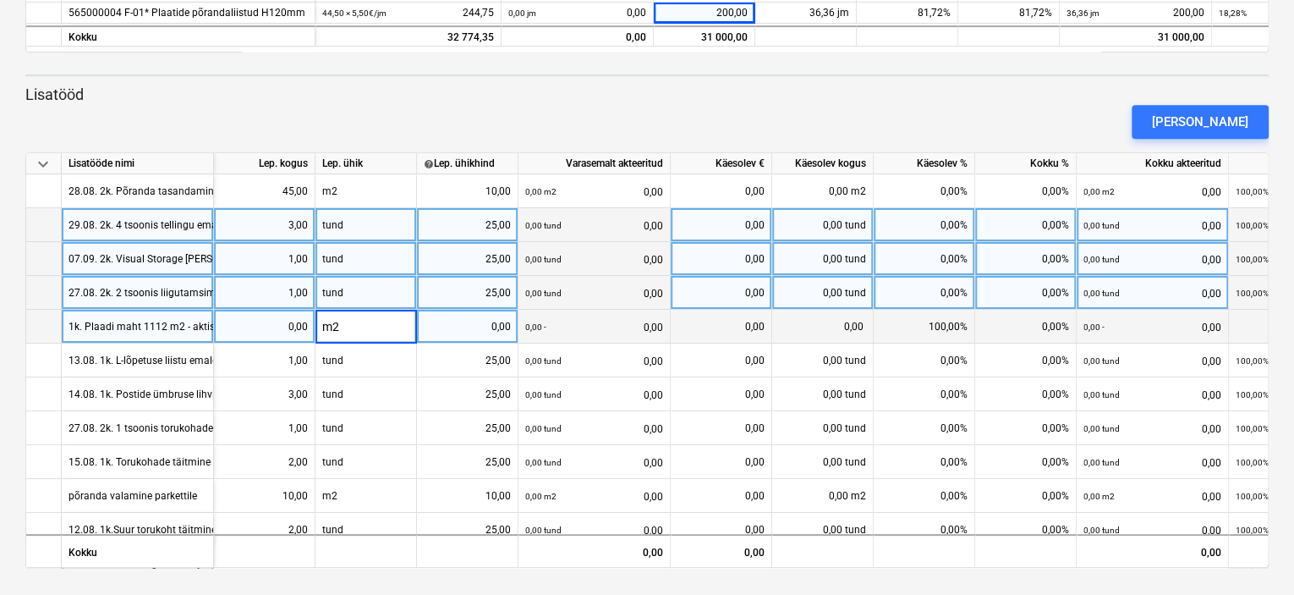
click at [278, 328] on div "0,00" at bounding box center [264, 327] width 87 height 34
type input "74,6"
click at [485, 323] on div "0,00" at bounding box center [467, 327] width 87 height 34
type input "15"
click at [544, 116] on div "[PERSON_NAME]" at bounding box center [647, 121] width 1257 height 47
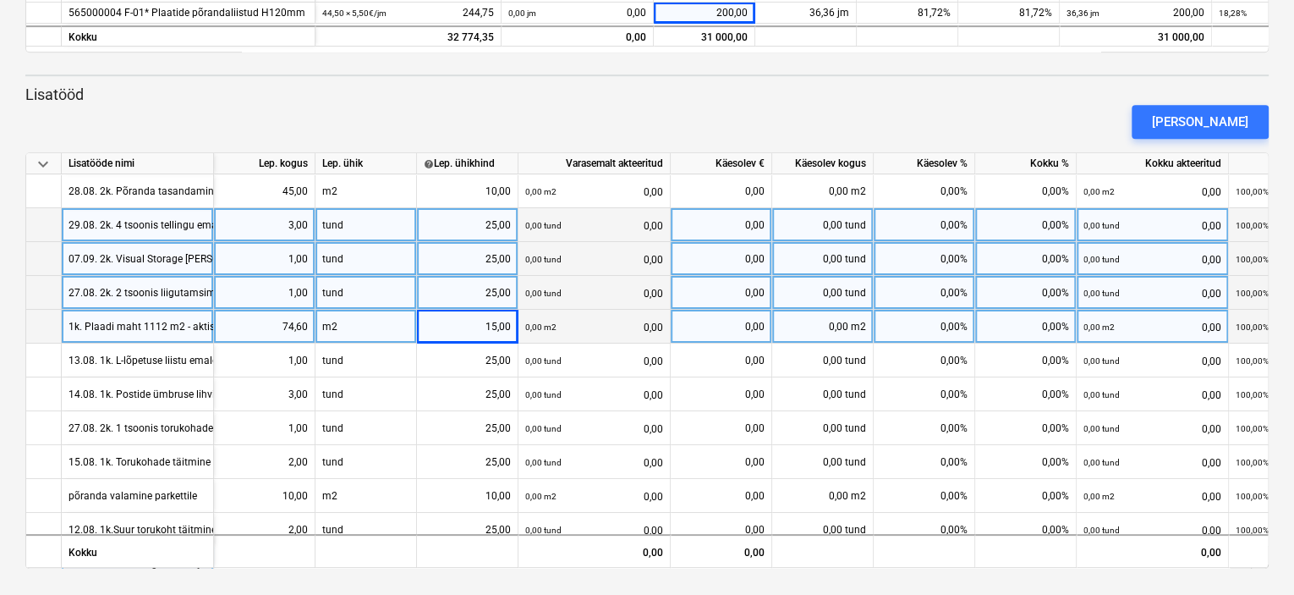
click at [190, 327] on div "1k. Plaadi maht 1112 m2 - aktis 1037,4 m2 erinevus" at bounding box center [188, 326] width 239 height 33
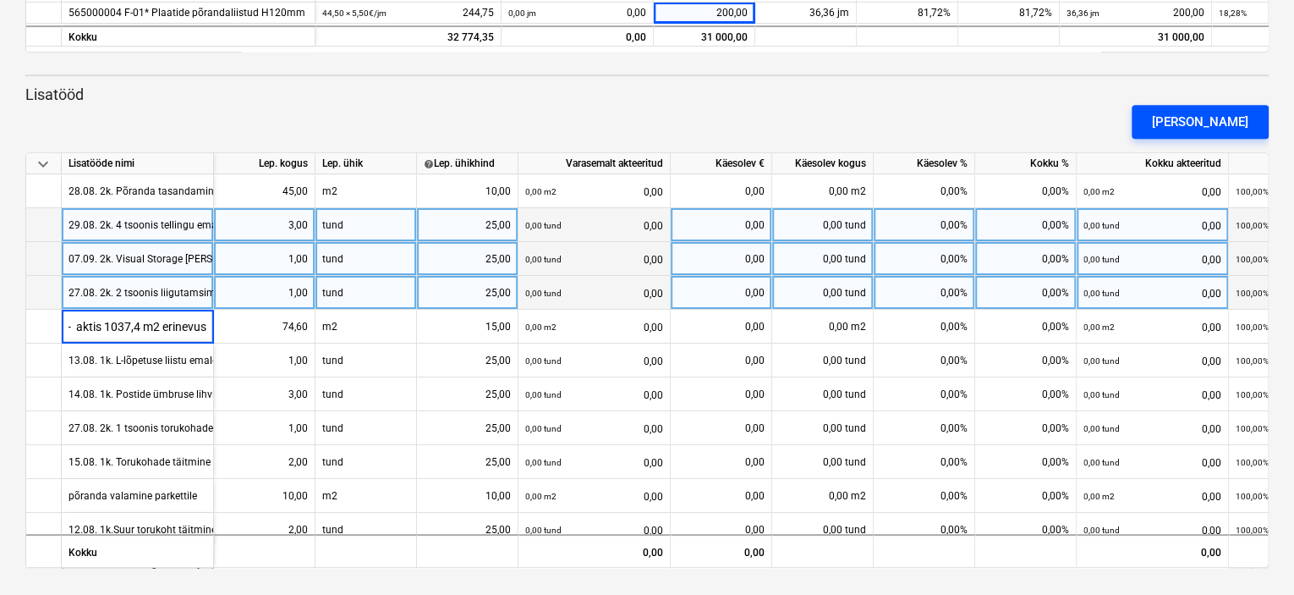
click at [1195, 116] on div "[PERSON_NAME]" at bounding box center [1200, 122] width 96 height 22
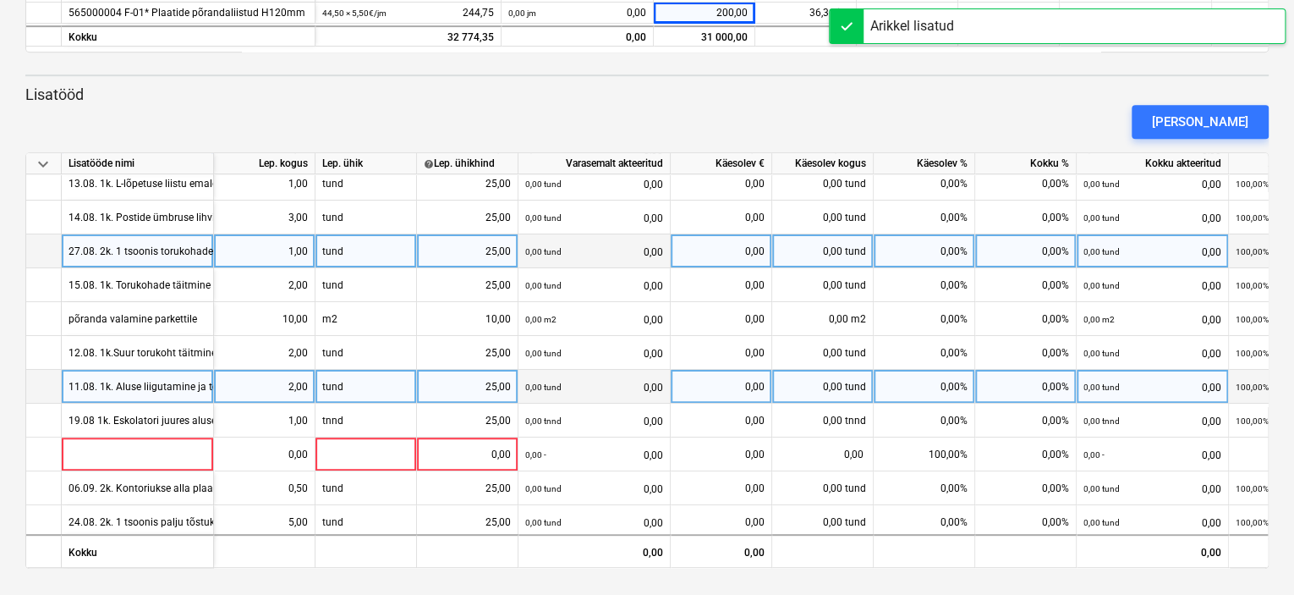
scroll to position [186, 0]
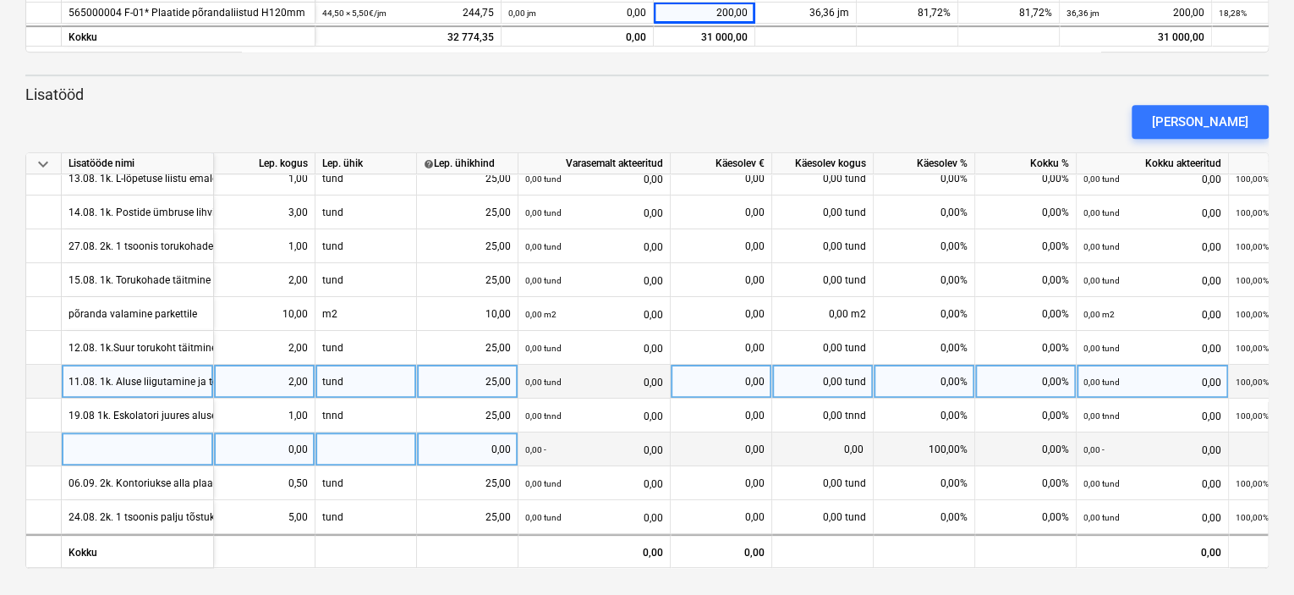
click at [163, 447] on div at bounding box center [138, 449] width 152 height 34
type input "2k. Plaadi maht 979 m2 - aktis 944,9"
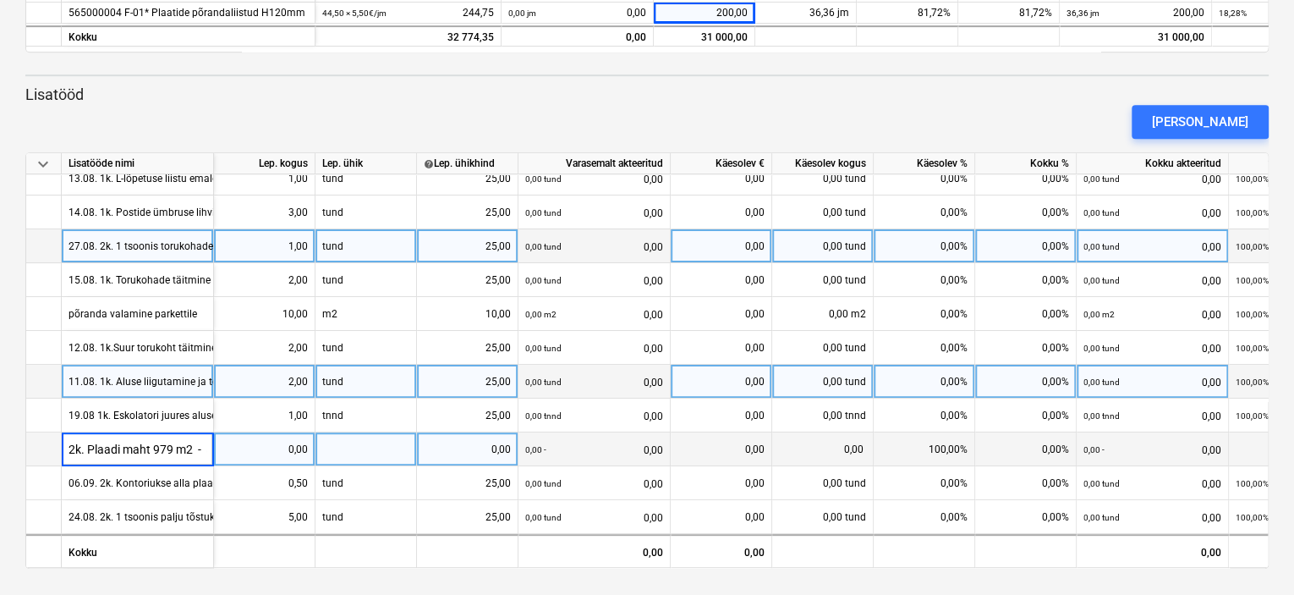
scroll to position [0, 58]
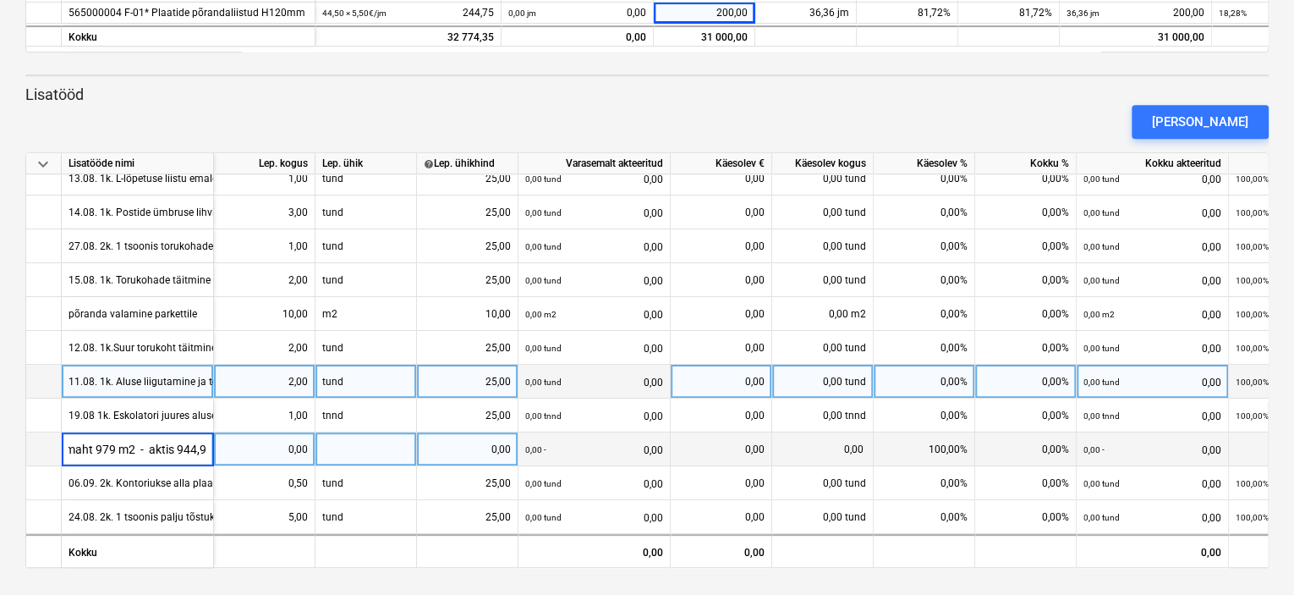
click at [365, 446] on div at bounding box center [367, 449] width 102 height 34
type input "m2"
click at [484, 442] on div "0,00" at bounding box center [467, 449] width 87 height 34
type input "15"
click at [255, 446] on div "0,00" at bounding box center [264, 449] width 87 height 34
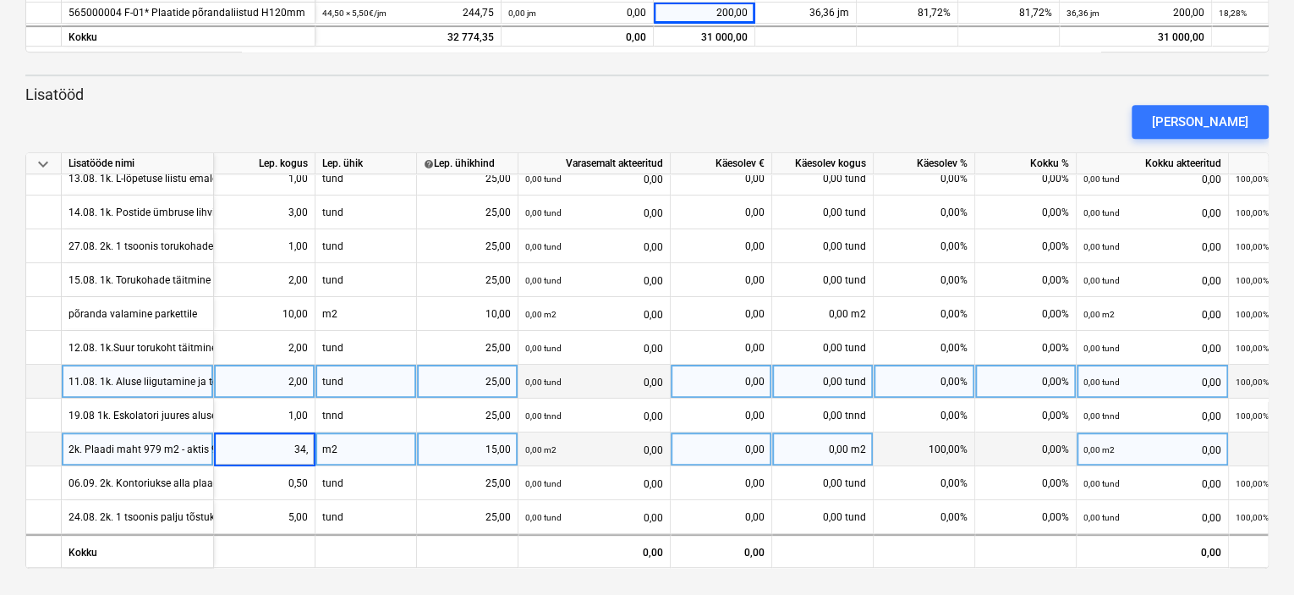
type input "34,1"
click at [1235, 111] on div "[PERSON_NAME]" at bounding box center [1200, 122] width 96 height 22
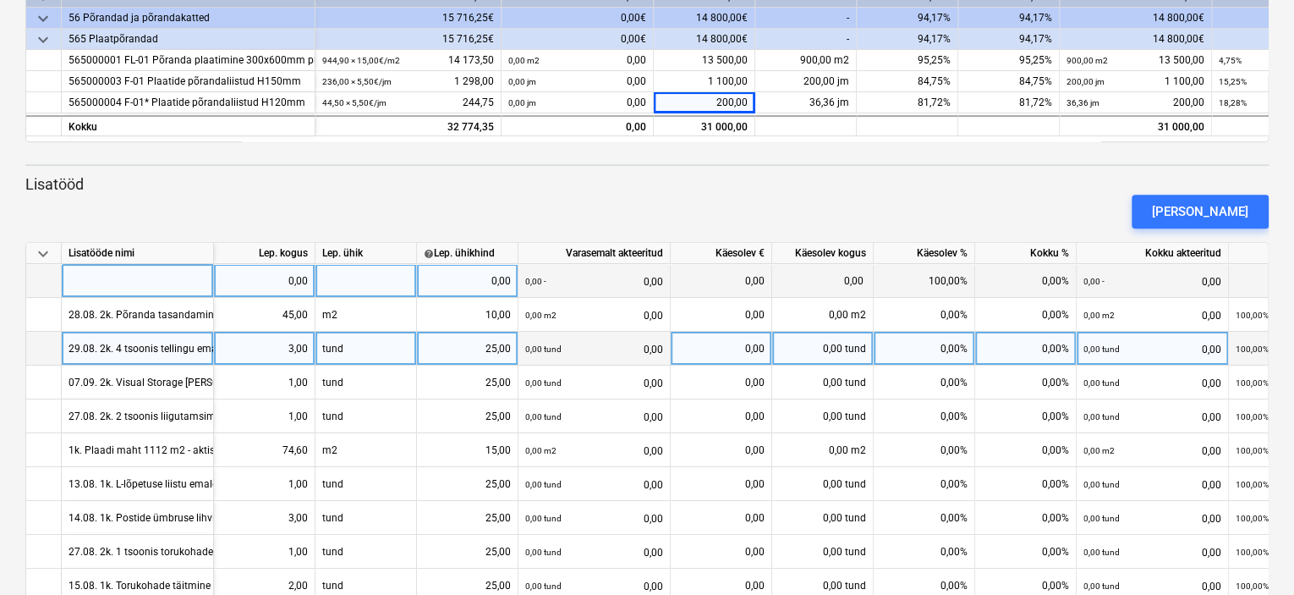
scroll to position [353, 0]
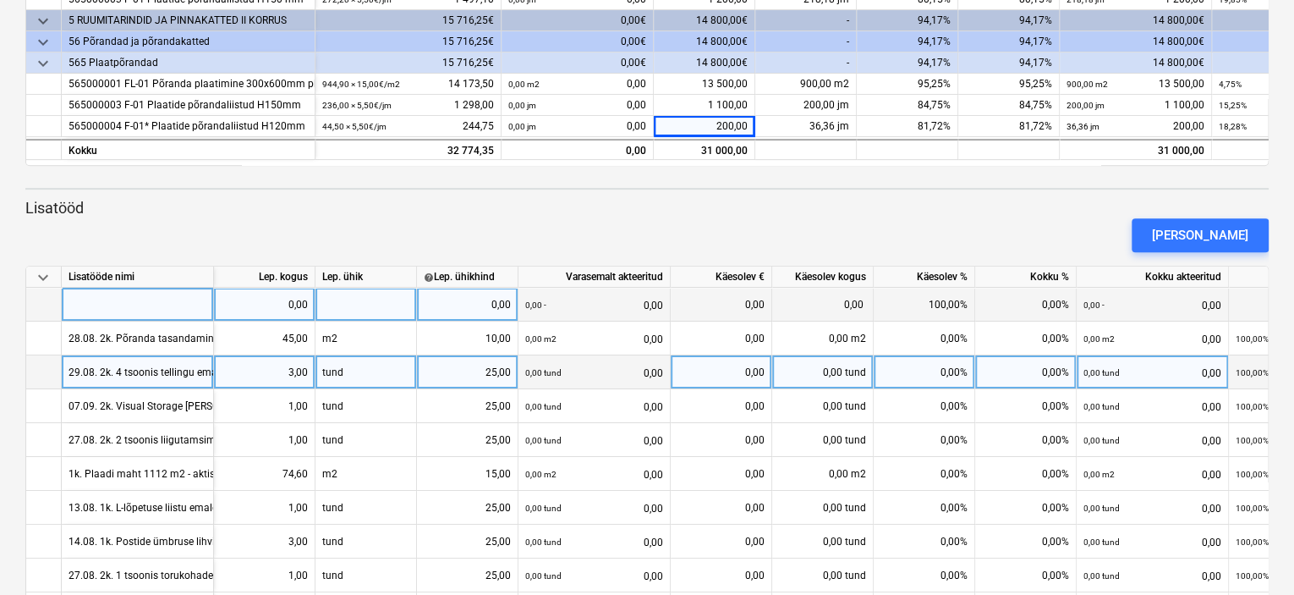
click at [134, 300] on div at bounding box center [138, 305] width 152 height 34
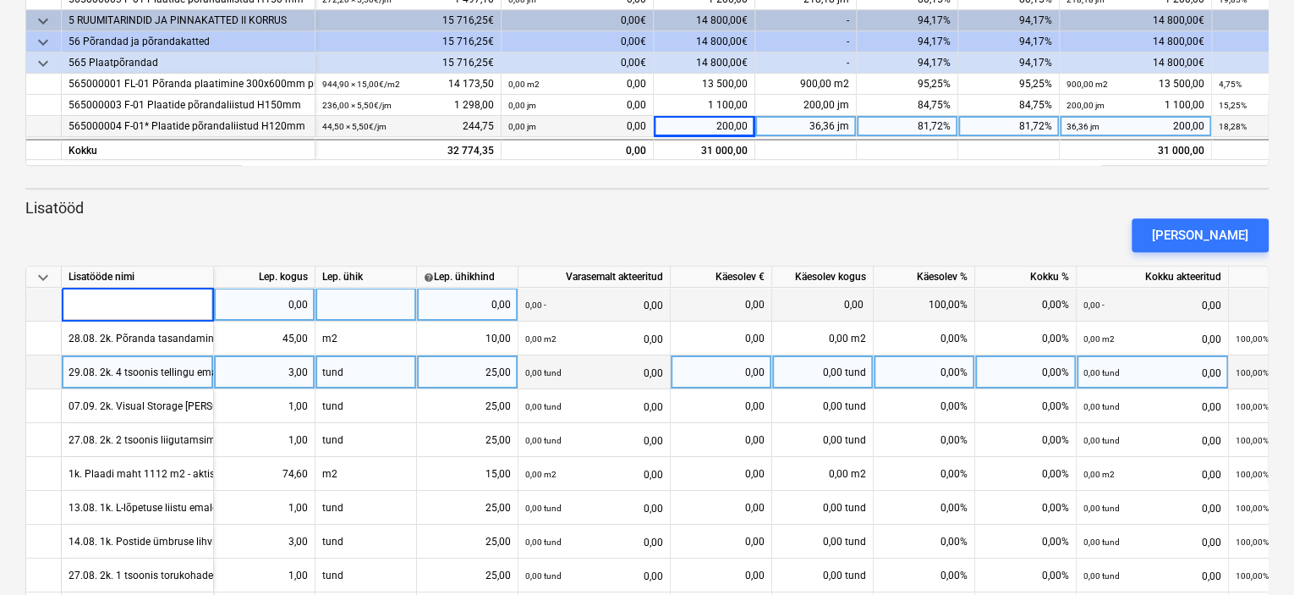
type input "Sokliliistu [PERSON_NAME]"
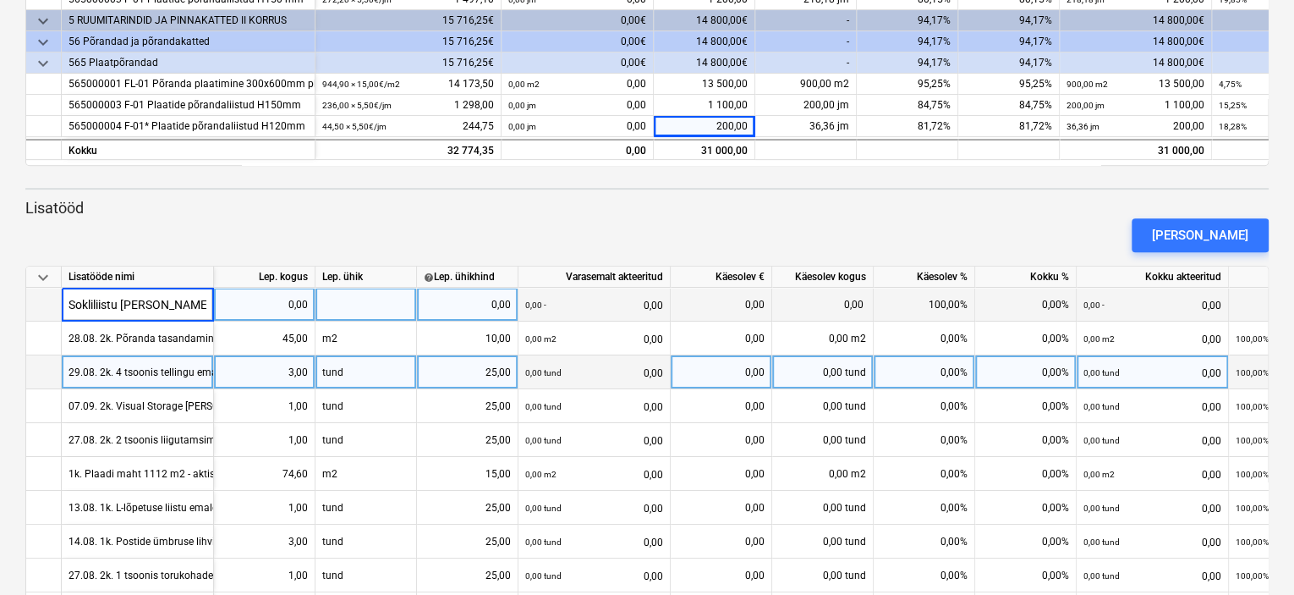
click at [350, 300] on div at bounding box center [367, 305] width 102 height 34
type input "jm"
click at [480, 306] on div "0,00" at bounding box center [467, 305] width 87 height 34
type input "5,5"
click at [257, 298] on div "0,00" at bounding box center [264, 305] width 87 height 34
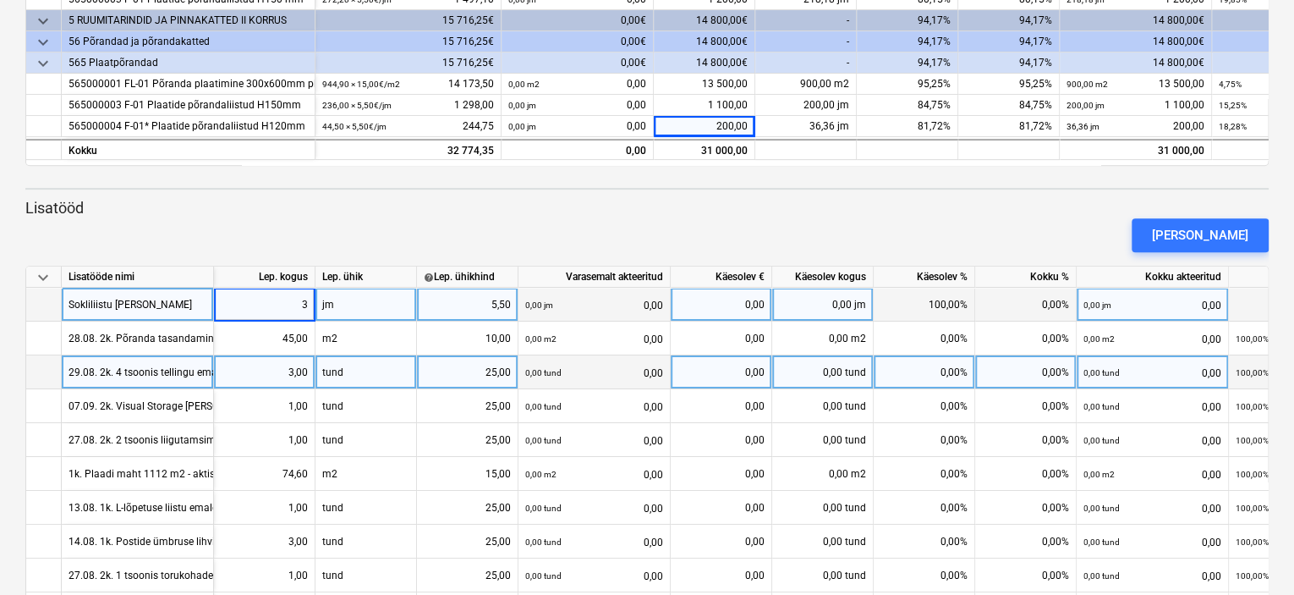
type input "37"
click at [1195, 233] on div "[PERSON_NAME]" at bounding box center [1200, 235] width 96 height 22
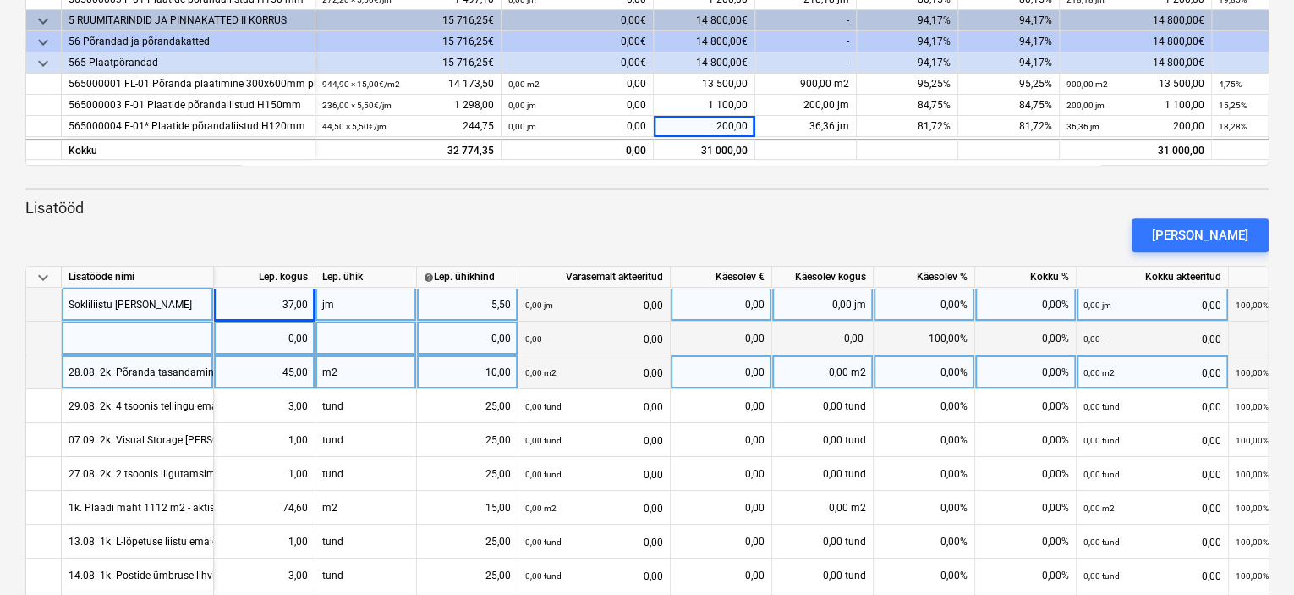
click at [176, 332] on div at bounding box center [138, 338] width 152 height 34
type input "1k. suoome pappi kinnikatmine"
click at [267, 338] on div "0,00" at bounding box center [264, 338] width 87 height 34
type input "1112"
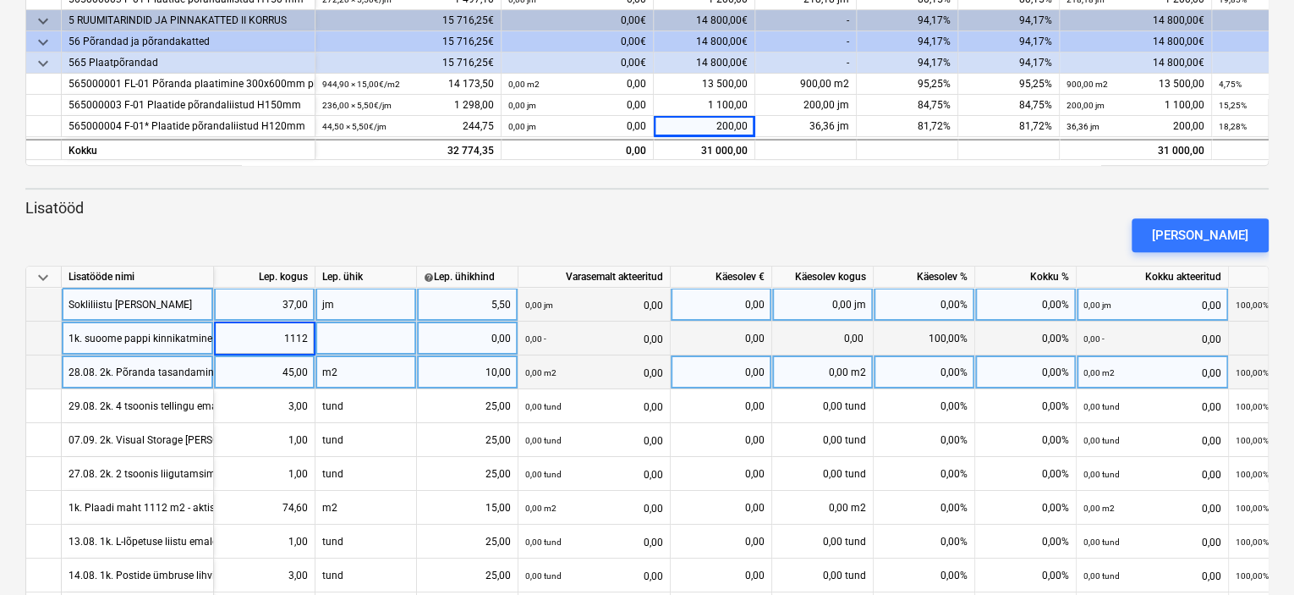
click at [376, 337] on div at bounding box center [367, 338] width 102 height 34
type input "m2"
click at [474, 334] on div "0,00" at bounding box center [467, 338] width 87 height 34
type input "3,5"
click at [1193, 233] on div "[PERSON_NAME]" at bounding box center [1200, 235] width 96 height 22
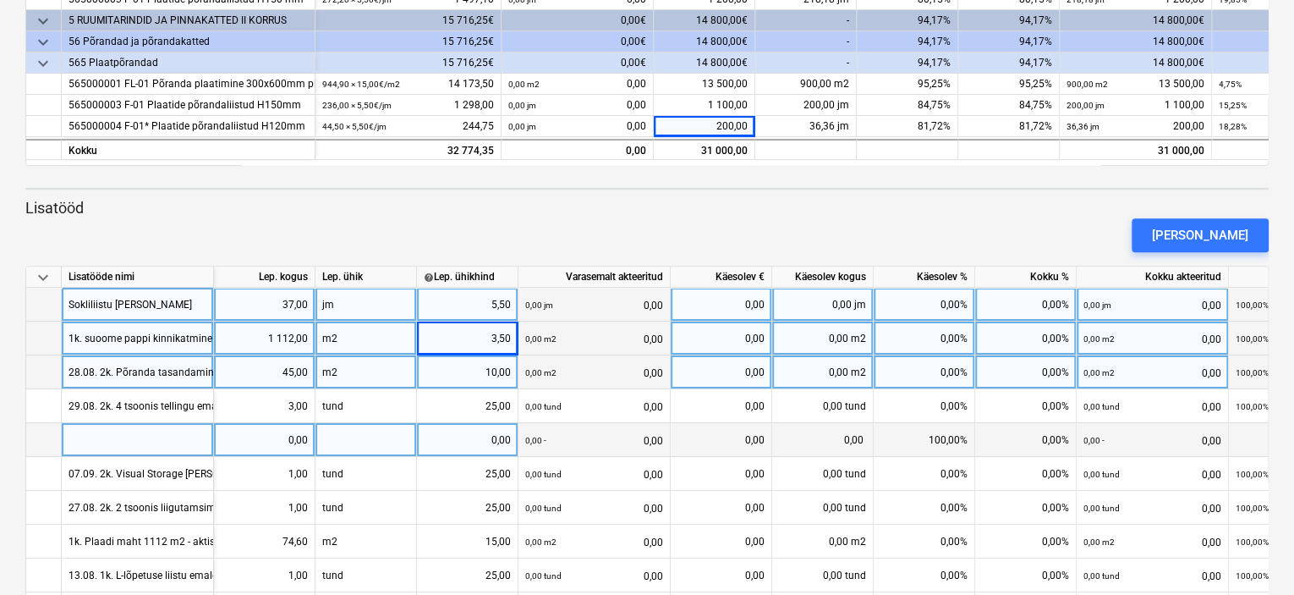
click at [116, 437] on div at bounding box center [138, 440] width 152 height 34
type input "2k. suoome pappi kinnikatmine"
click at [376, 439] on div at bounding box center [367, 440] width 102 height 34
type input "m2"
click at [476, 439] on div "0,00" at bounding box center [467, 440] width 87 height 34
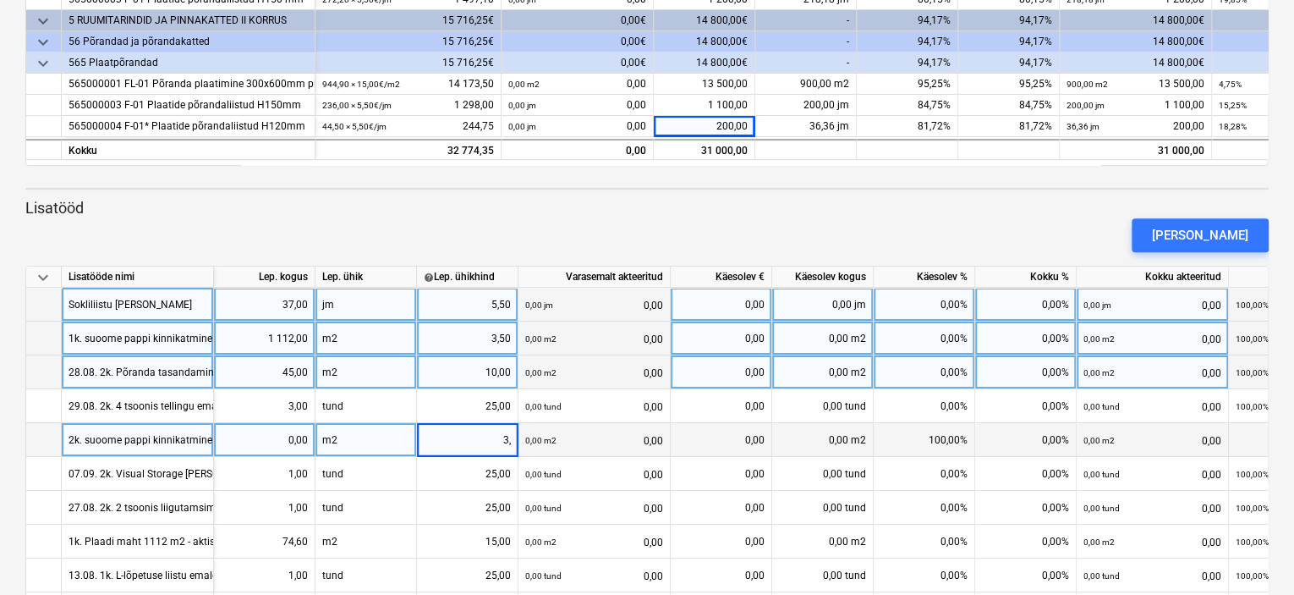
type input "3,5"
click at [279, 436] on div "0,00" at bounding box center [264, 440] width 87 height 34
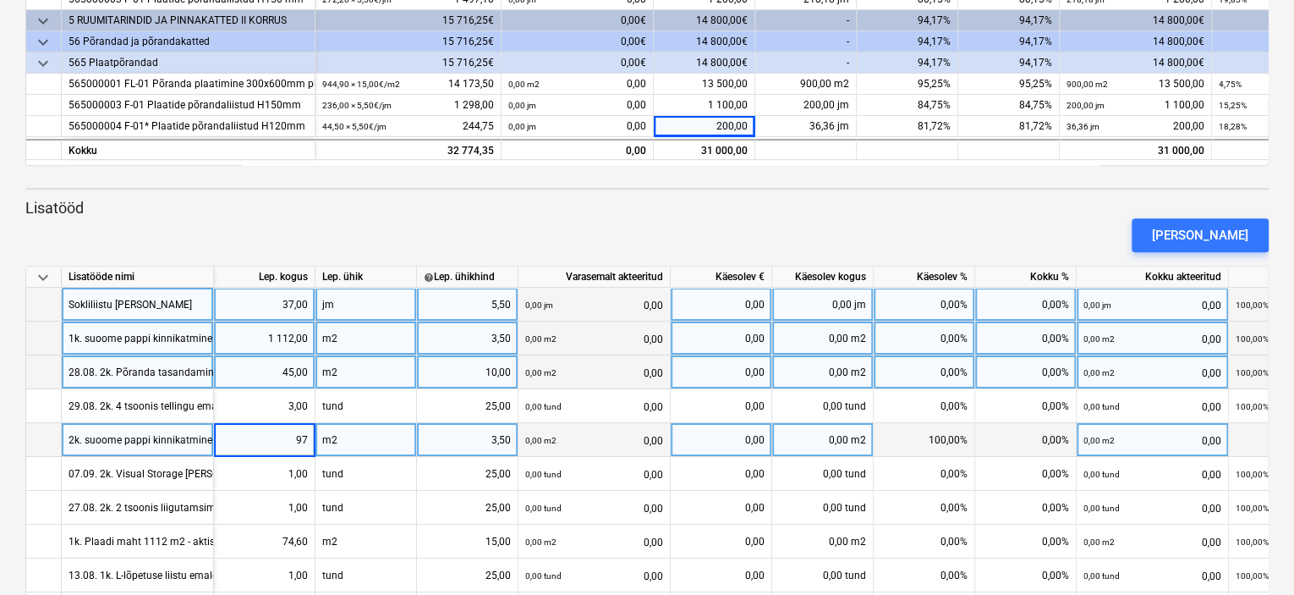
type input "979"
click at [1052, 300] on div "0,00%" at bounding box center [1026, 305] width 102 height 34
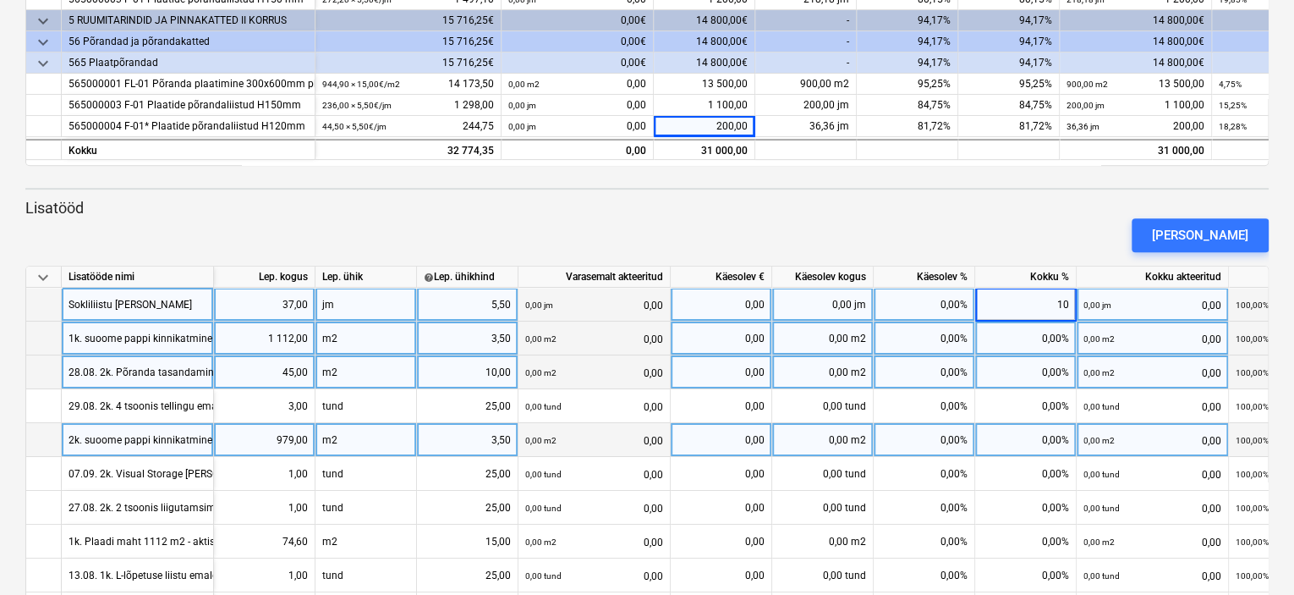
type input "100"
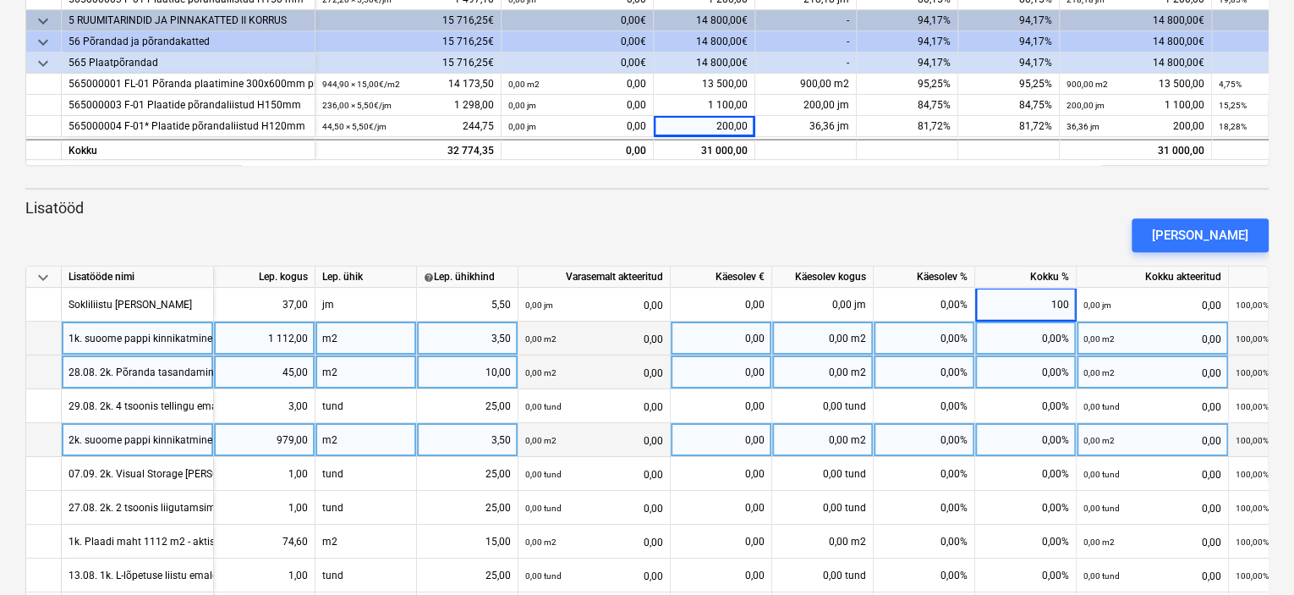
click at [1047, 339] on div "0,00%" at bounding box center [1026, 338] width 102 height 34
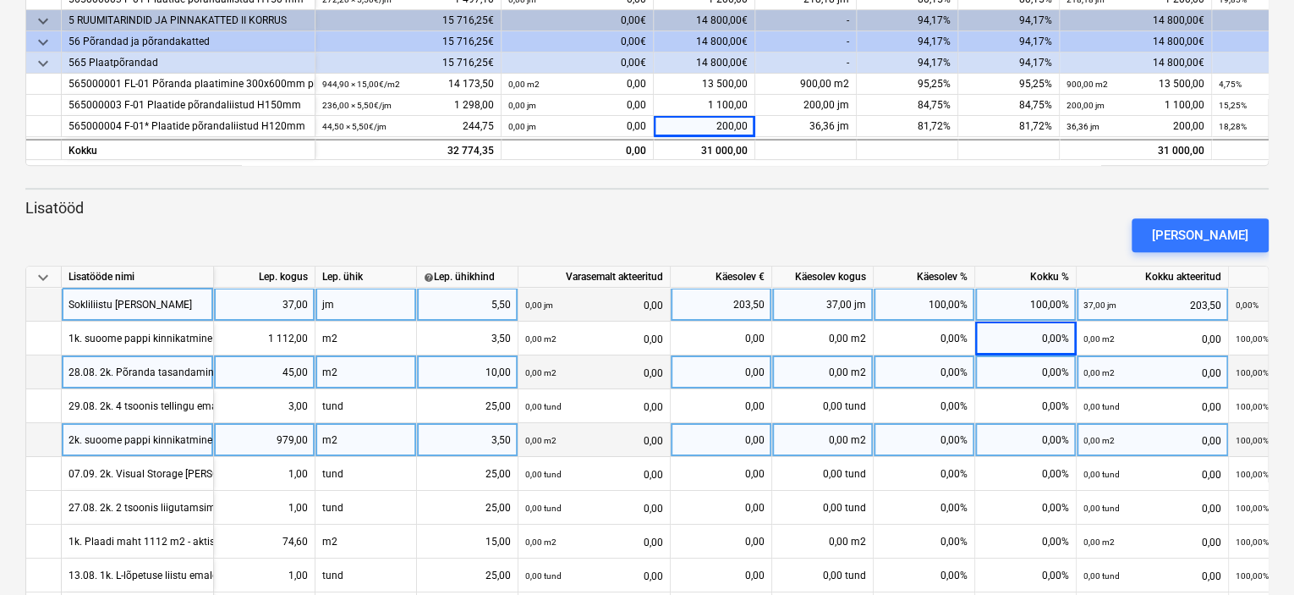
click at [1051, 307] on div "100,00%" at bounding box center [1026, 305] width 102 height 34
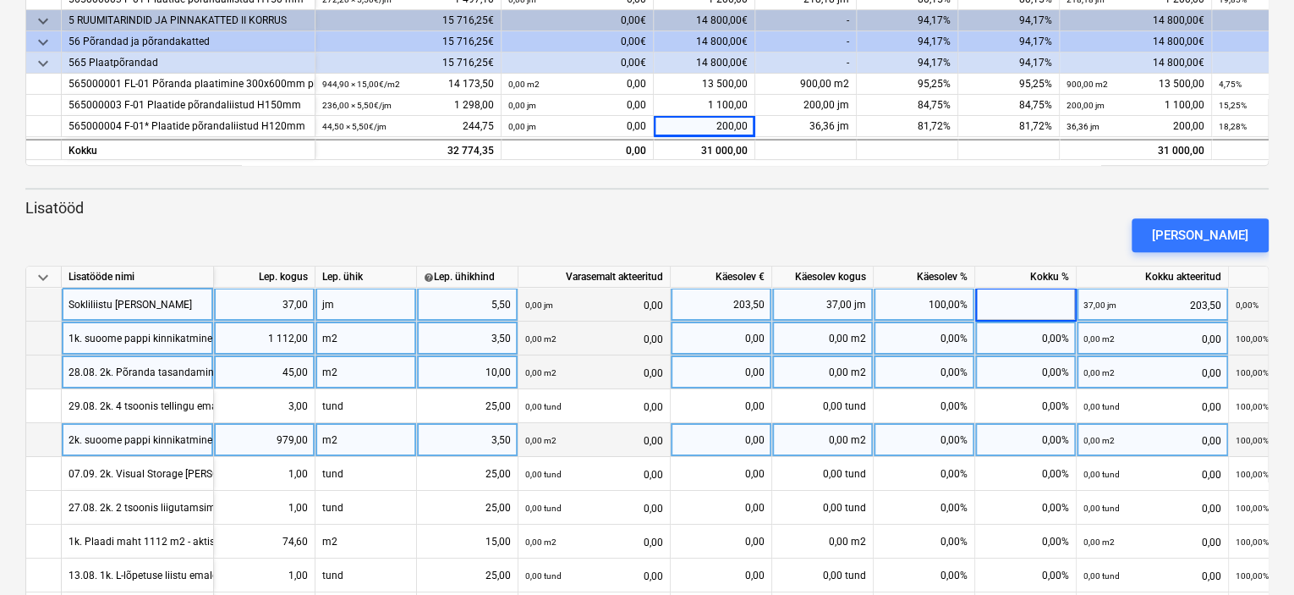
type input "0"
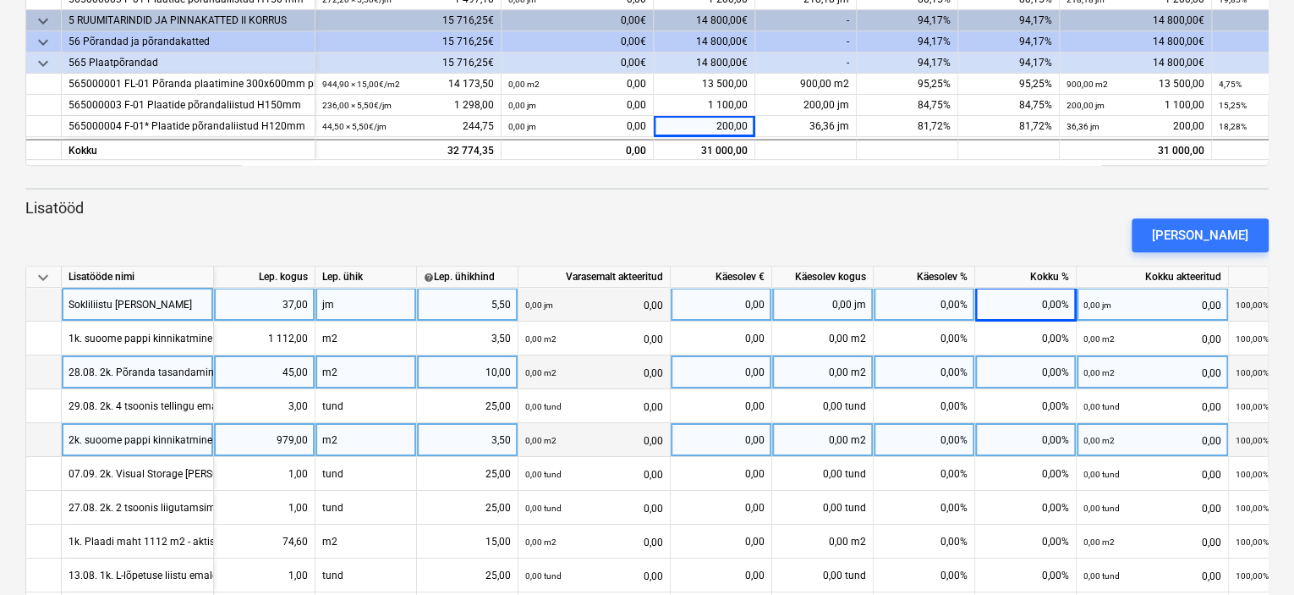
click at [930, 300] on div "0,00%" at bounding box center [925, 305] width 102 height 34
type input "100"
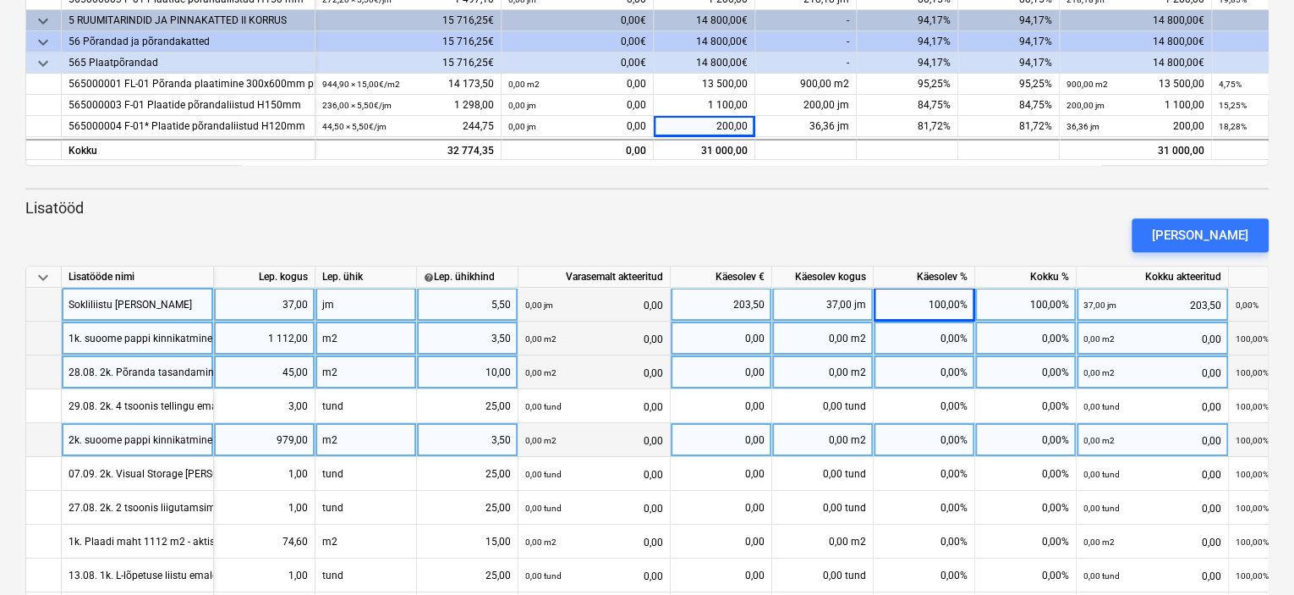
click at [943, 341] on div "0,00%" at bounding box center [925, 338] width 102 height 34
type input "100"
click at [950, 365] on div "0,00%" at bounding box center [925, 372] width 102 height 34
type input "100"
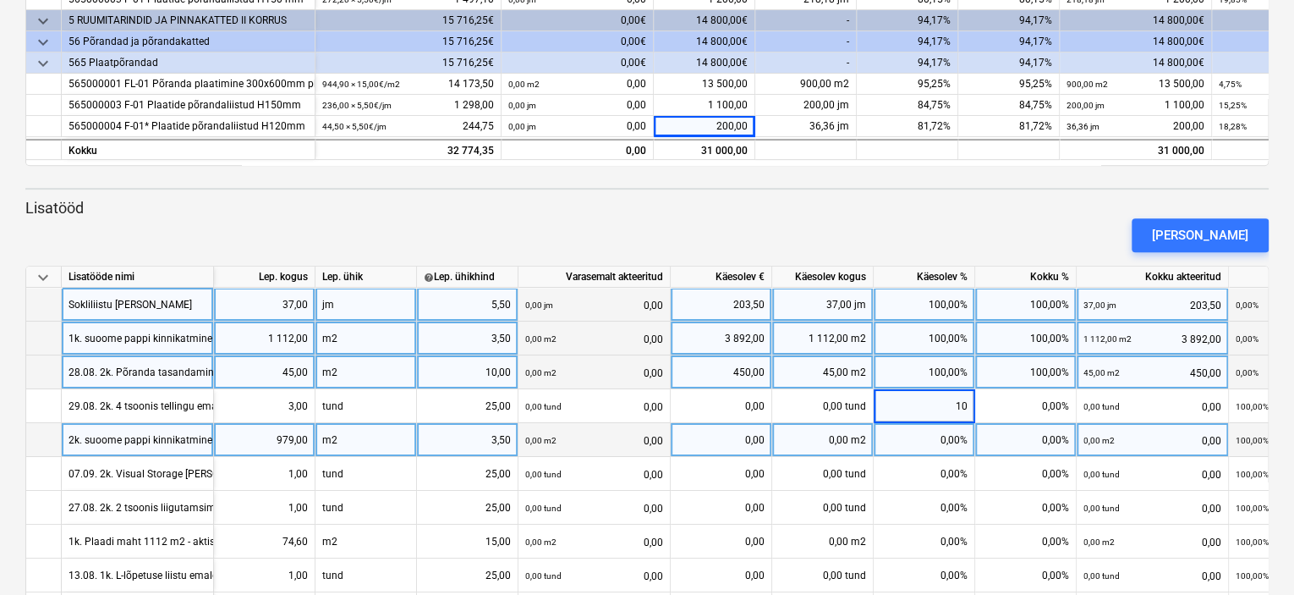
type input "100"
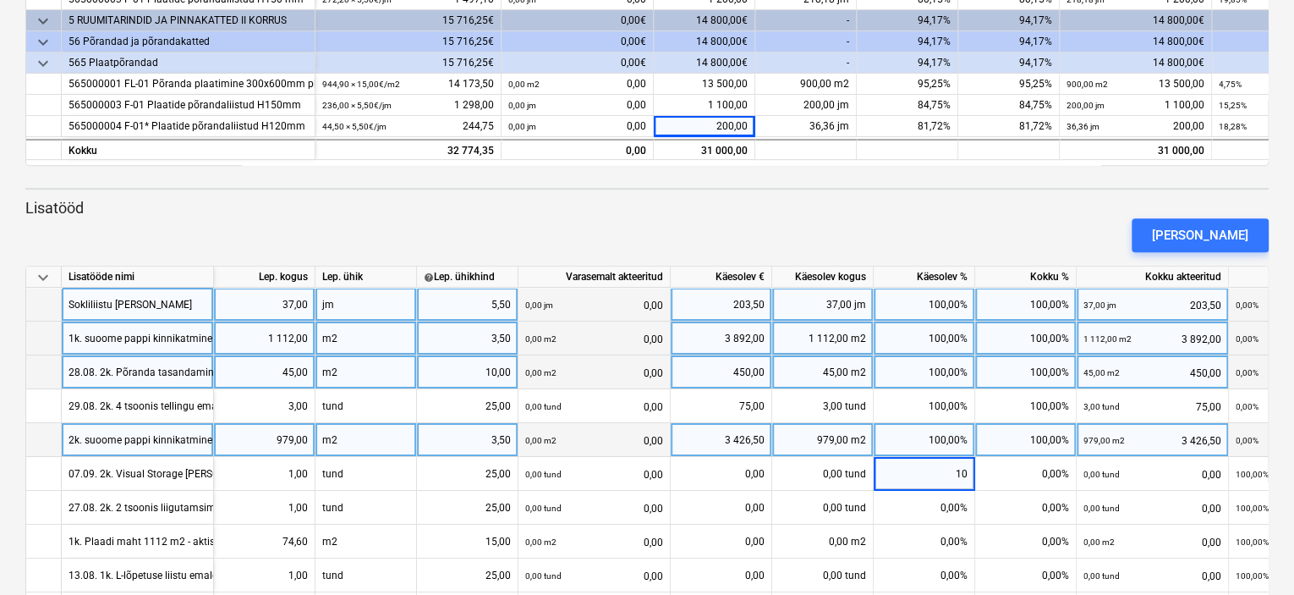
type input "100"
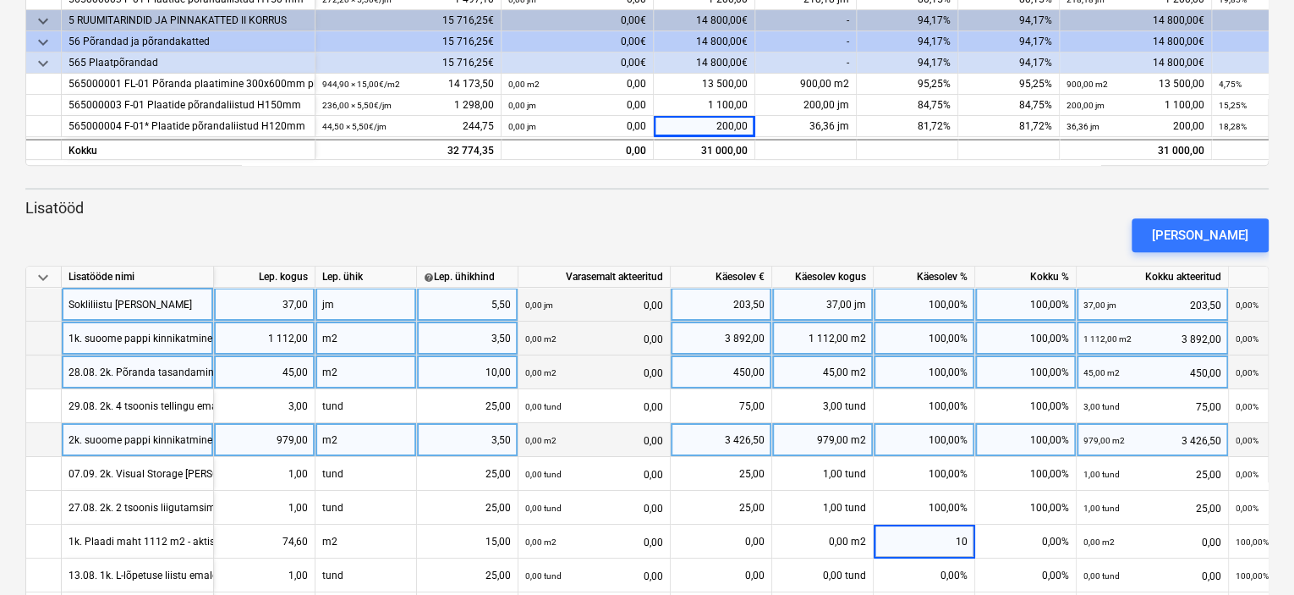
type input "100"
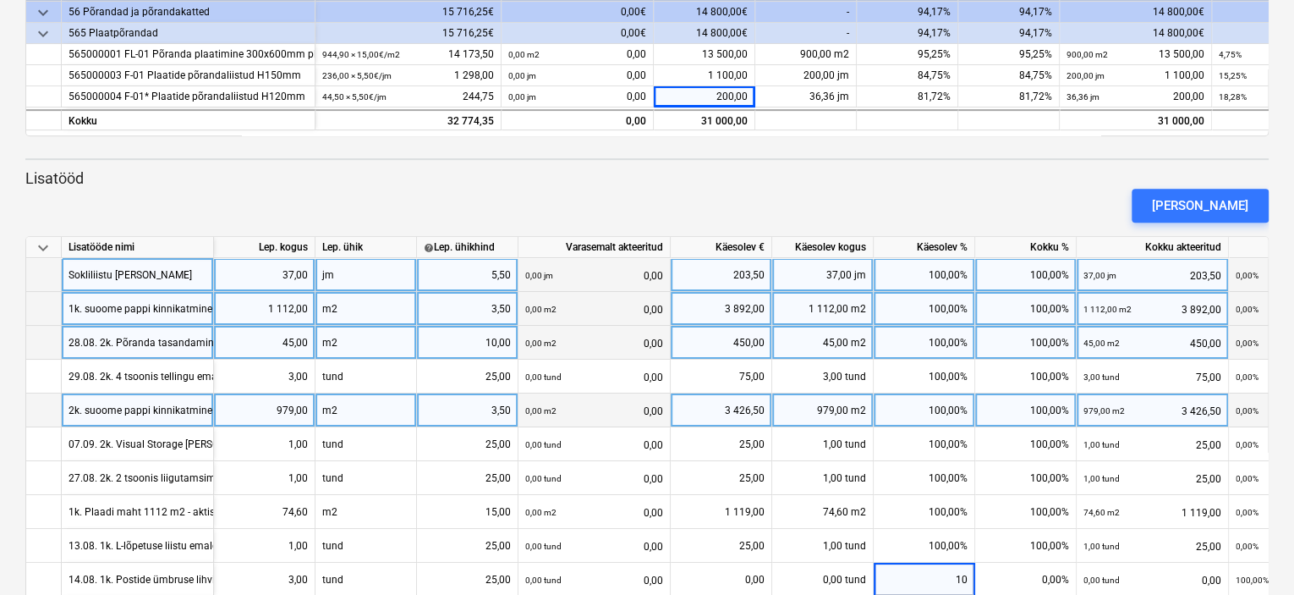
type input "100"
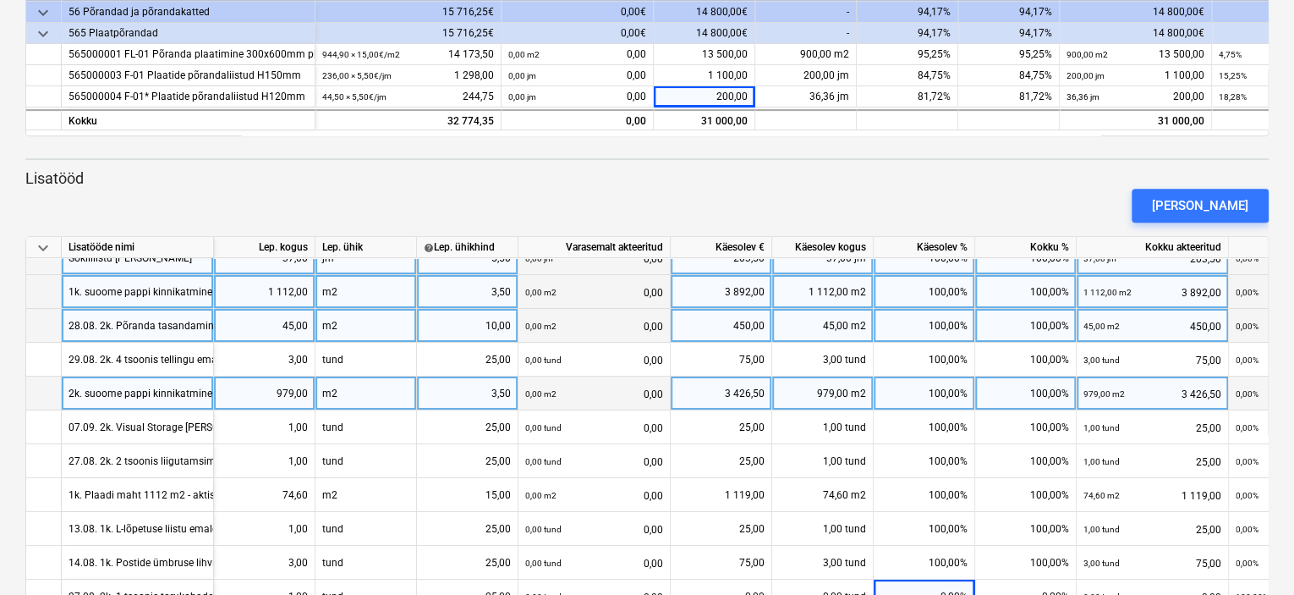
scroll to position [398, 0]
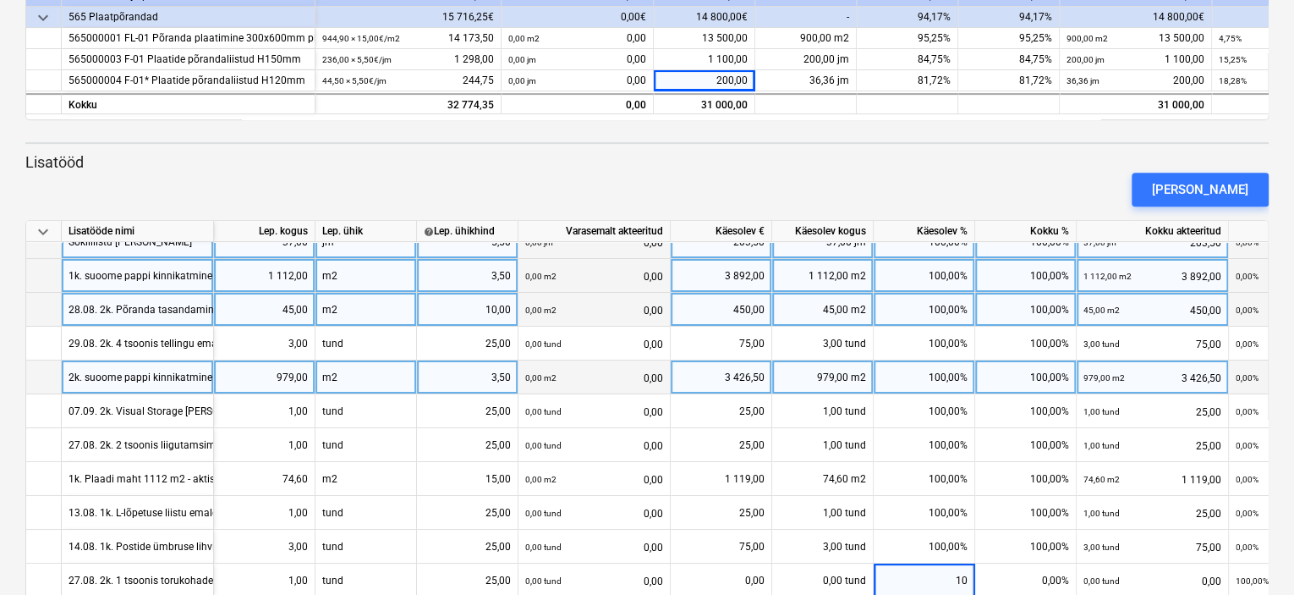
type input "100"
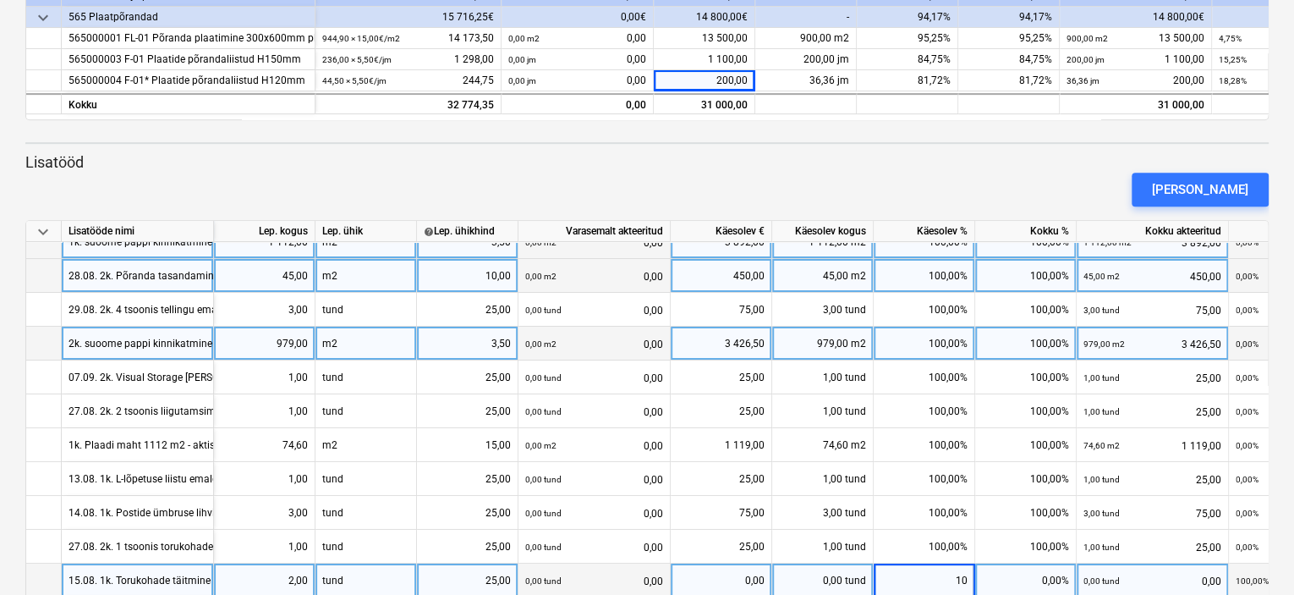
type input "100"
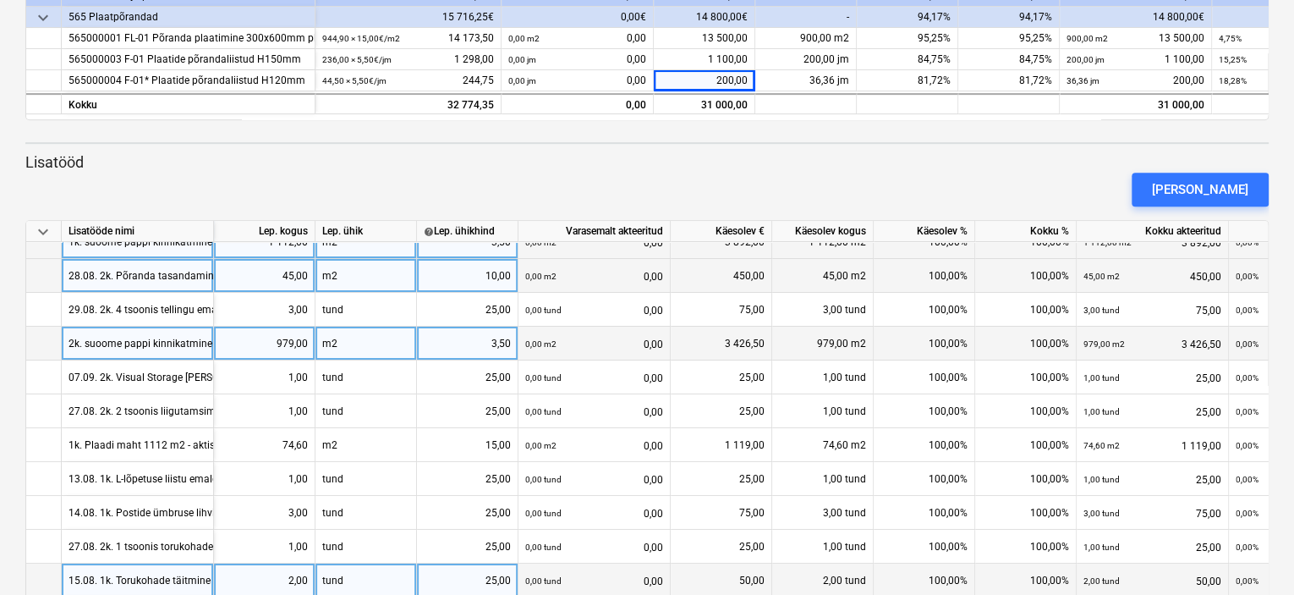
scroll to position [85, 0]
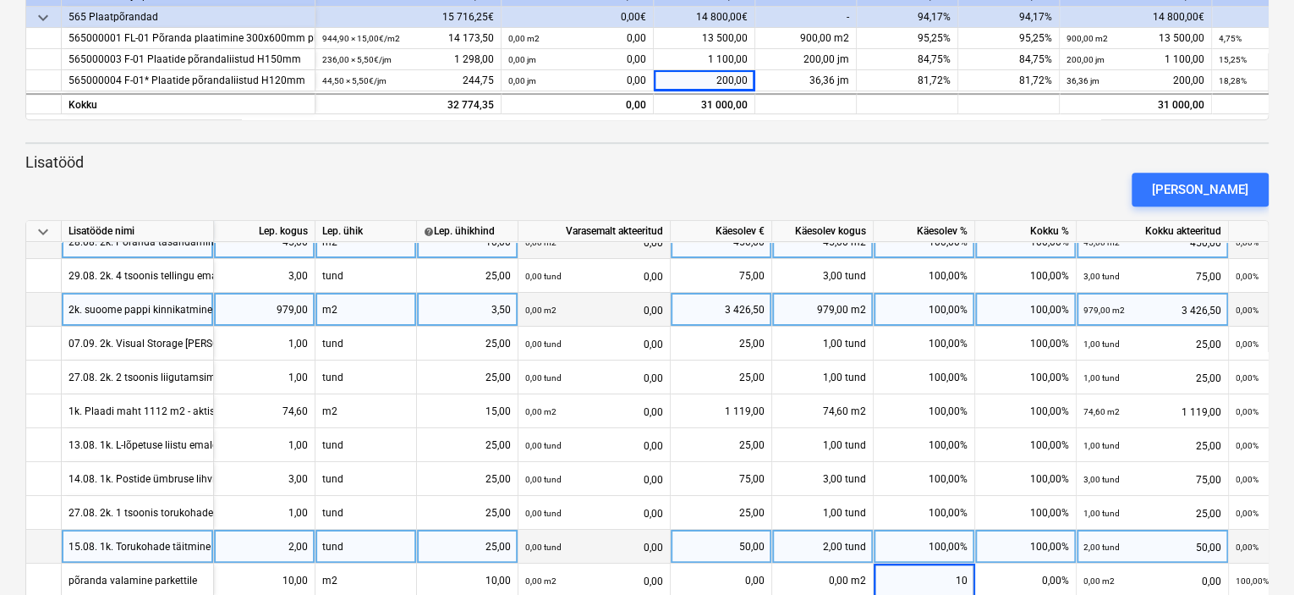
type input "100"
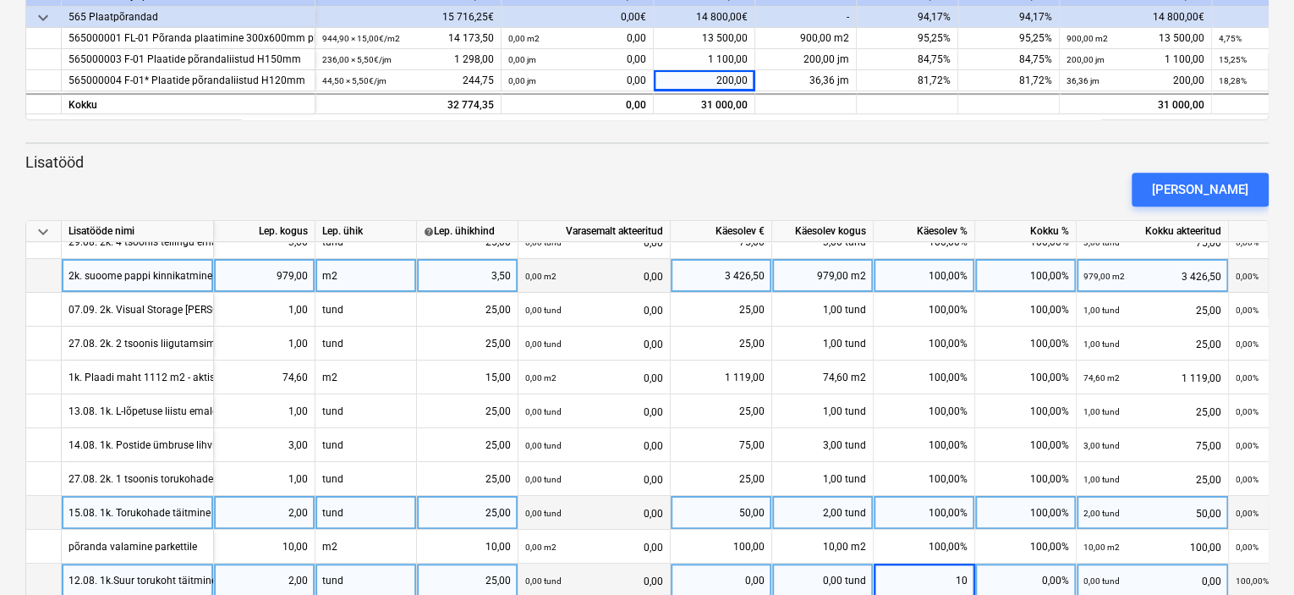
type input "100"
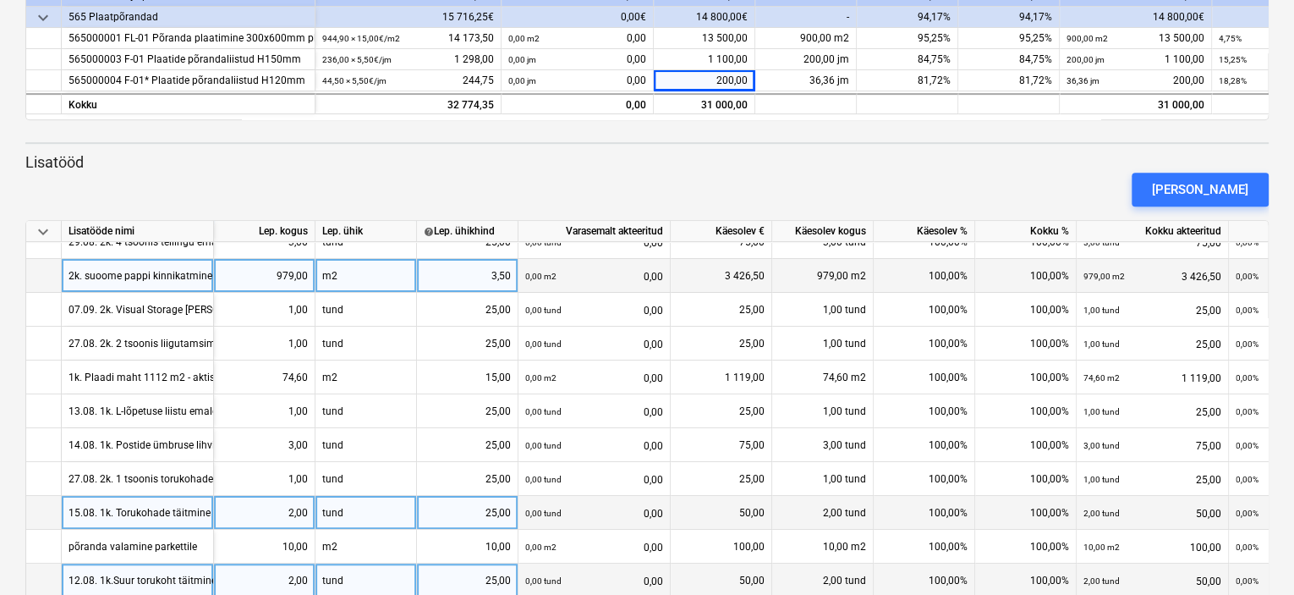
scroll to position [152, 0]
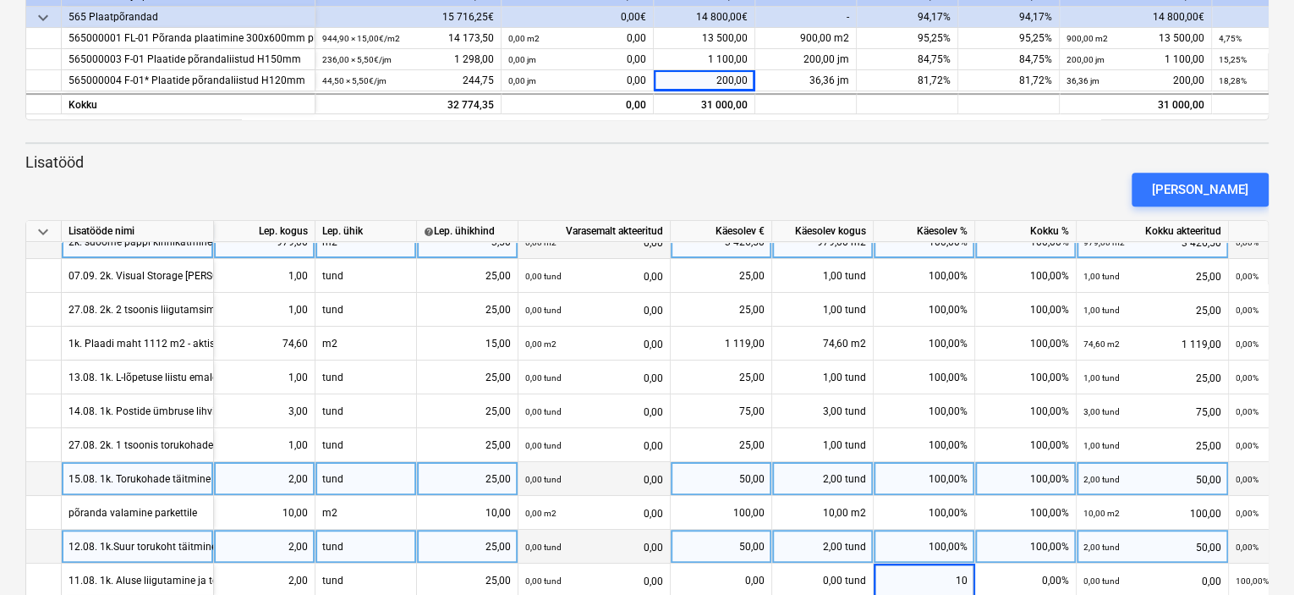
type input "100"
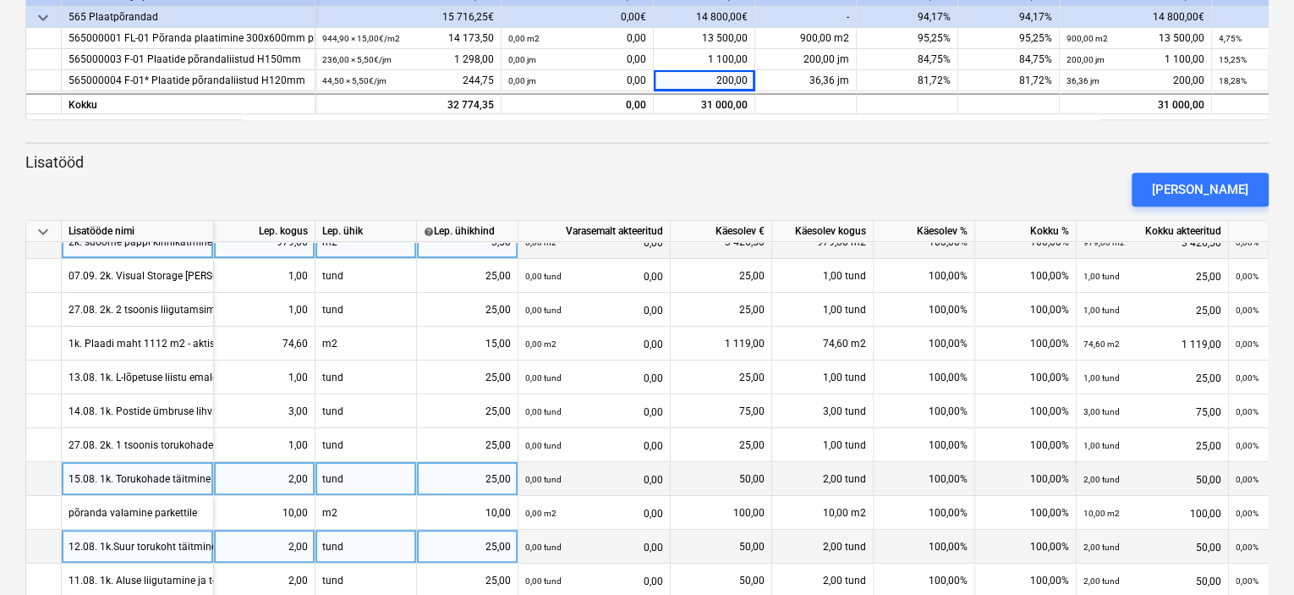
scroll to position [186, 0]
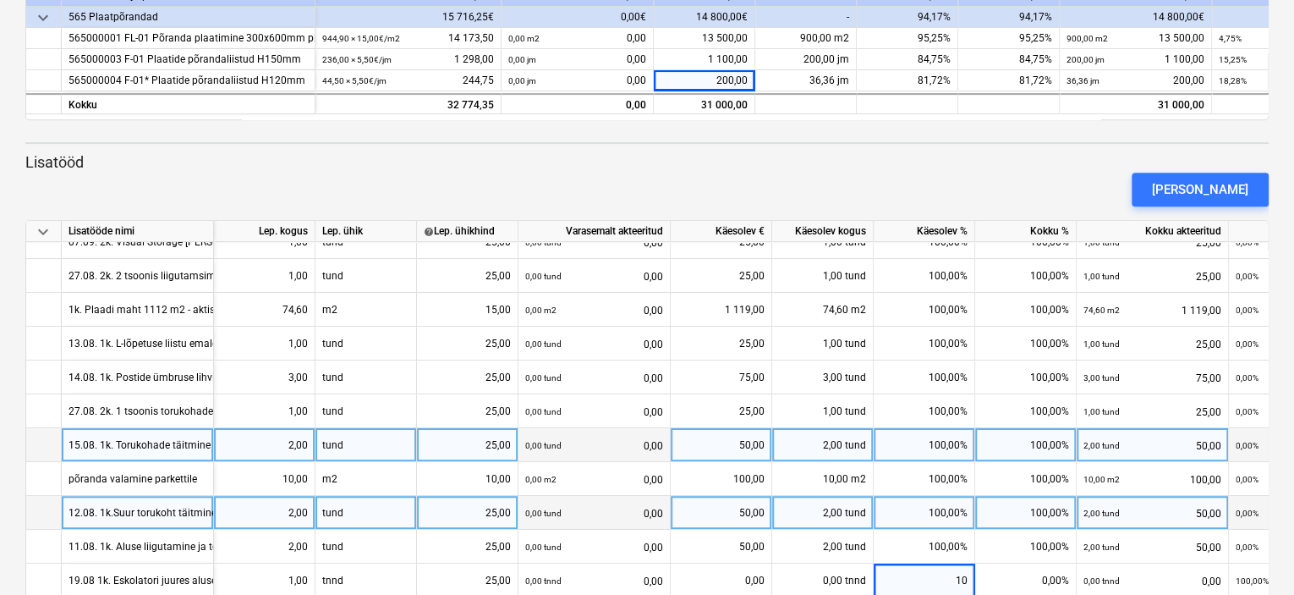
type input "100"
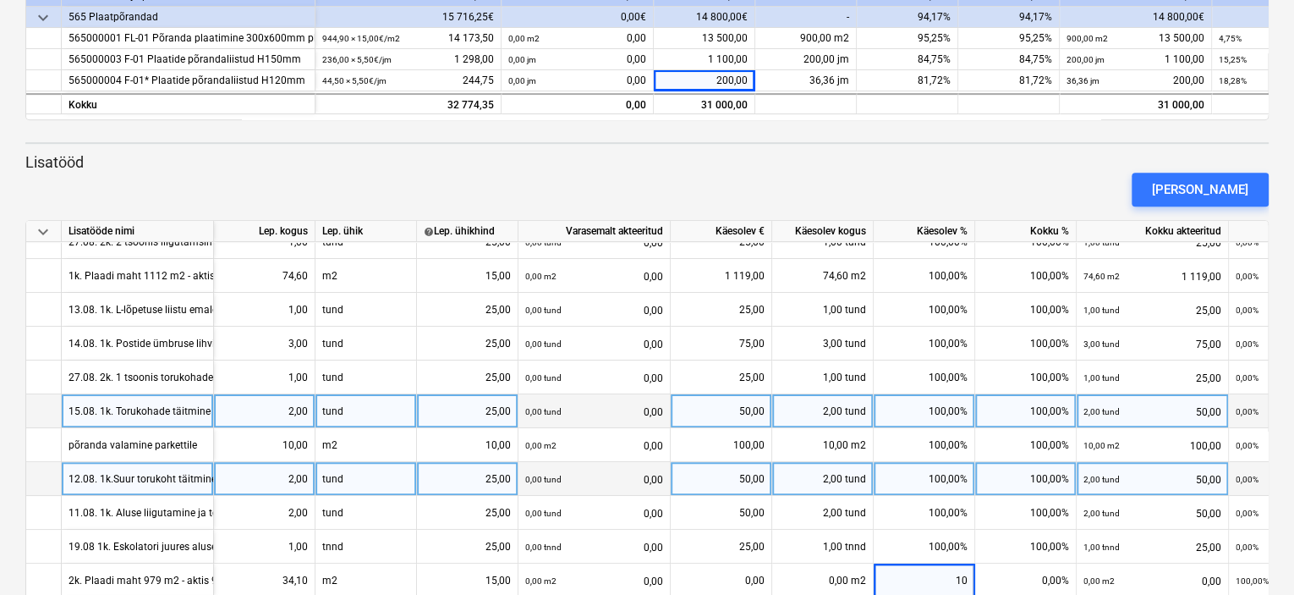
type input "100"
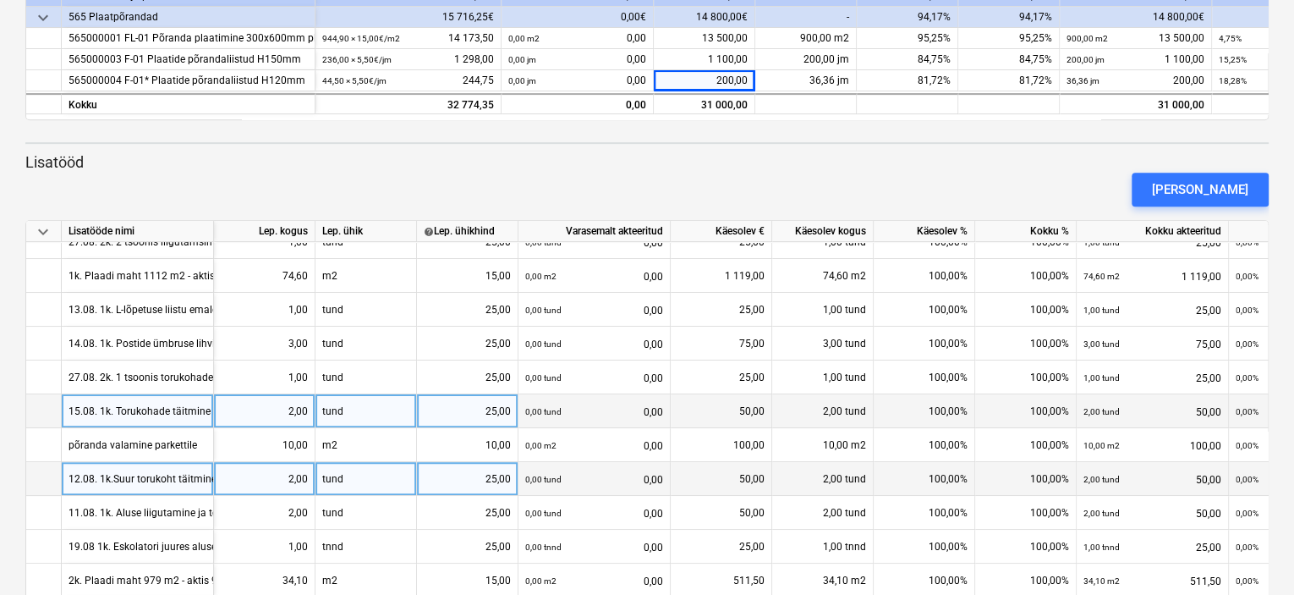
scroll to position [254, 0]
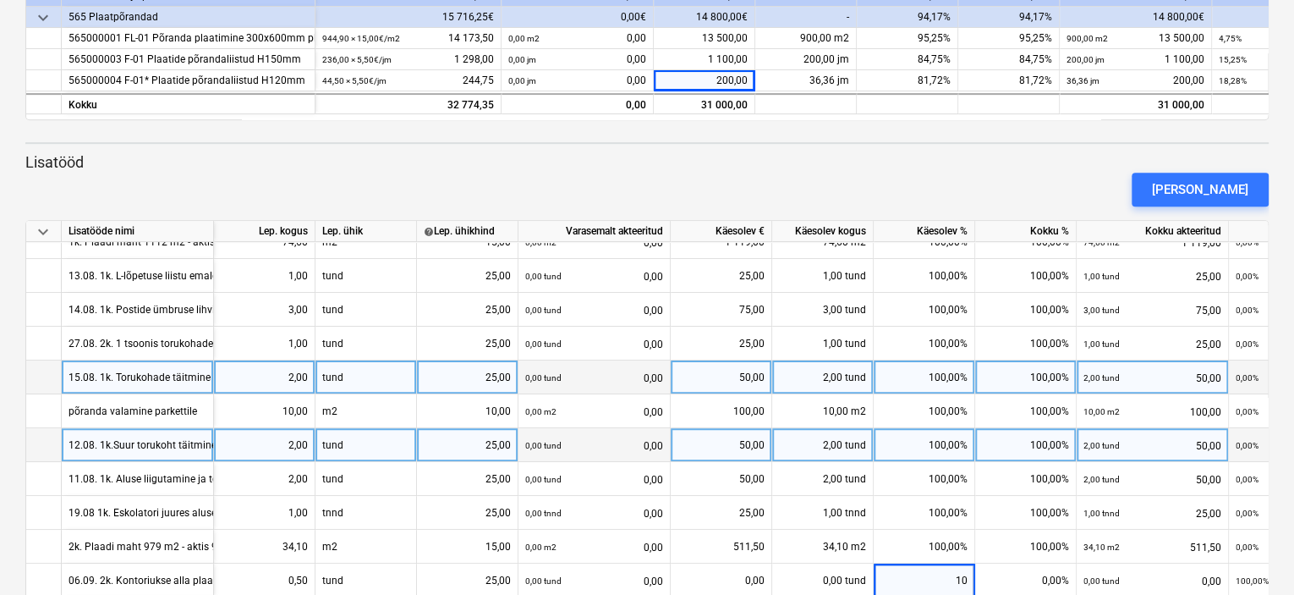
type input "100"
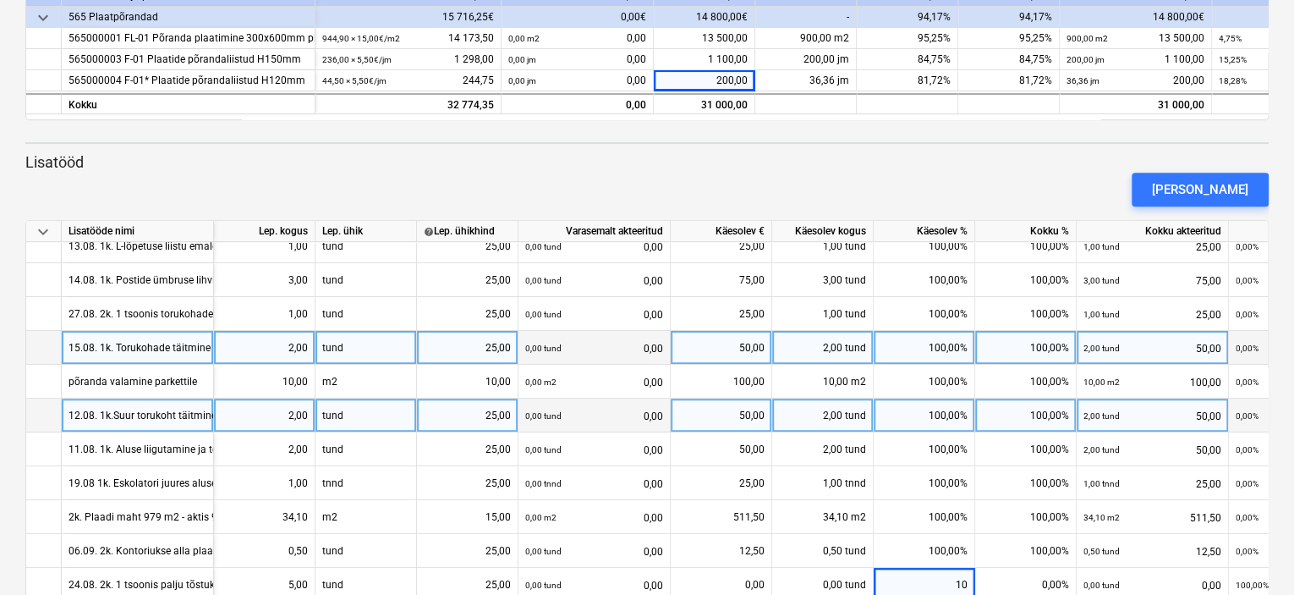
type input "100"
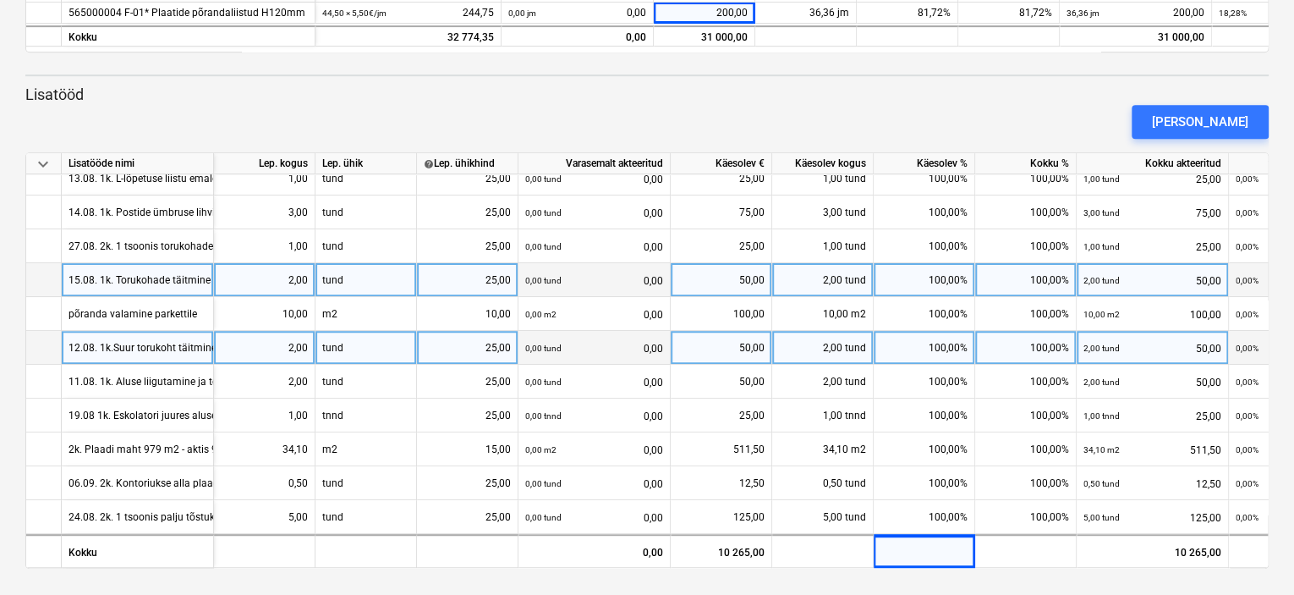
click at [573, 111] on div "[PERSON_NAME]" at bounding box center [647, 121] width 1257 height 47
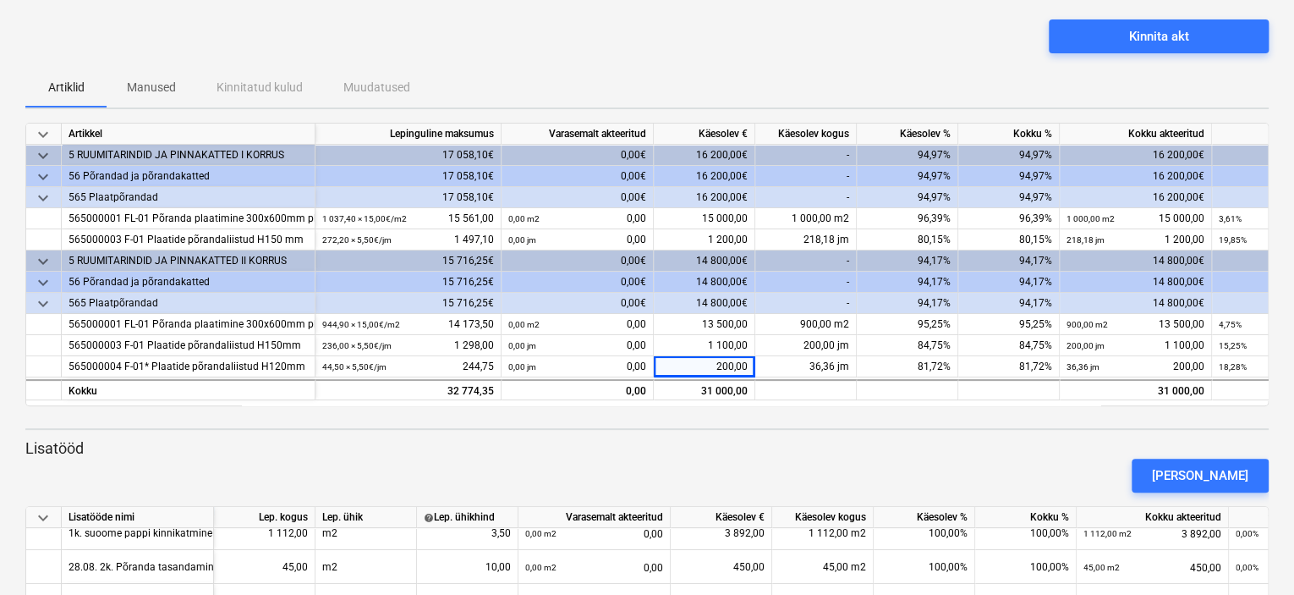
scroll to position [0, 0]
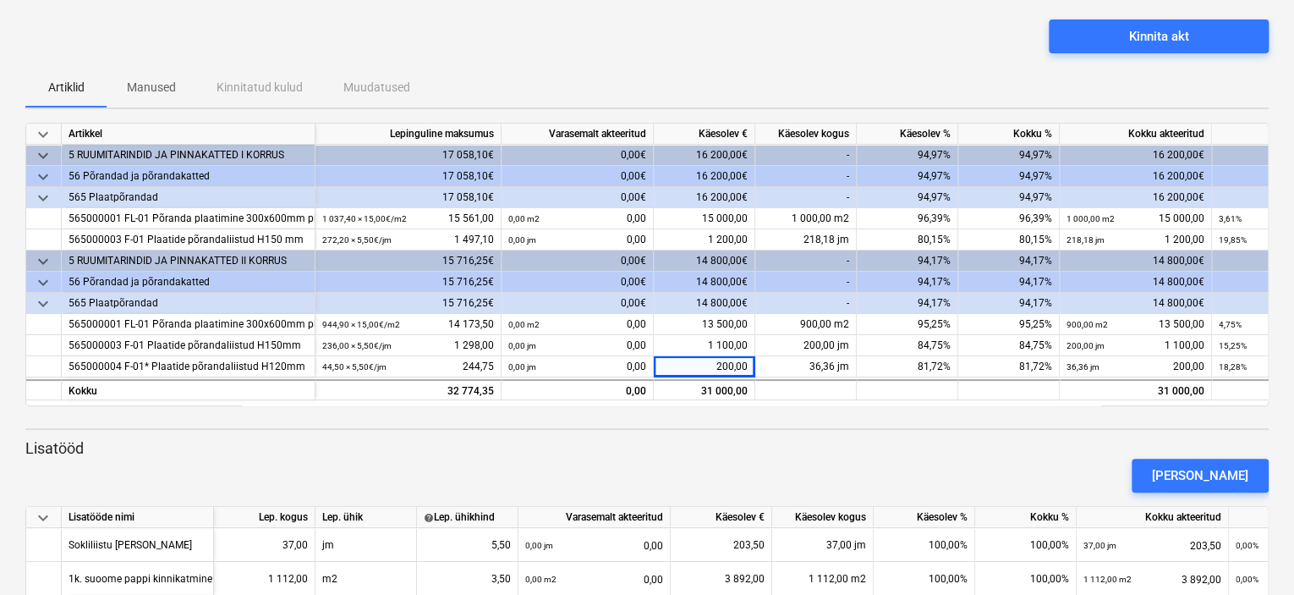
click at [836, 445] on p "Lisatööd" at bounding box center [647, 448] width 1244 height 20
click at [838, 426] on div "keyboard_arrow_down Artikkel Lepinguline [PERSON_NAME] akteeritud Käesolev € Kä…" at bounding box center [647, 523] width 1244 height 800
click at [822, 449] on p "Lisatööd" at bounding box center [647, 448] width 1244 height 20
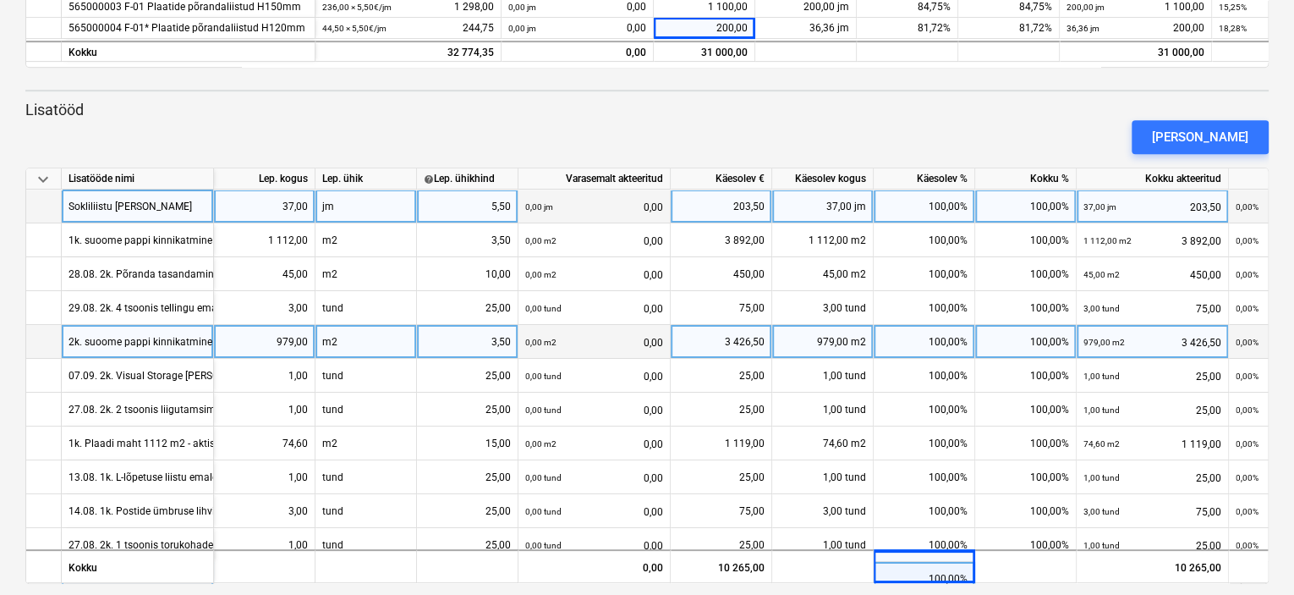
click at [927, 208] on div "100,00%" at bounding box center [925, 207] width 102 height 34
type input "95"
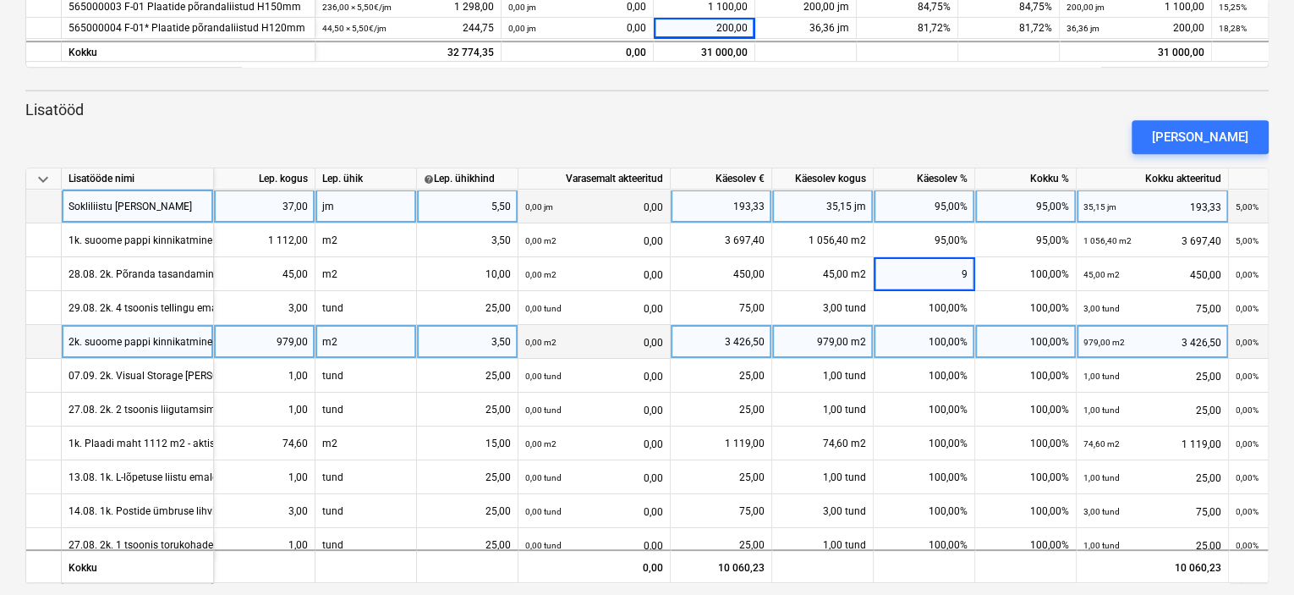
type input "95"
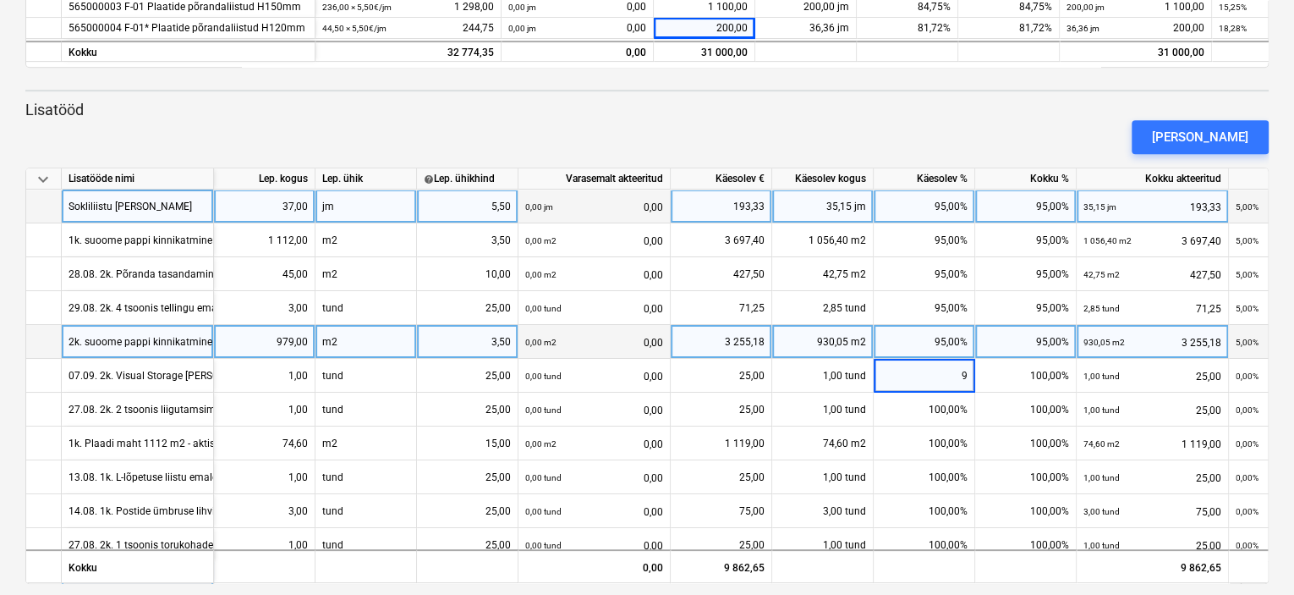
type input "95"
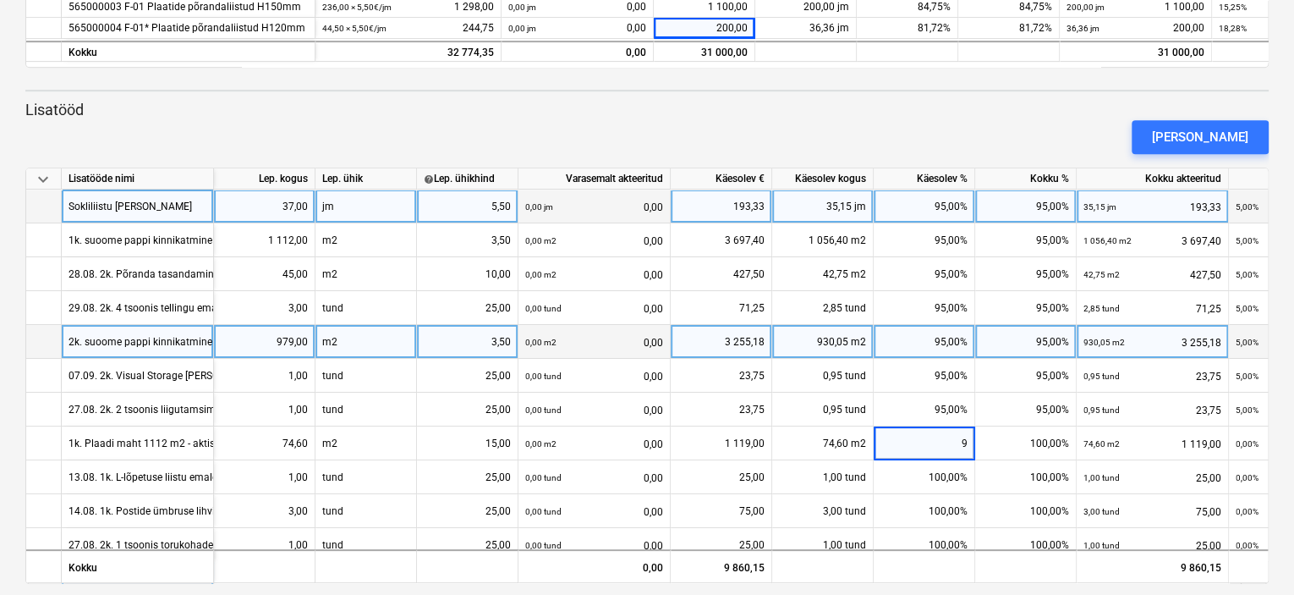
type input "95"
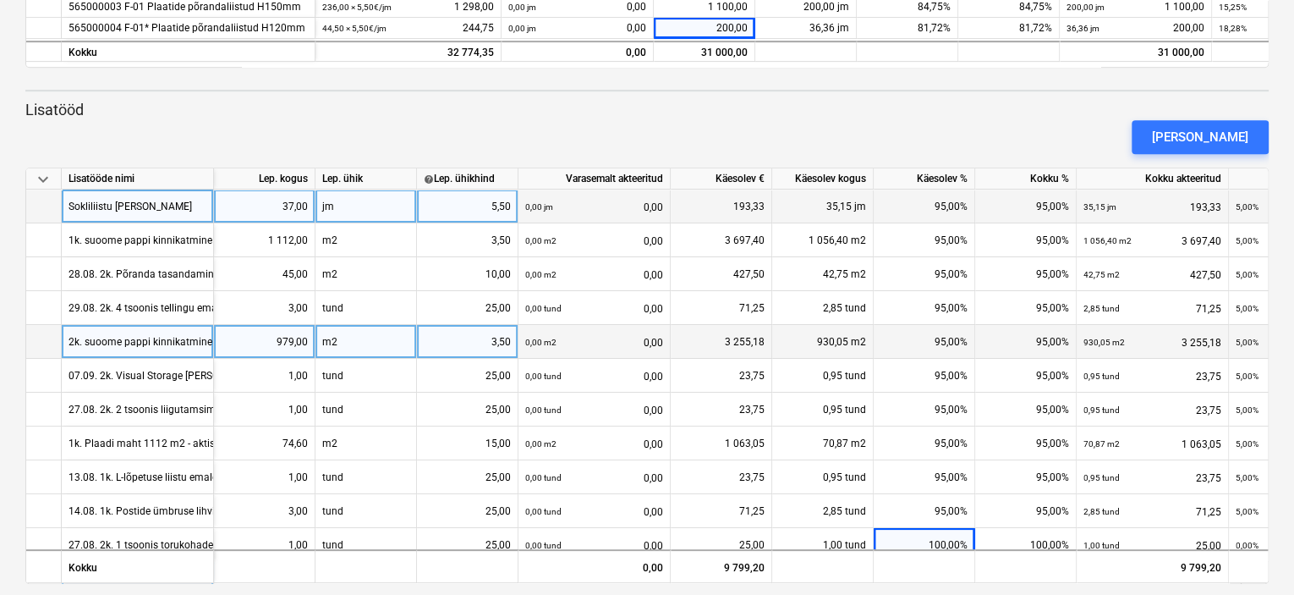
scroll to position [17, 0]
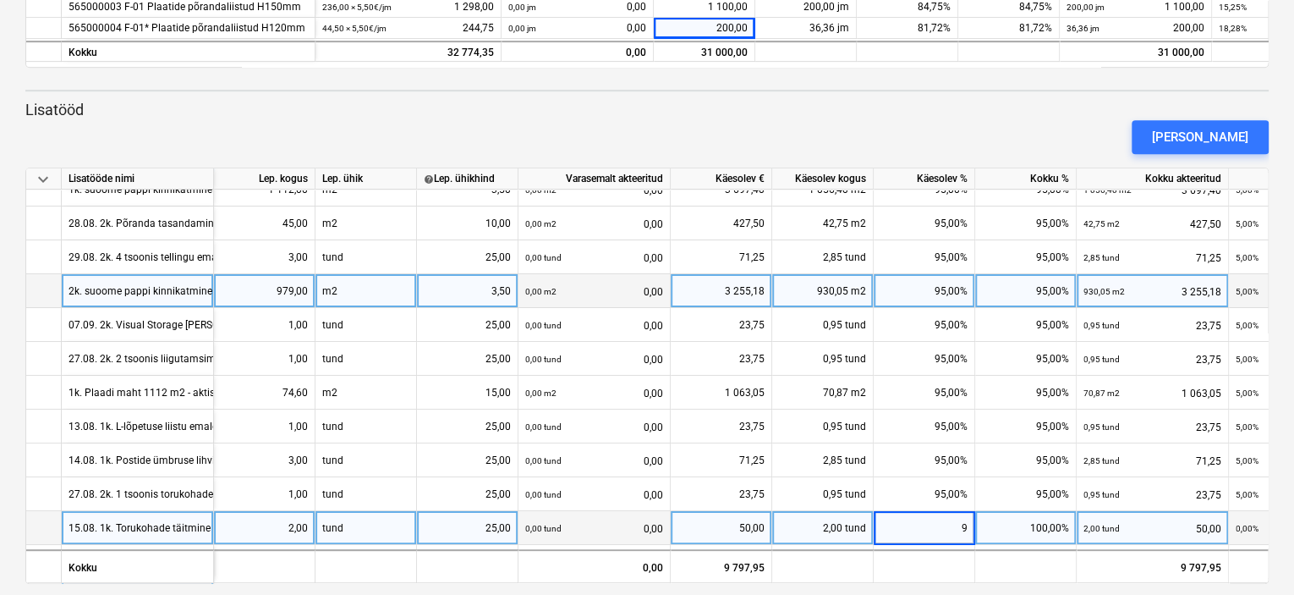
type input "95"
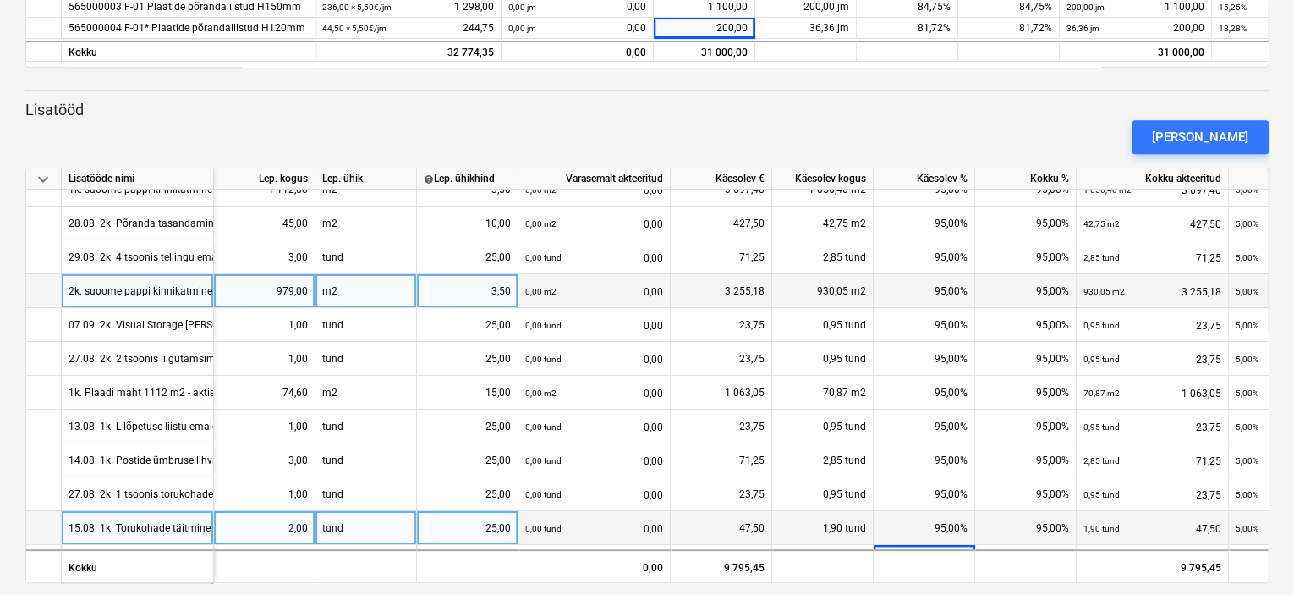
scroll to position [85, 0]
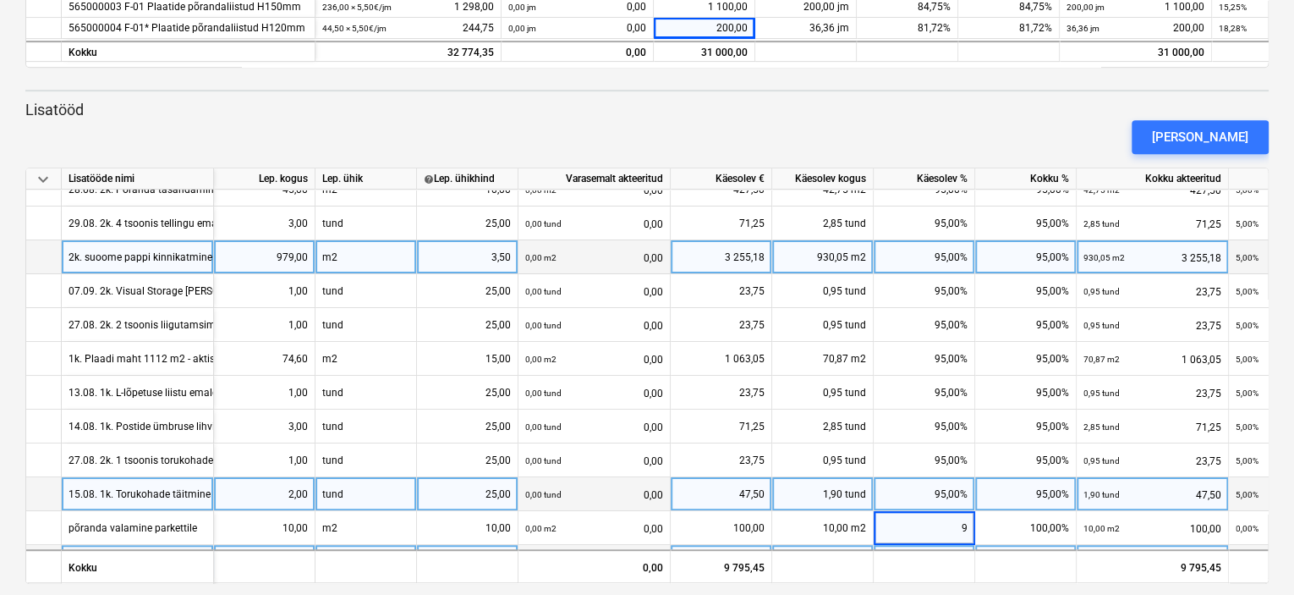
type input "95"
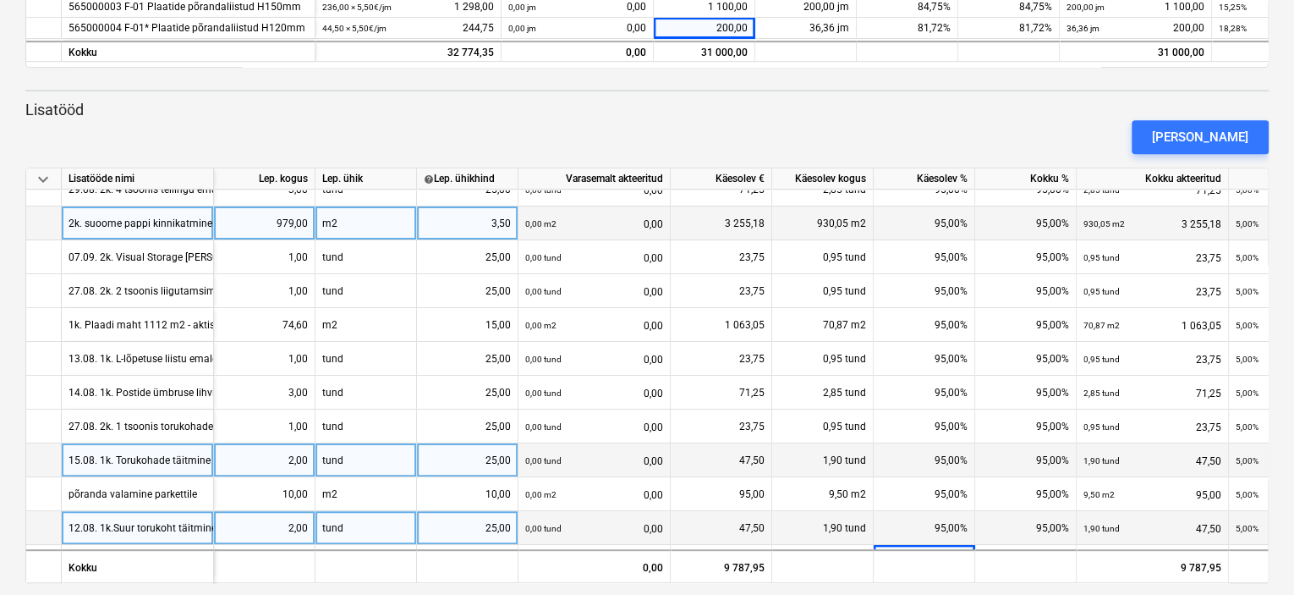
scroll to position [152, 0]
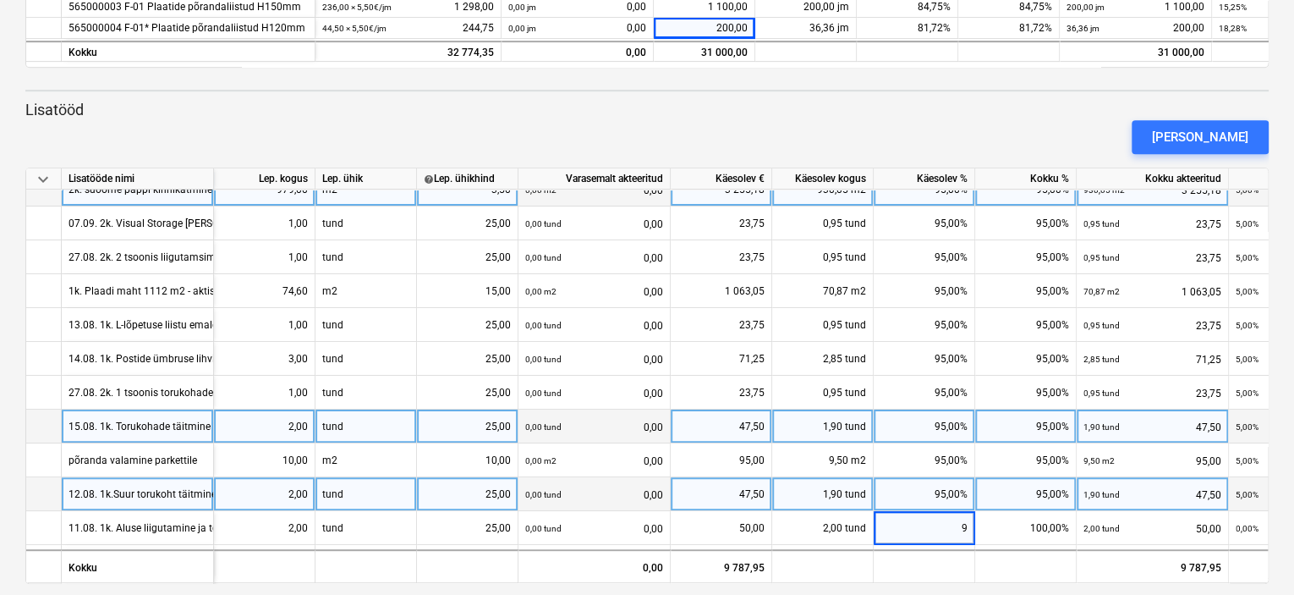
type input "95"
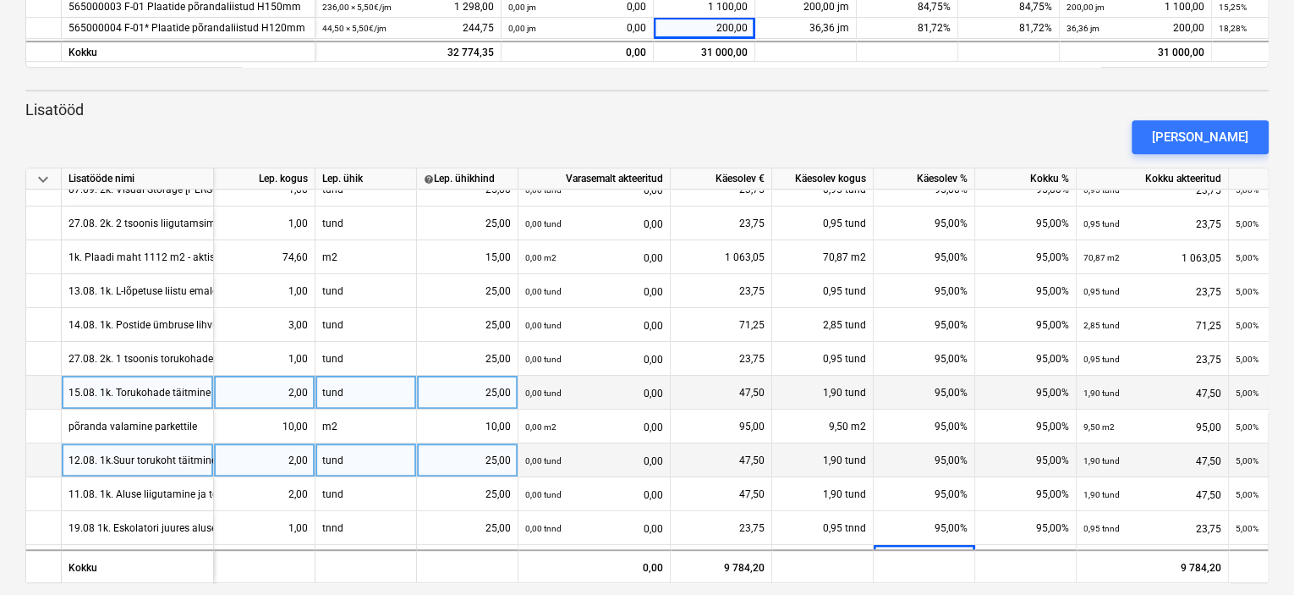
scroll to position [220, 0]
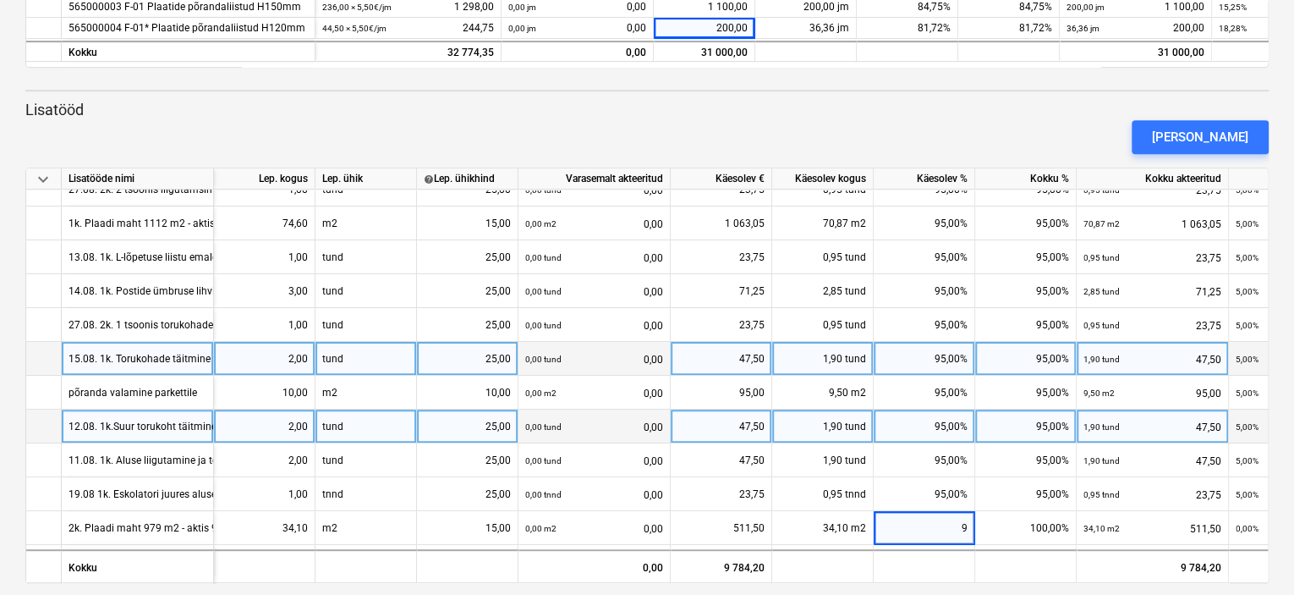
type input "95"
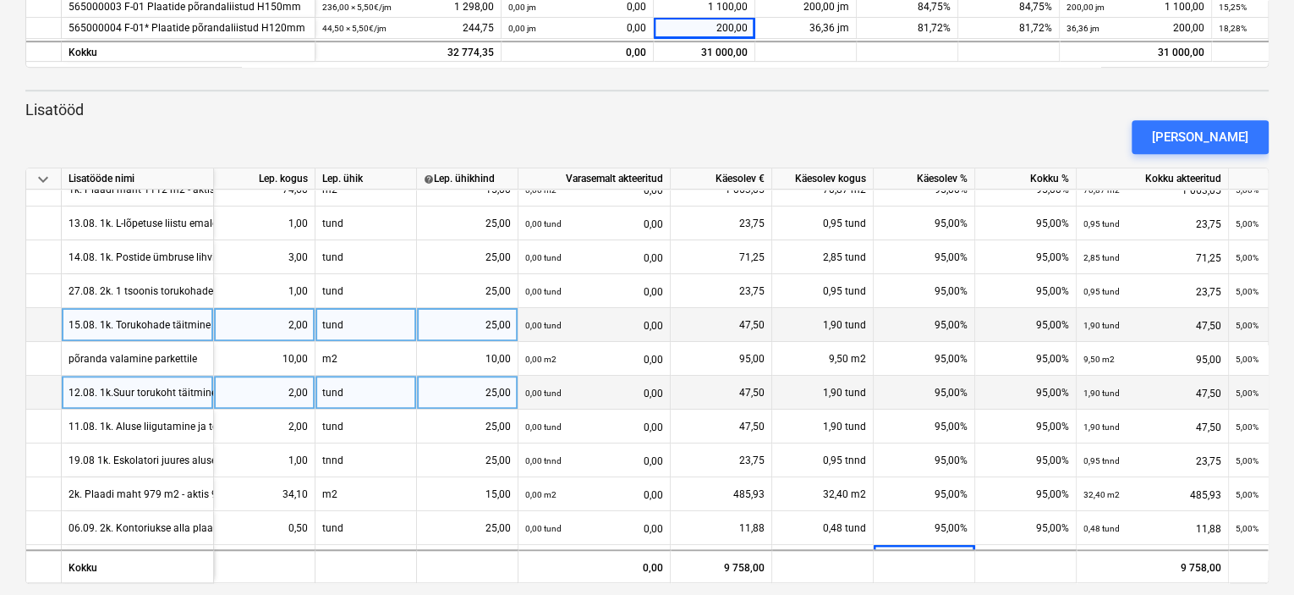
scroll to position [288, 0]
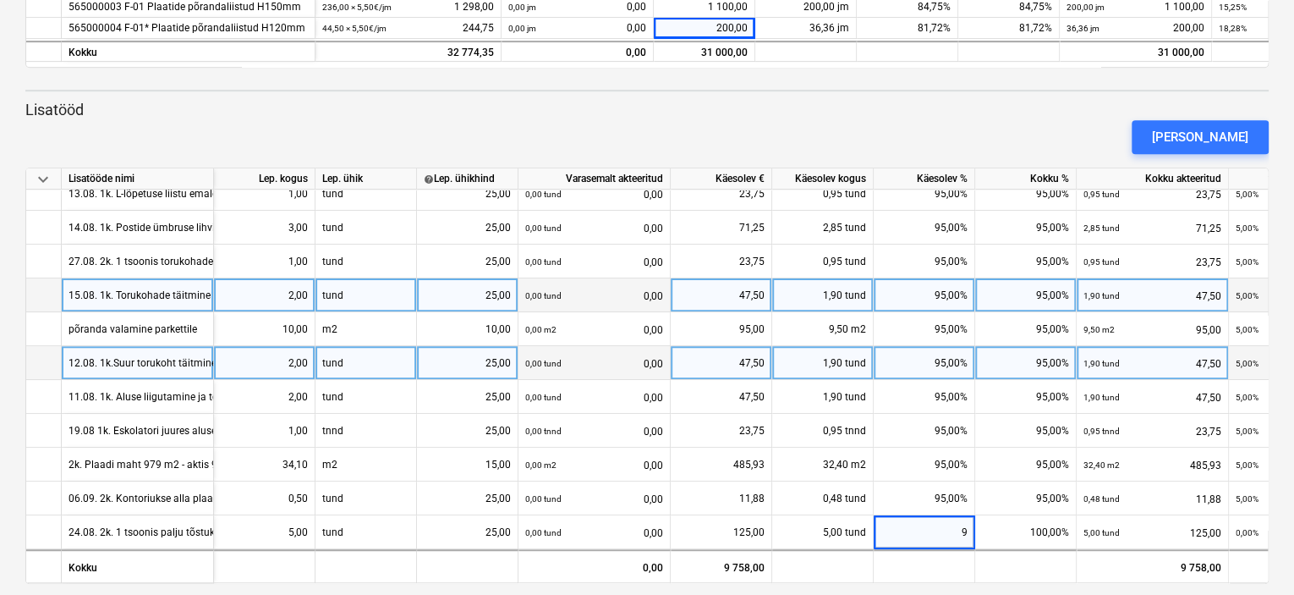
type input "95"
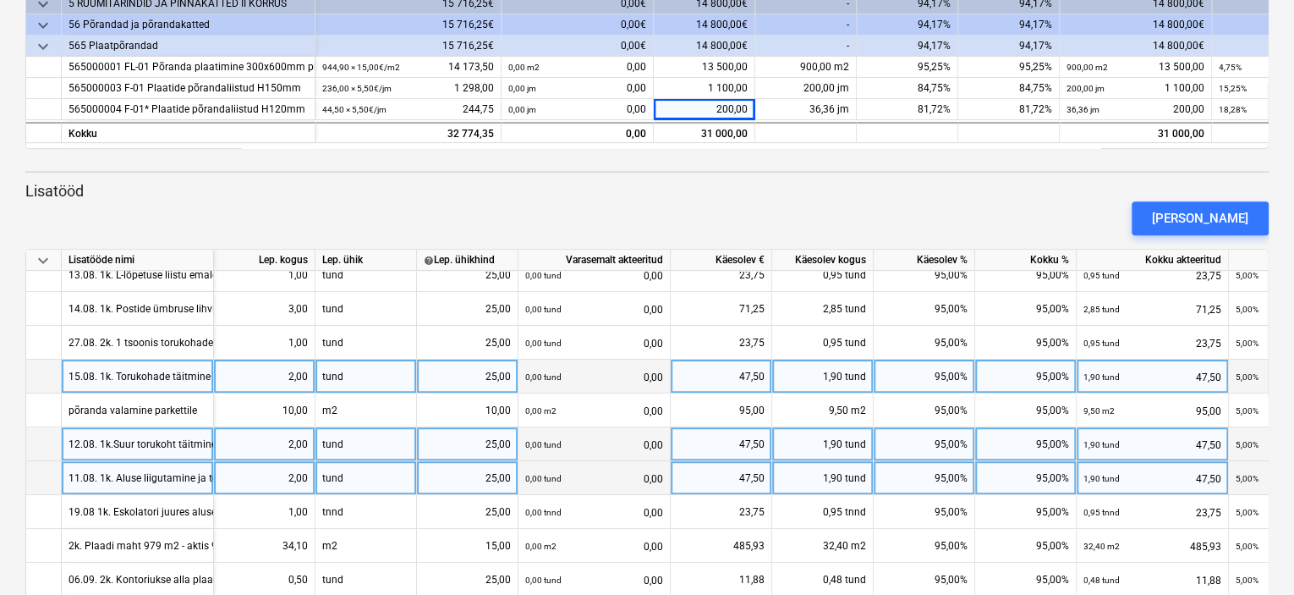
scroll to position [14, 0]
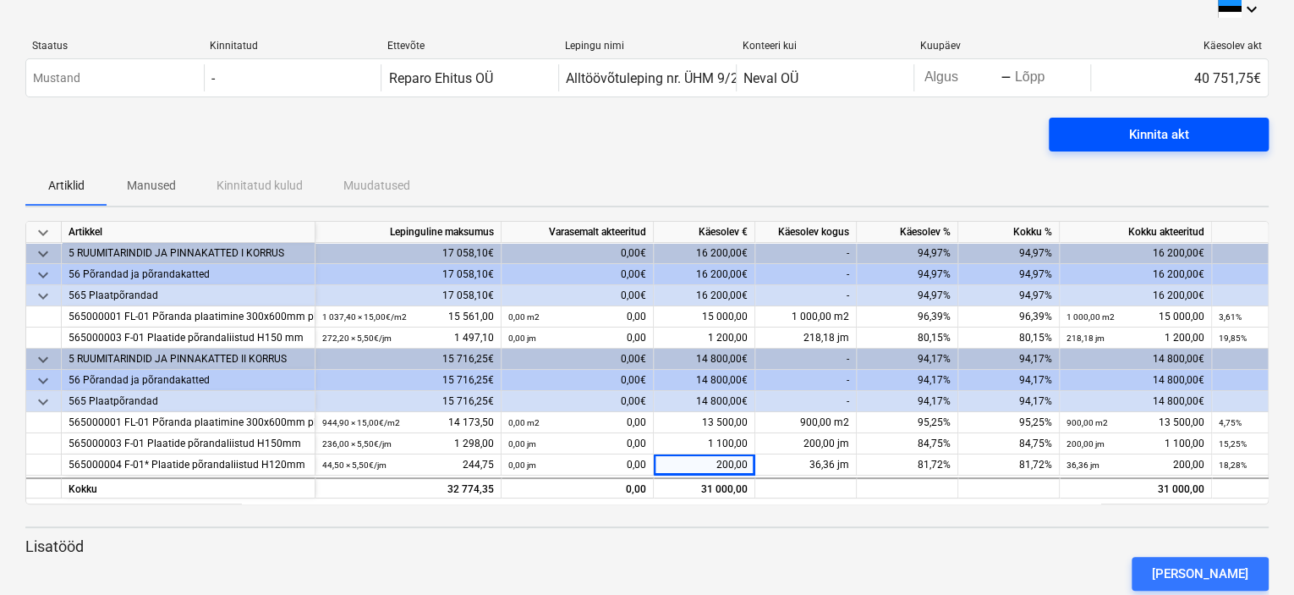
click at [1173, 137] on div "Kinnita akt" at bounding box center [1159, 135] width 60 height 22
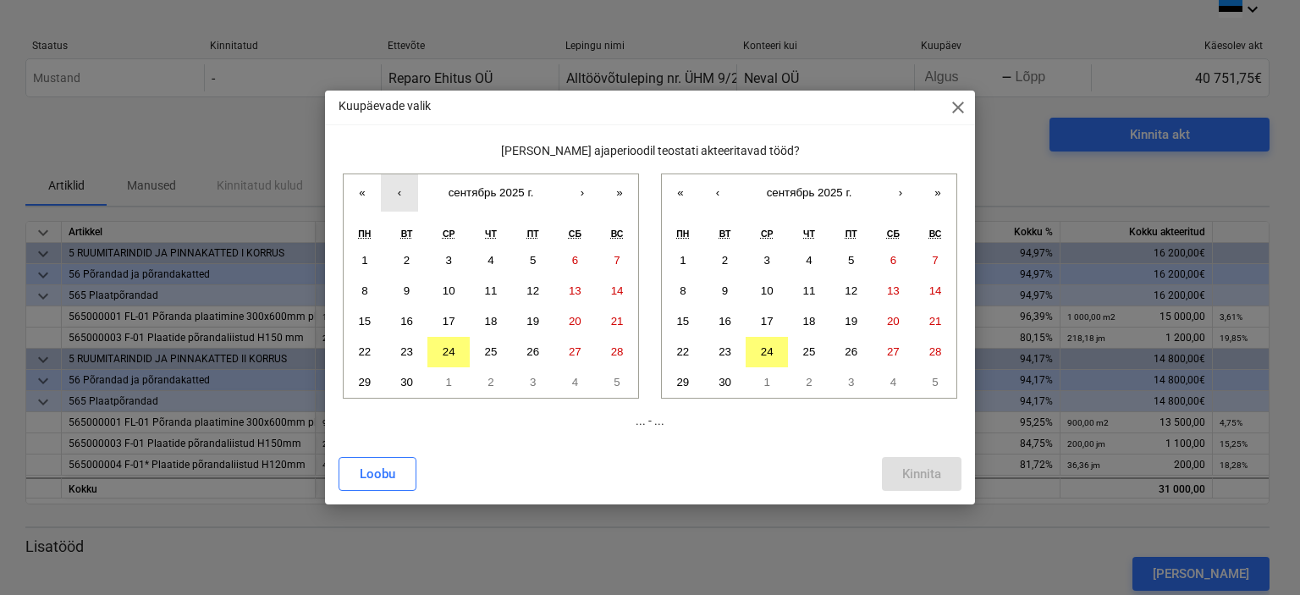
click at [393, 200] on button "‹" at bounding box center [399, 192] width 37 height 37
click at [537, 264] on button "1" at bounding box center [533, 260] width 42 height 30
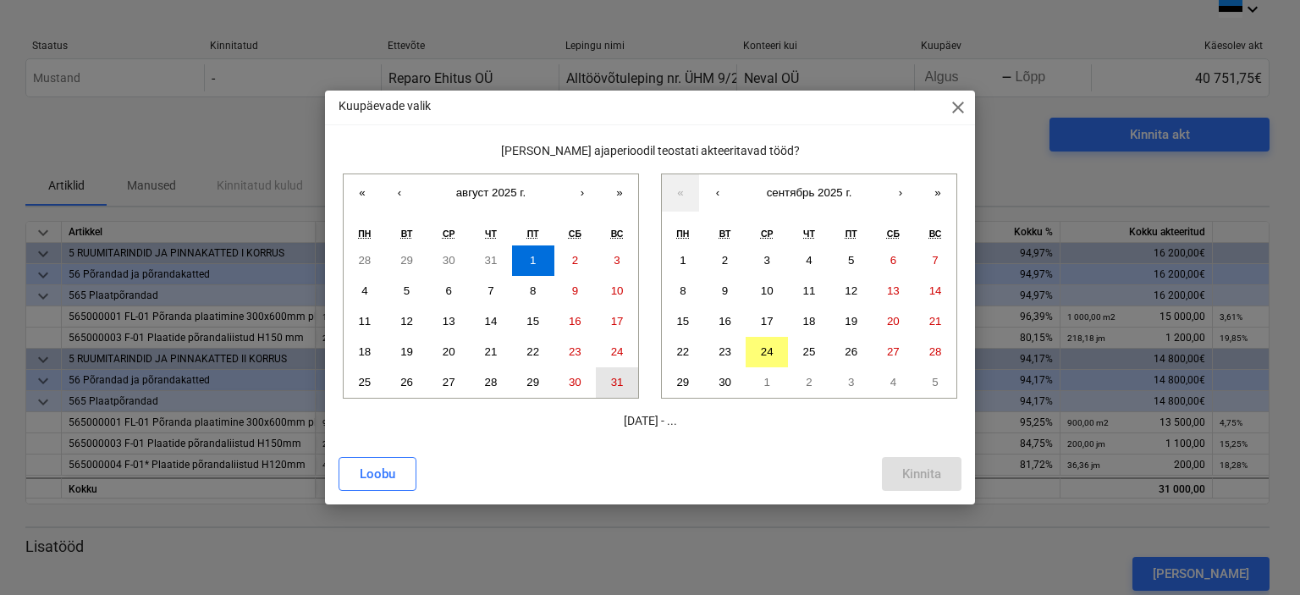
click at [621, 379] on abbr "31" at bounding box center [617, 382] width 13 height 13
click at [687, 260] on button "1" at bounding box center [683, 260] width 42 height 30
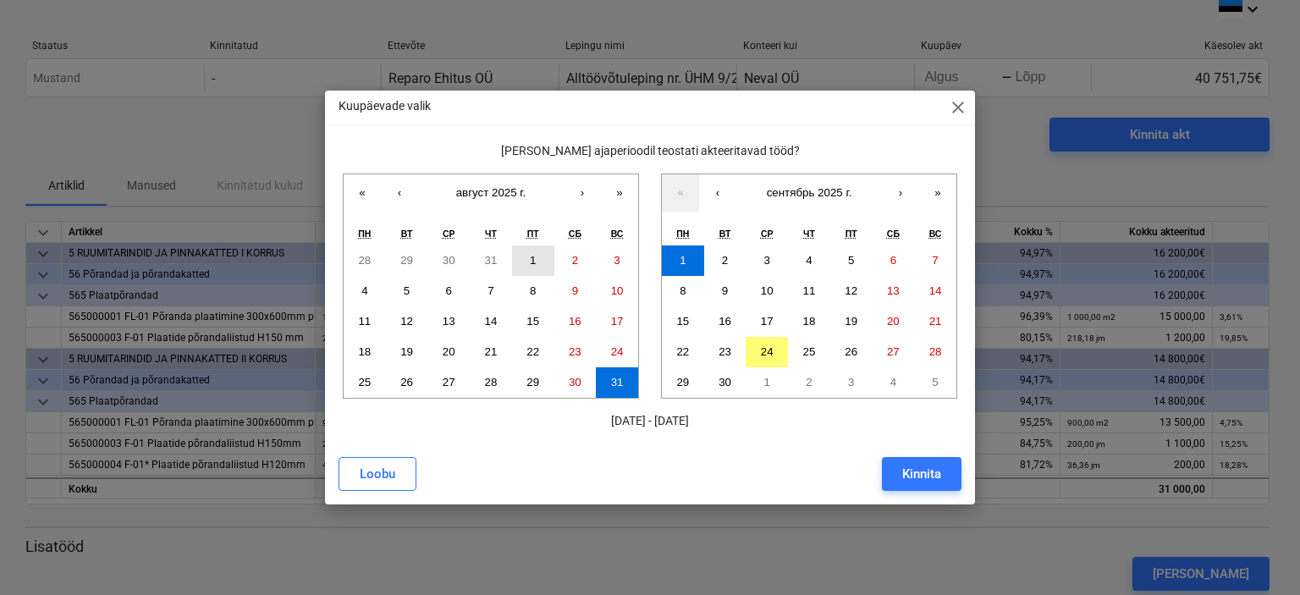
click at [538, 260] on button "1" at bounding box center [533, 260] width 42 height 30
click at [929, 473] on div "Kinnita" at bounding box center [921, 474] width 39 height 22
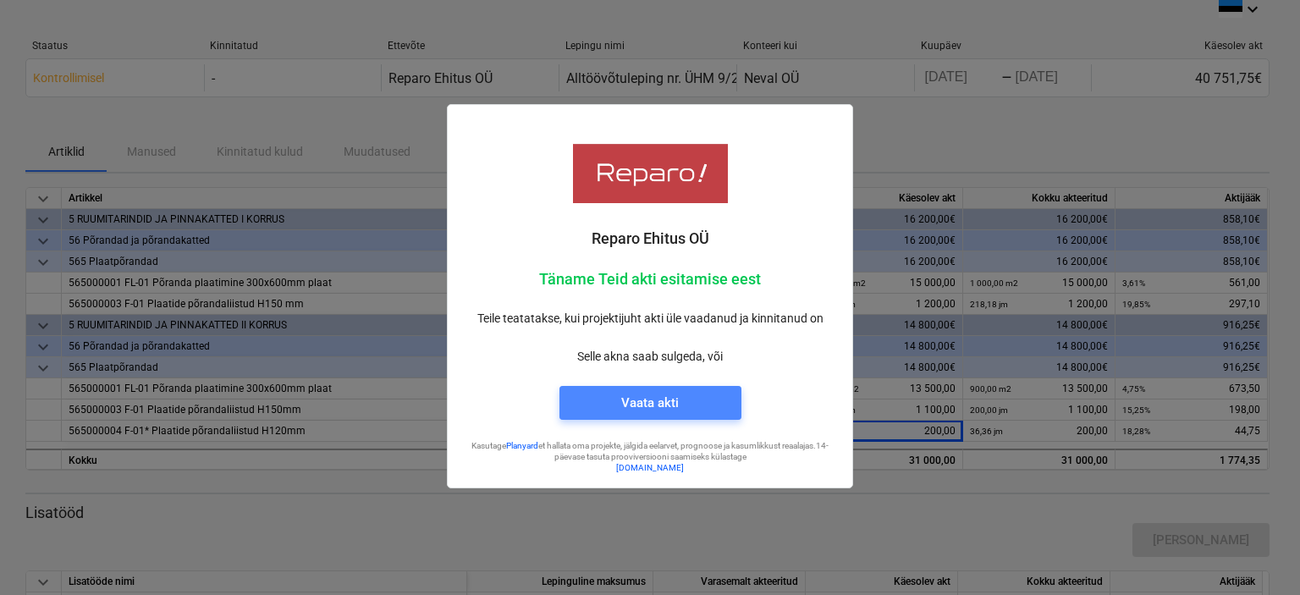
click at [673, 400] on div "Vaata akti" at bounding box center [650, 403] width 58 height 22
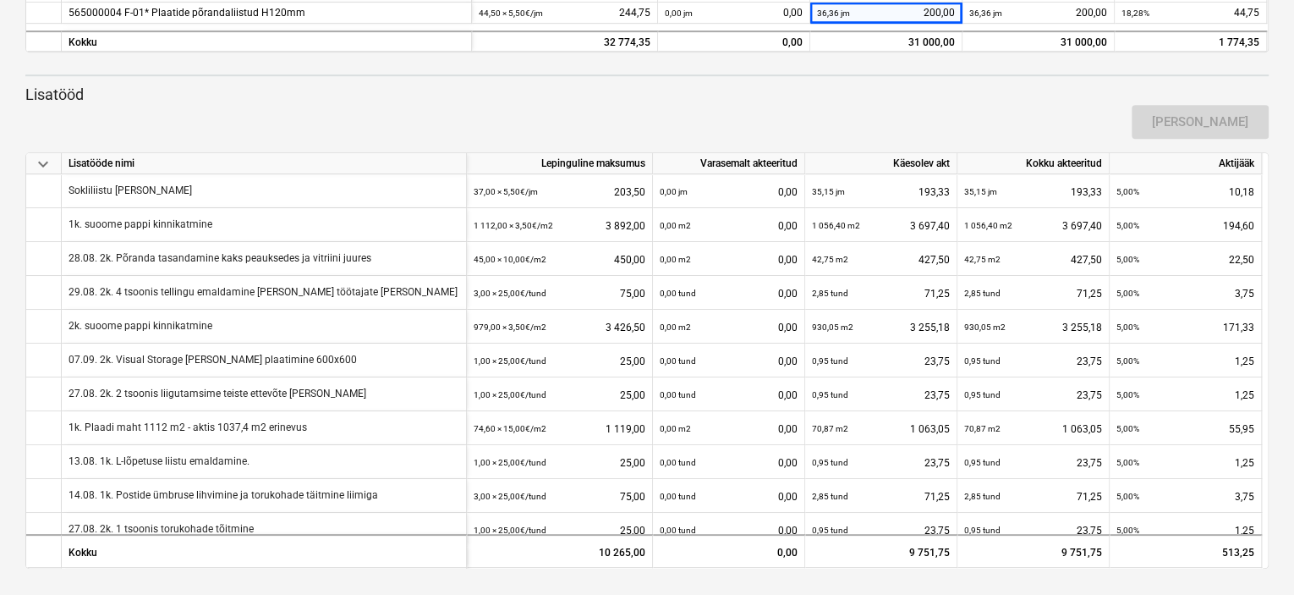
click at [799, 119] on div "[PERSON_NAME]" at bounding box center [647, 121] width 1257 height 47
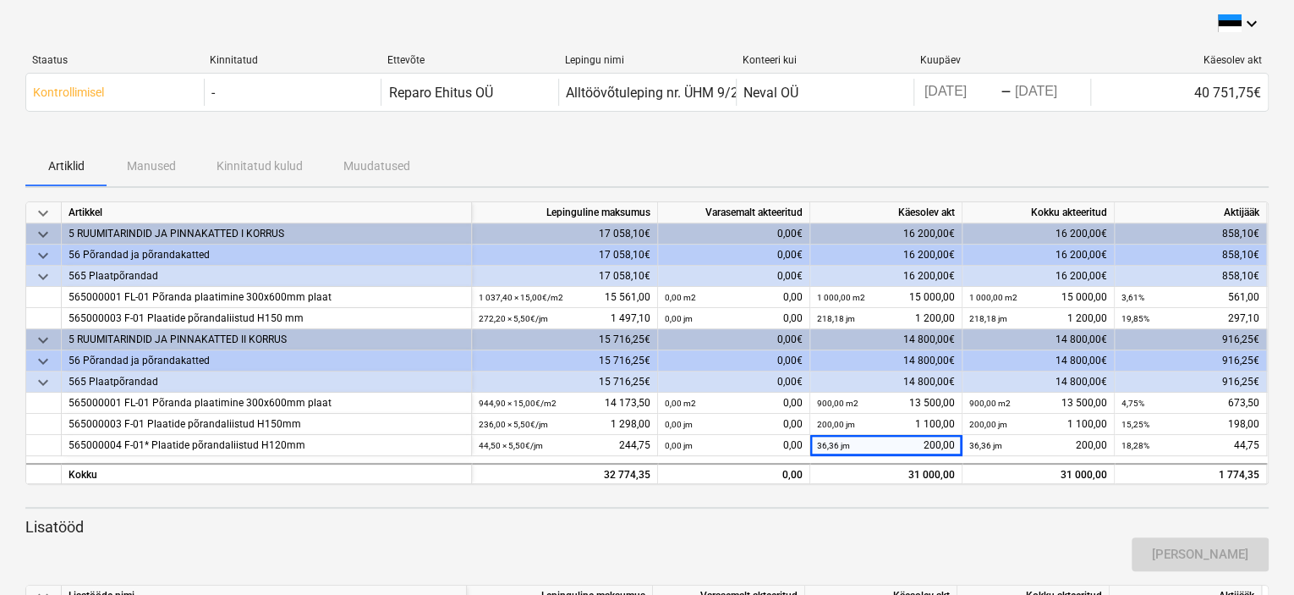
click at [845, 14] on div "keyboard_arrow_down" at bounding box center [647, 24] width 1244 height 20
